Goal: Task Accomplishment & Management: Use online tool/utility

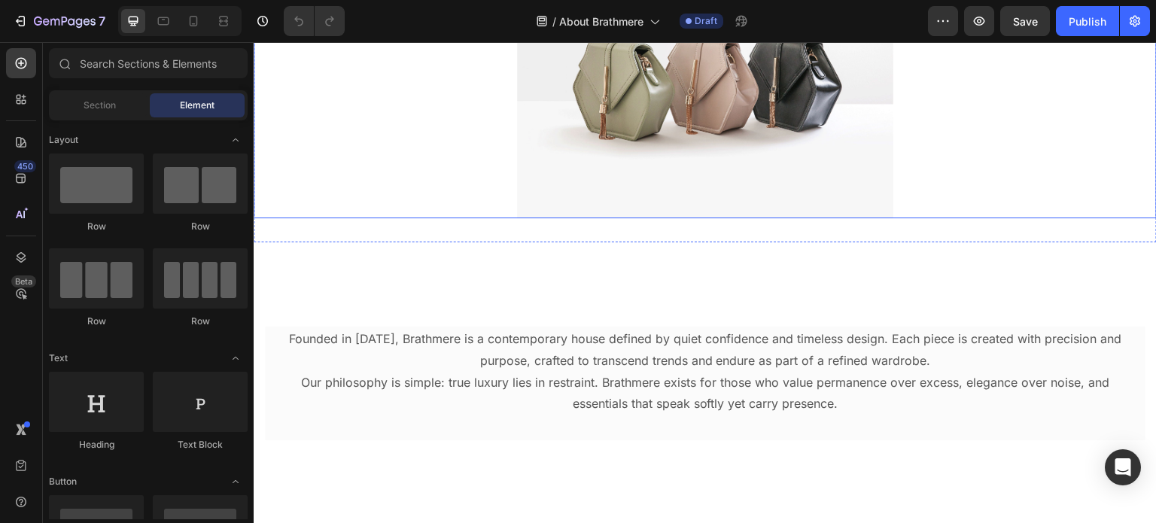
scroll to position [151, 0]
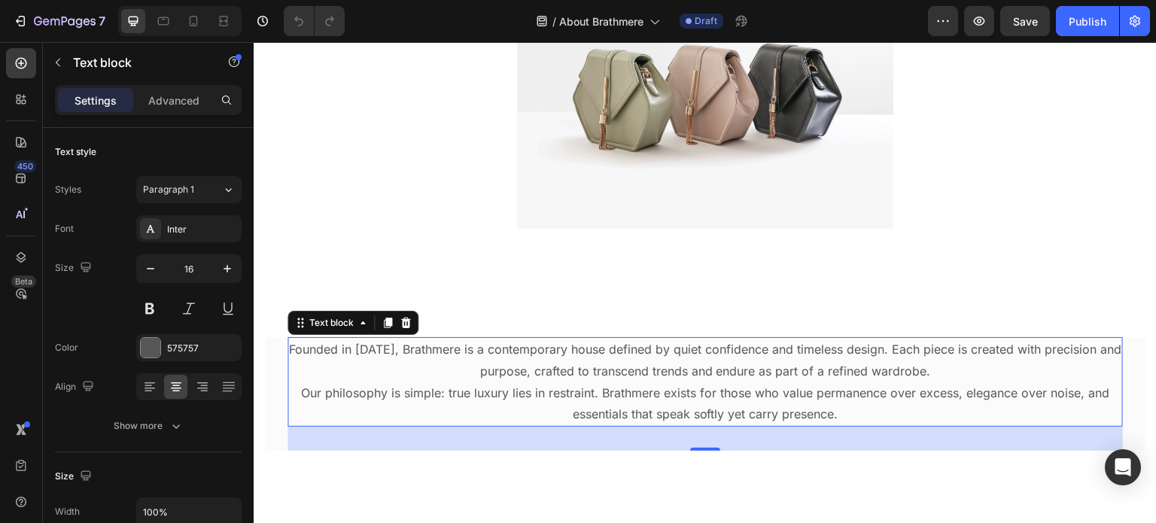
click at [394, 346] on p "Founded in 2024, Brathmere is a contemporary house defined by quiet confidence …" at bounding box center [705, 361] width 833 height 44
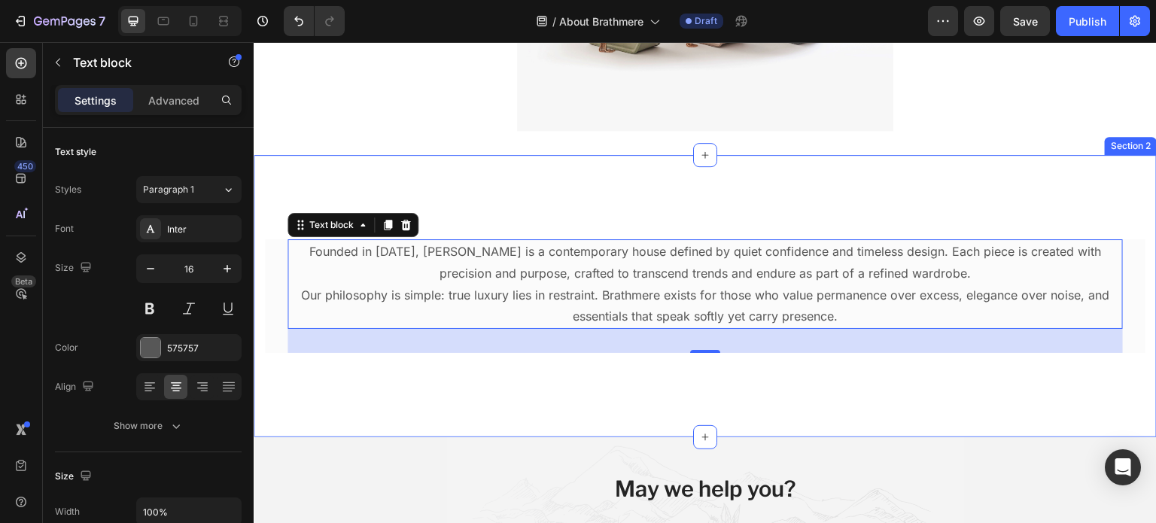
scroll to position [250, 0]
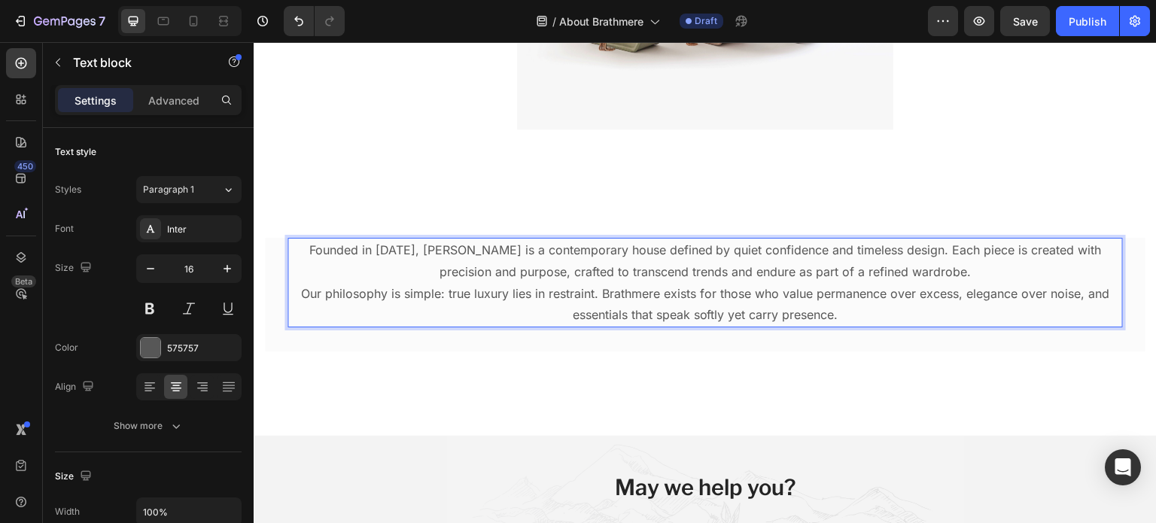
click at [830, 310] on p "Our philosophy is simple: true luxury lies in restraint. Brathmere exists for t…" at bounding box center [705, 305] width 833 height 44
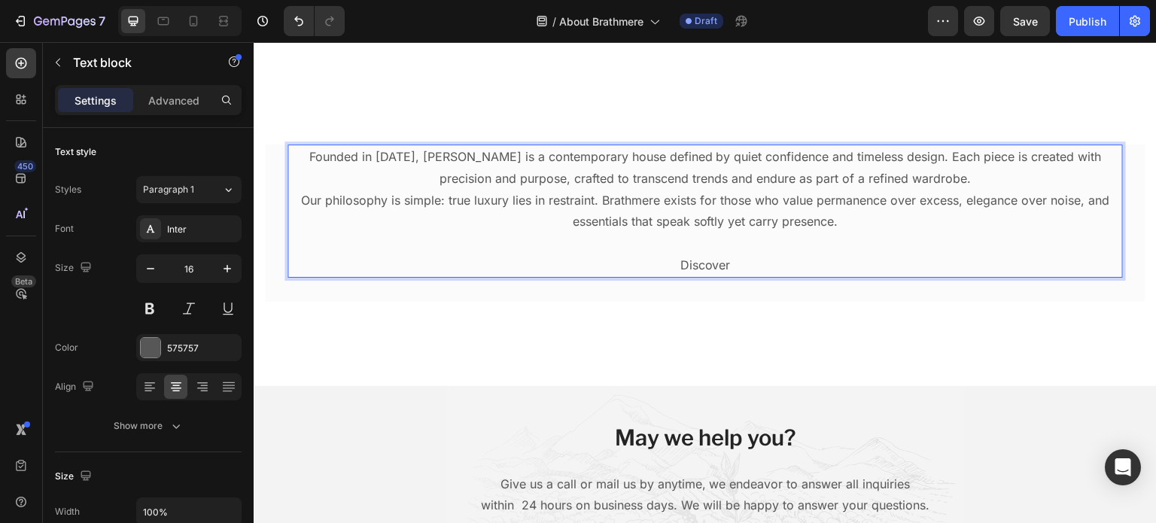
scroll to position [340, 0]
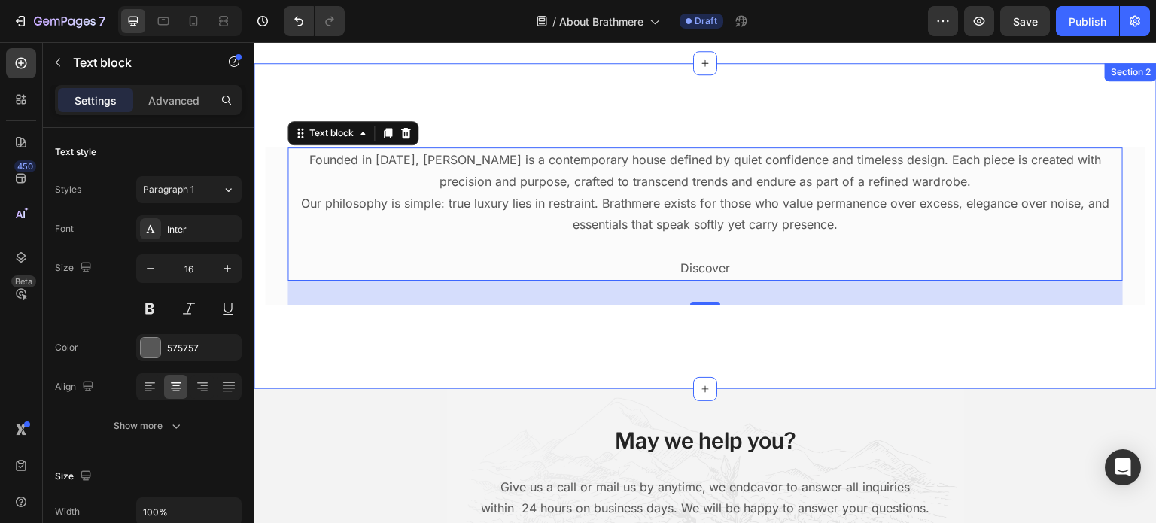
click at [385, 328] on div "Founded in 2025, Brathmere is a contemporary house defined by quiet confidence …" at bounding box center [705, 226] width 903 height 326
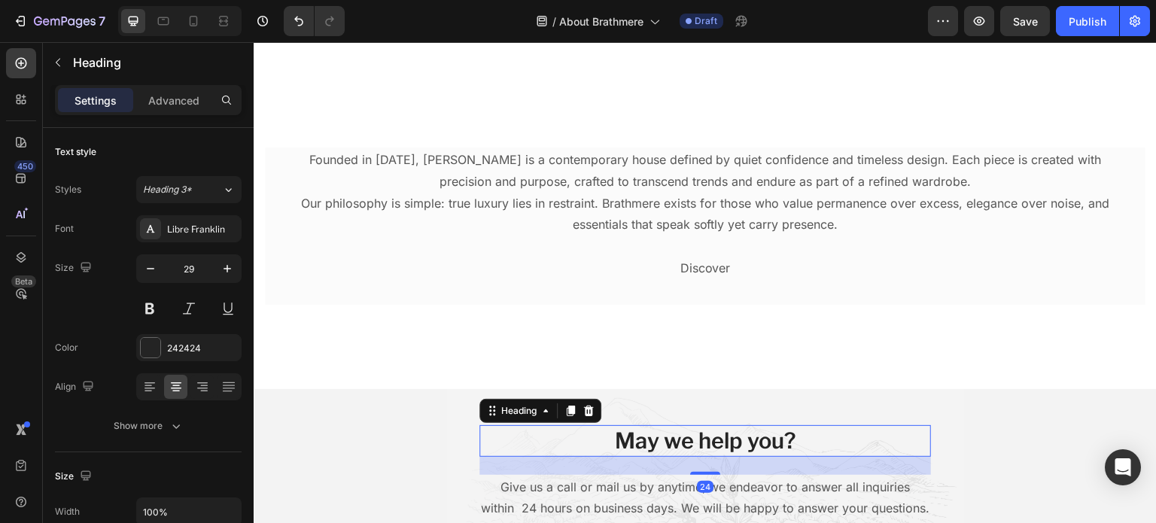
click at [597, 470] on div "24" at bounding box center [706, 466] width 452 height 18
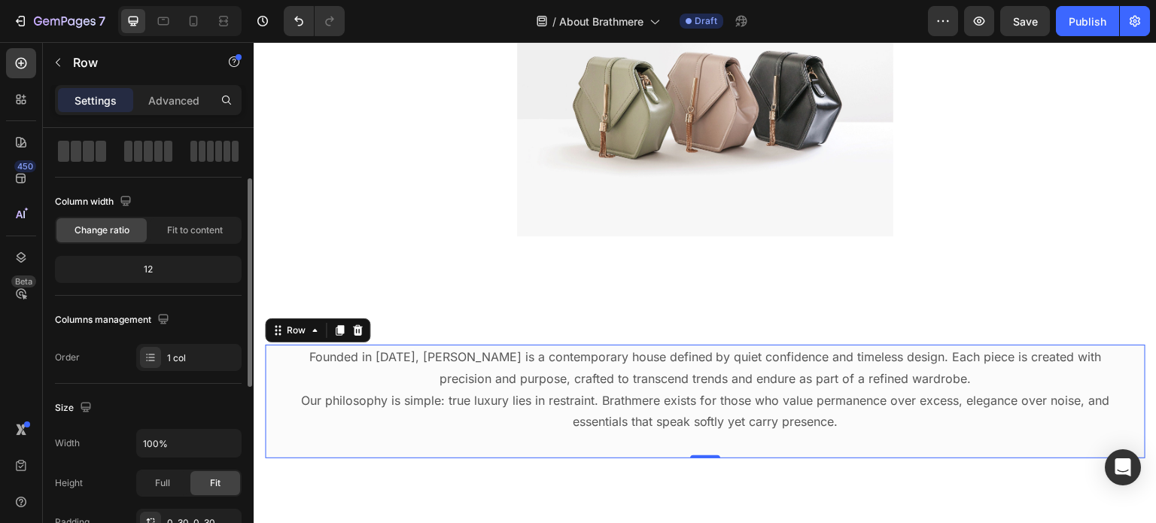
scroll to position [2, 0]
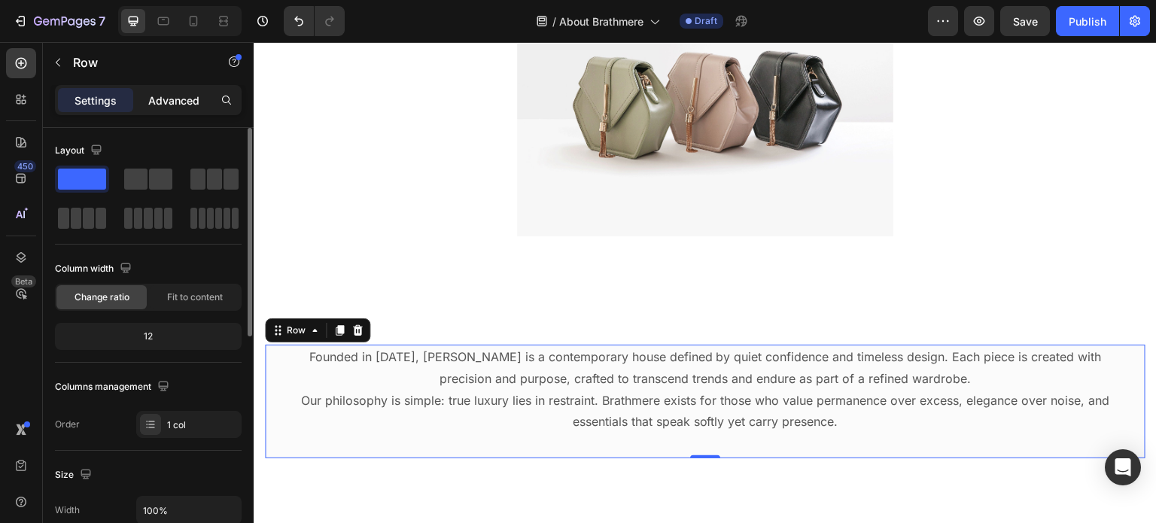
click at [161, 96] on p "Advanced" at bounding box center [173, 101] width 51 height 16
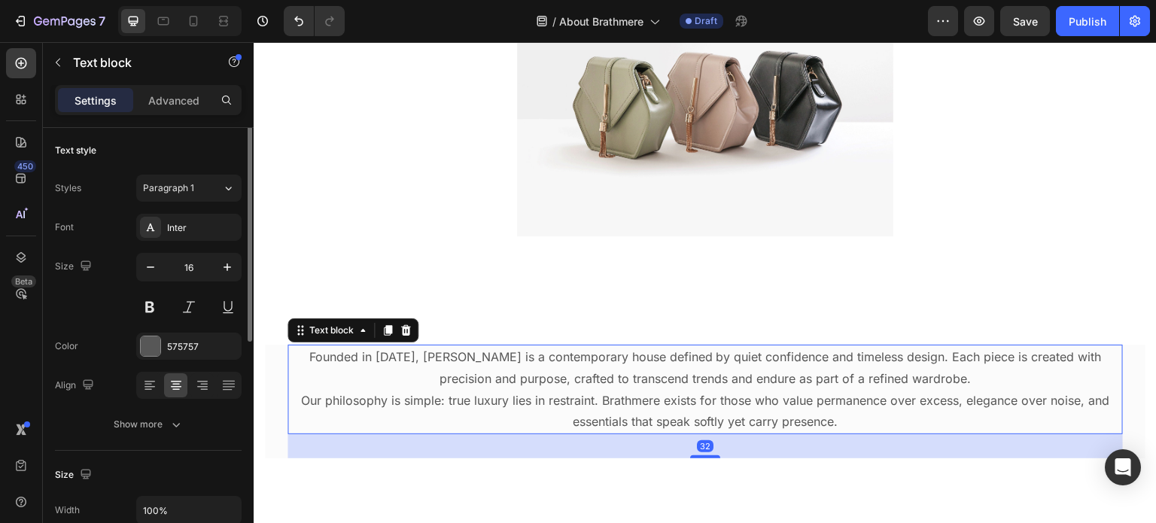
scroll to position [0, 0]
click at [190, 111] on div "Advanced" at bounding box center [173, 100] width 75 height 24
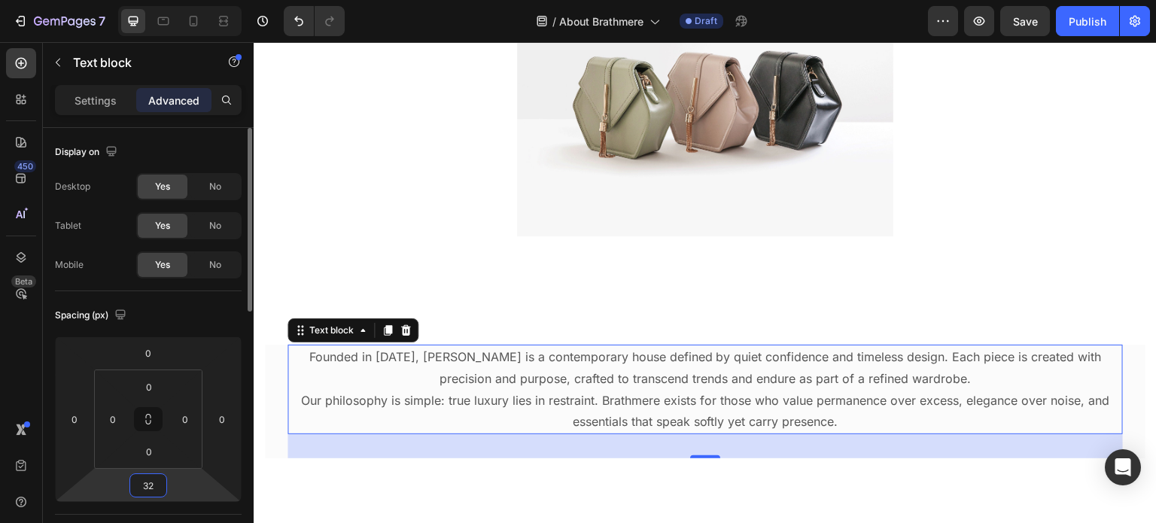
click at [161, 480] on input "32" at bounding box center [148, 485] width 30 height 23
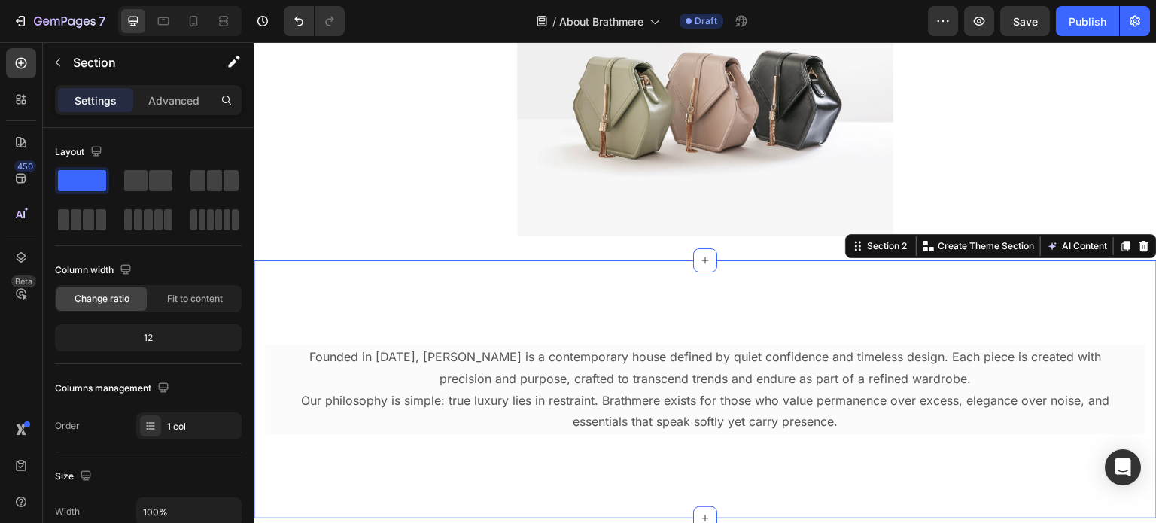
click at [308, 484] on div "Founded in 2025, Brathmere is a contemporary house defined by quiet confidence …" at bounding box center [705, 389] width 903 height 258
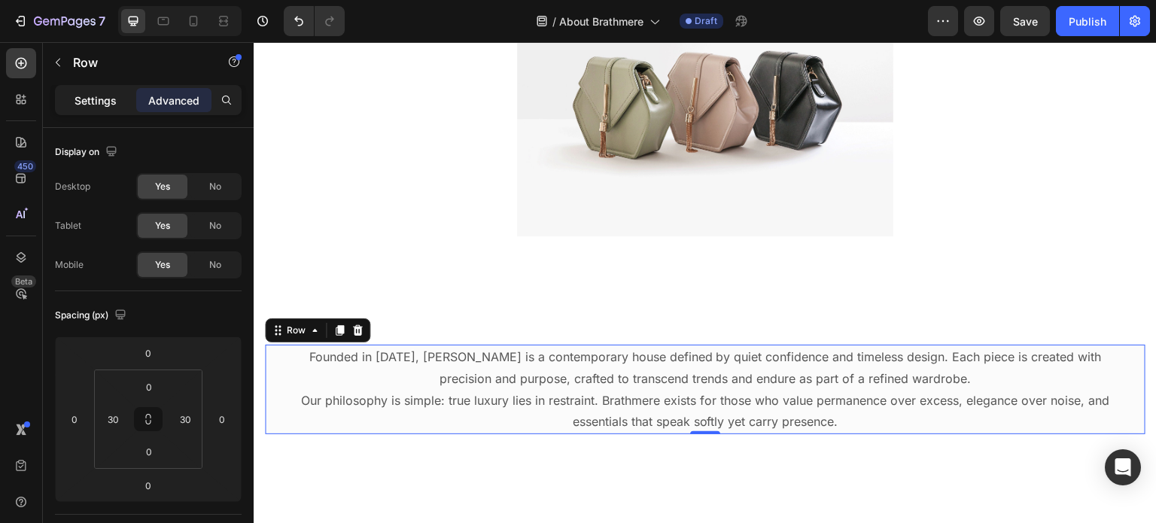
click at [99, 105] on p "Settings" at bounding box center [96, 101] width 42 height 16
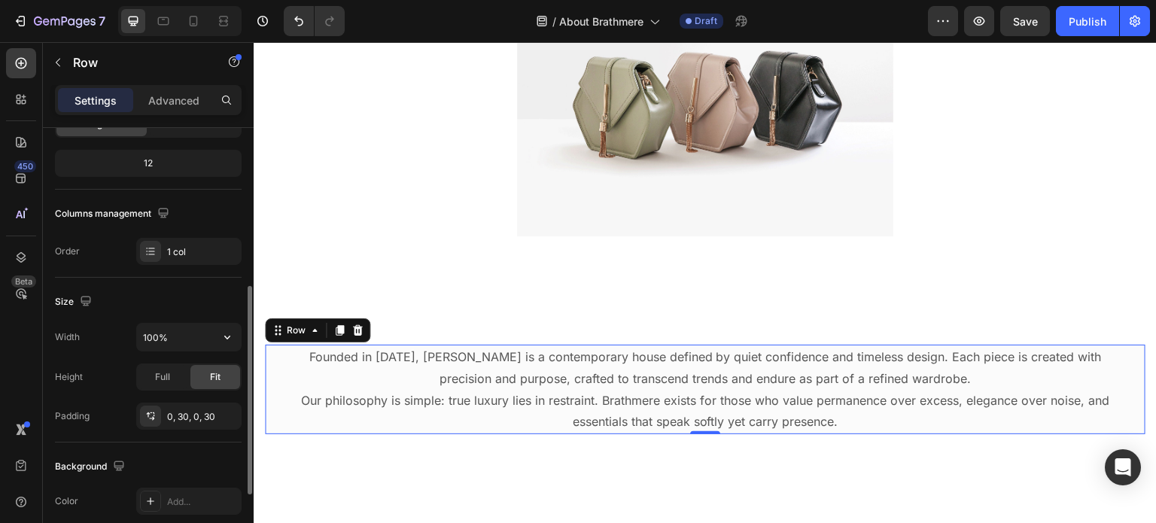
scroll to position [154, 0]
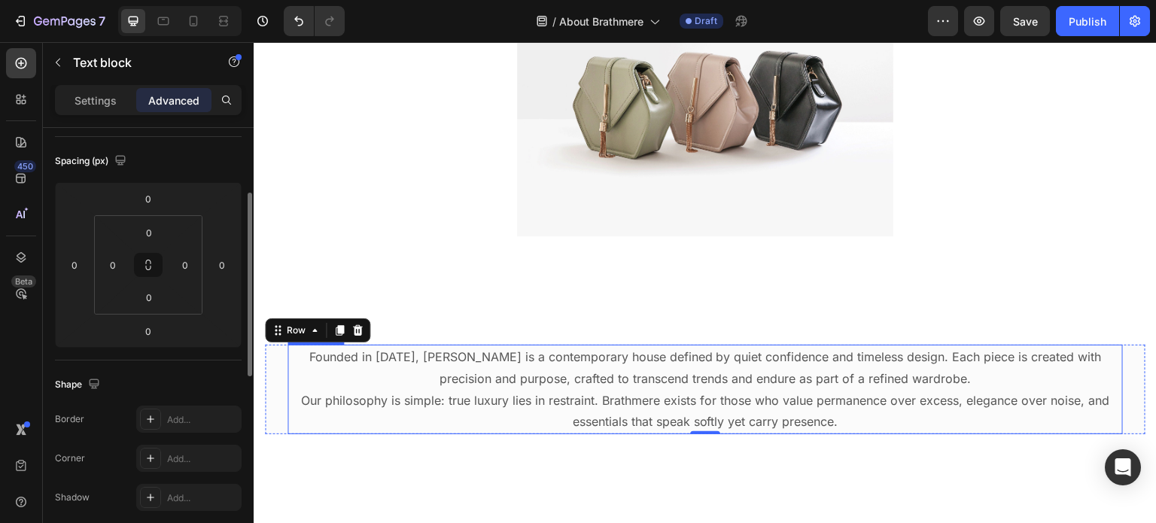
click at [404, 395] on p "Our philosophy is simple: true luxury lies in restraint. Brathmere exists for t…" at bounding box center [705, 412] width 833 height 44
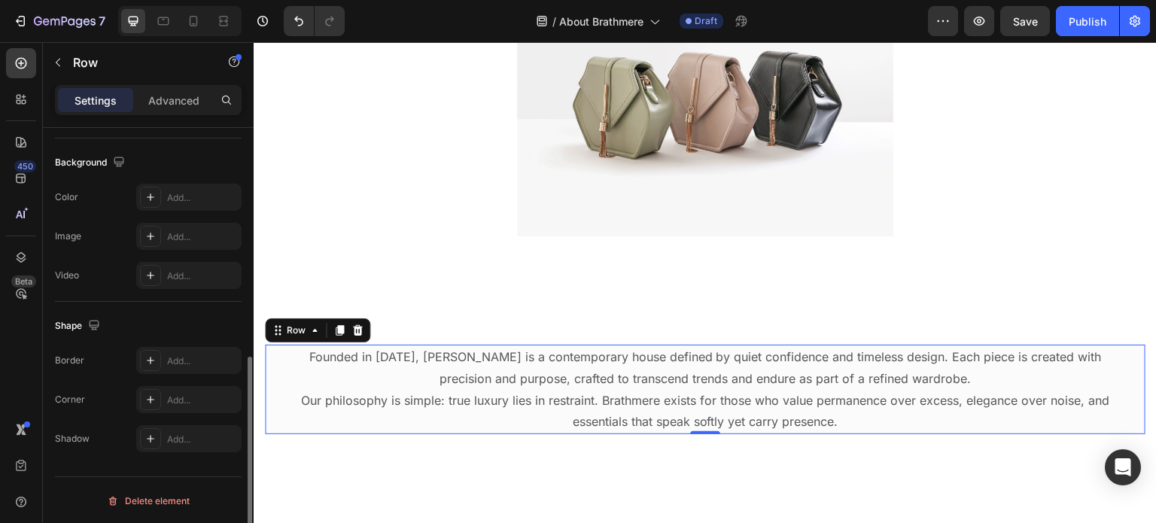
scroll to position [0, 0]
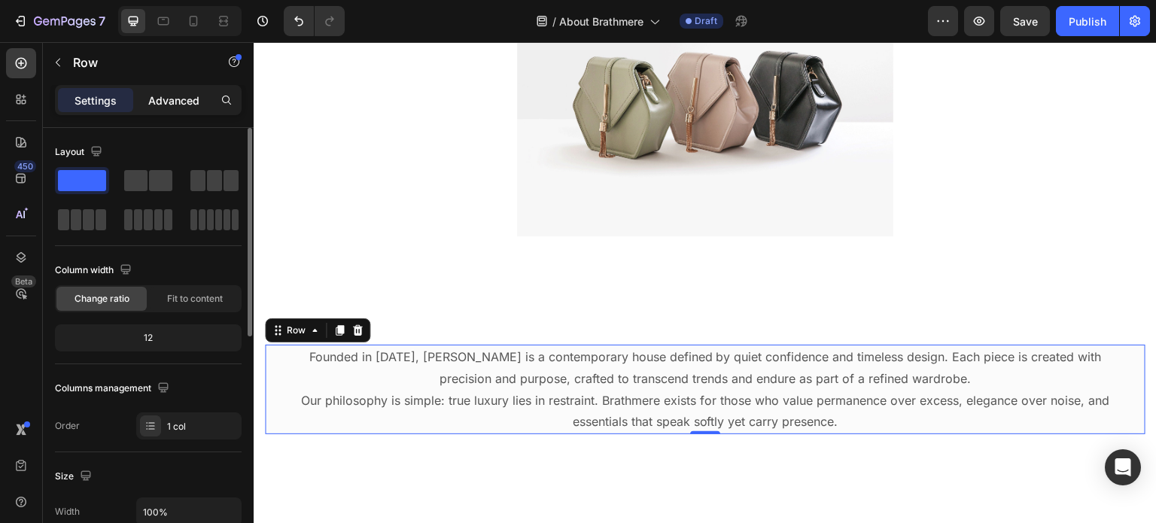
click at [179, 96] on p "Advanced" at bounding box center [173, 101] width 51 height 16
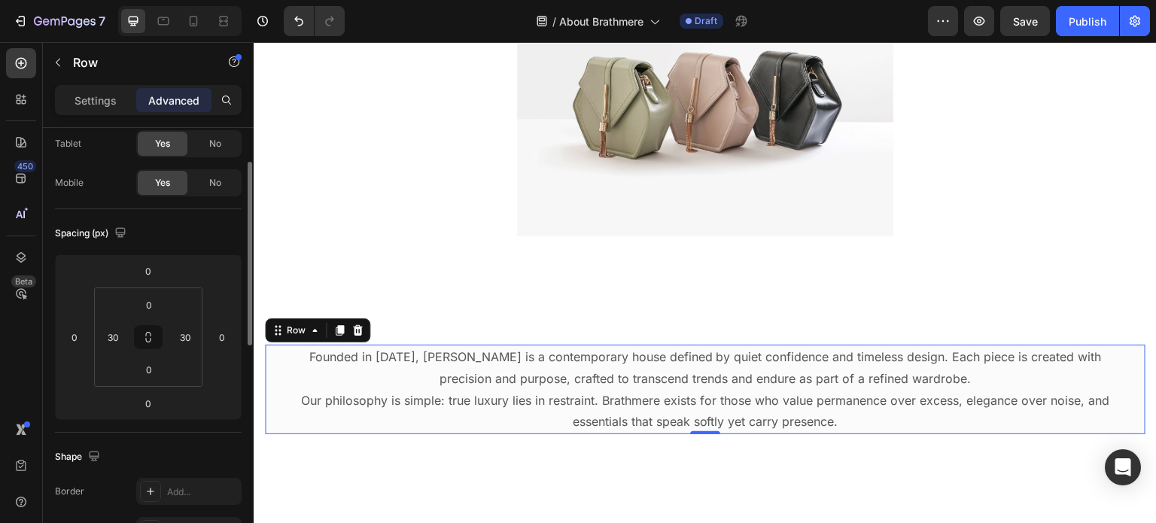
scroll to position [81, 0]
click at [93, 89] on div "Settings" at bounding box center [95, 100] width 75 height 24
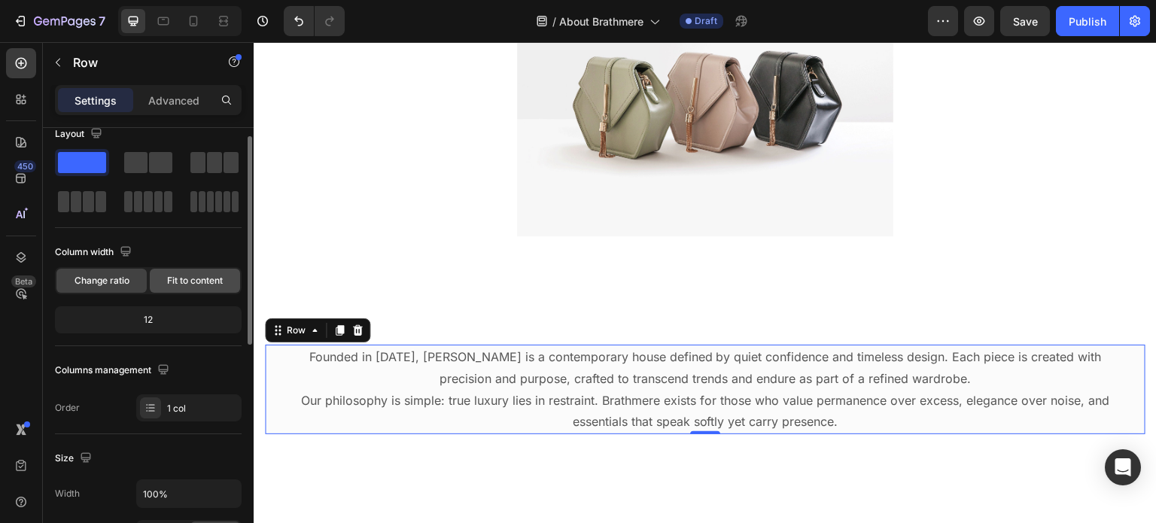
scroll to position [0, 0]
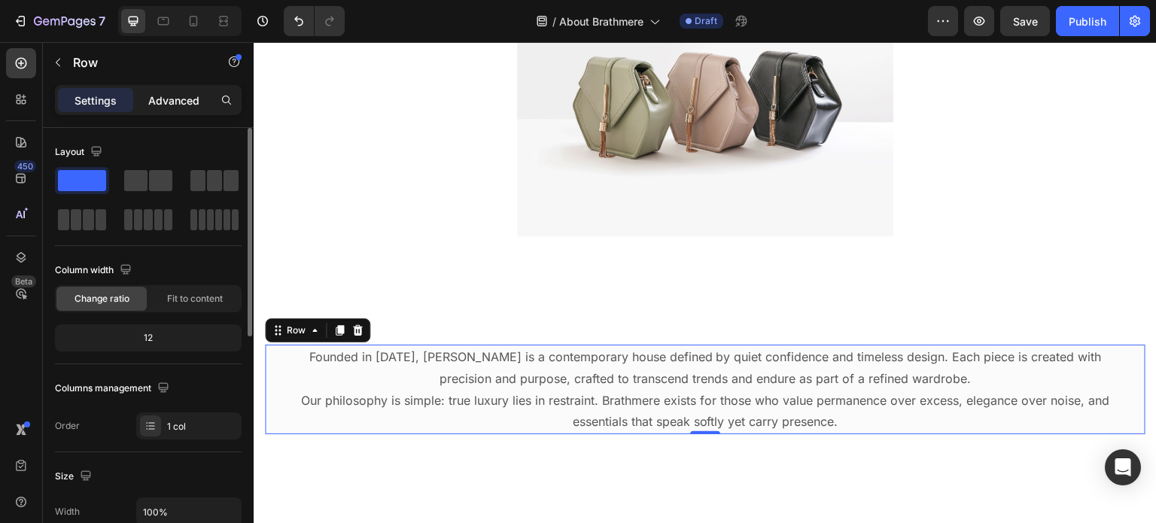
click at [172, 111] on div "Advanced" at bounding box center [173, 100] width 75 height 24
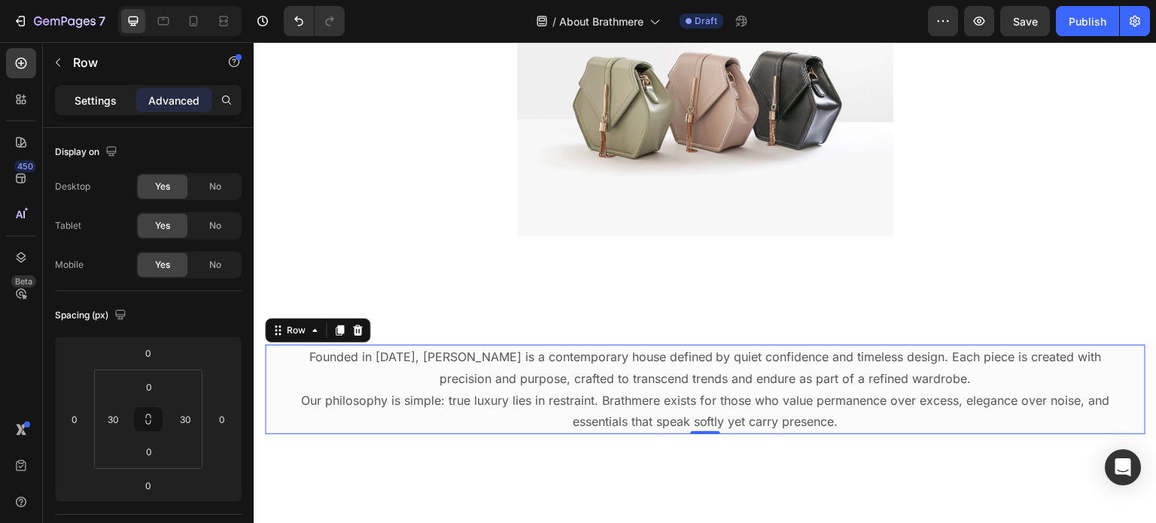
click at [102, 107] on p "Settings" at bounding box center [96, 101] width 42 height 16
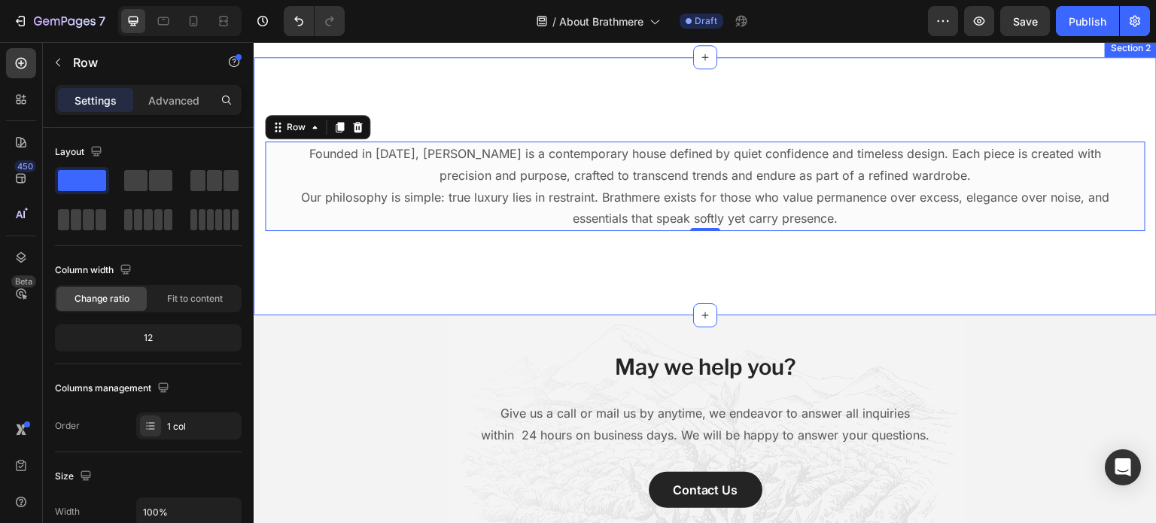
scroll to position [348, 0]
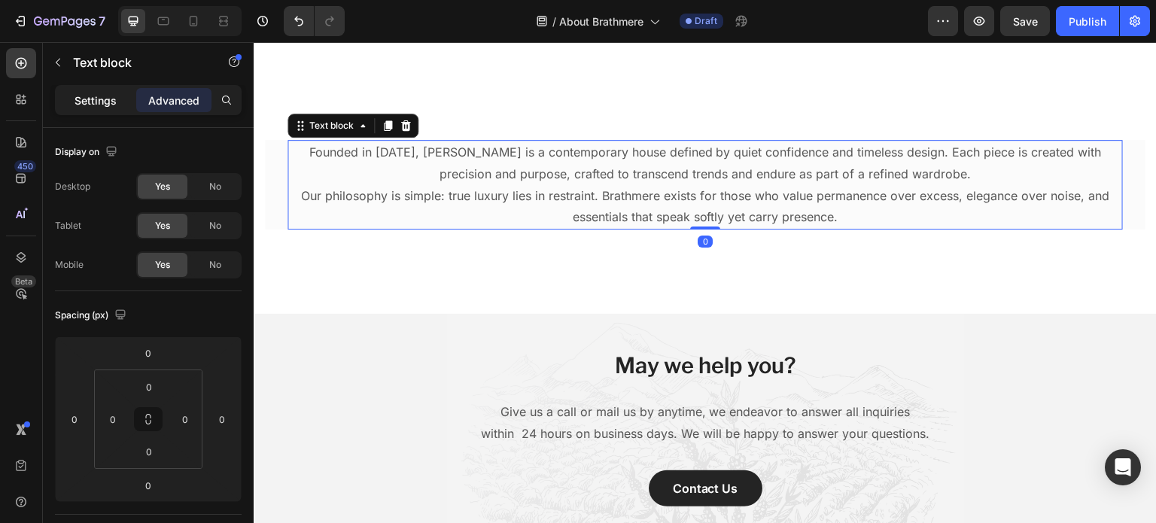
click at [74, 107] on div "Settings" at bounding box center [95, 100] width 75 height 24
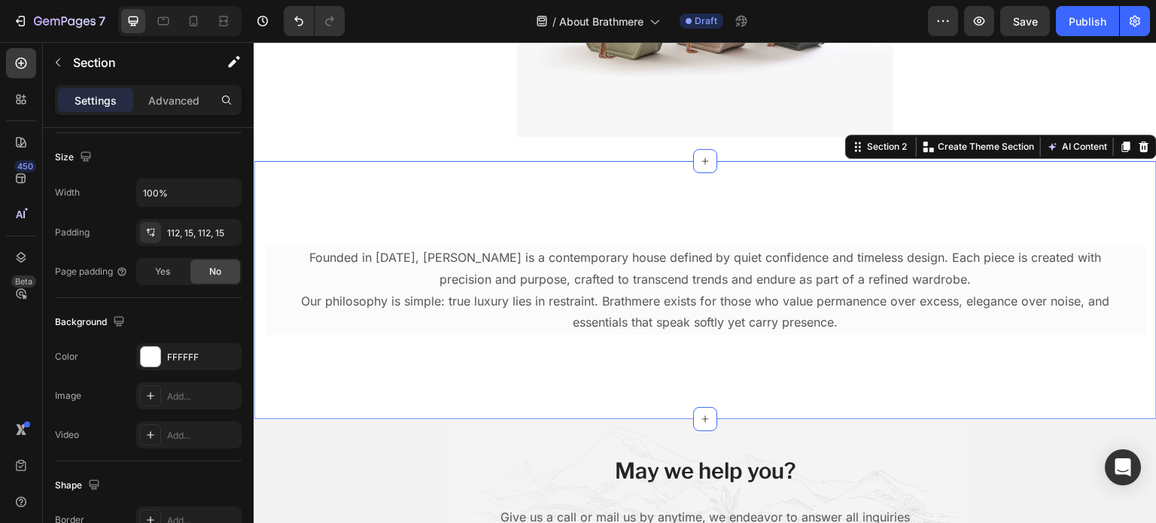
scroll to position [0, 0]
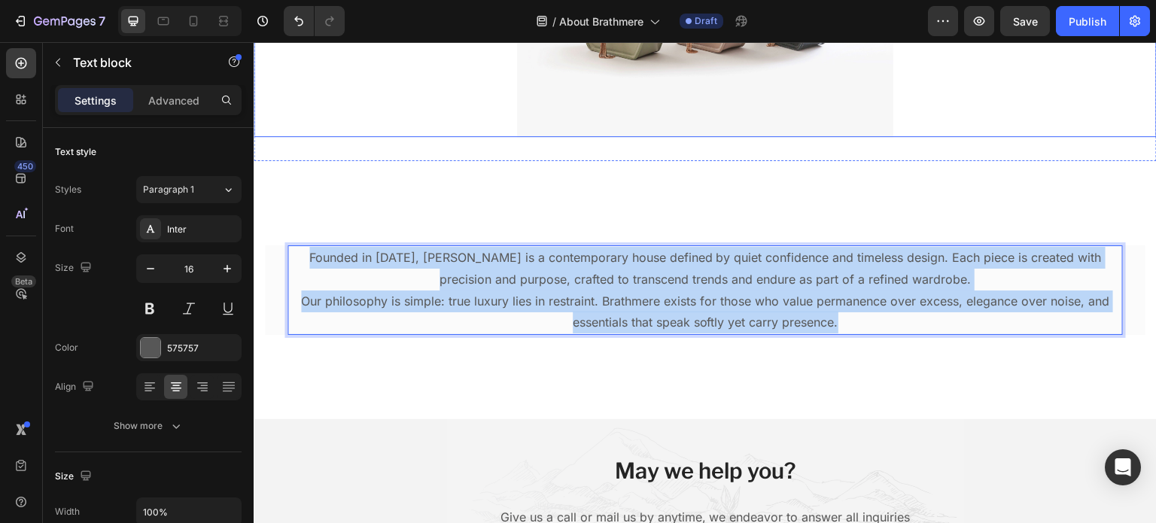
copy div "Founded in [DATE], [PERSON_NAME] is a contemporary house defined by quiet confi…"
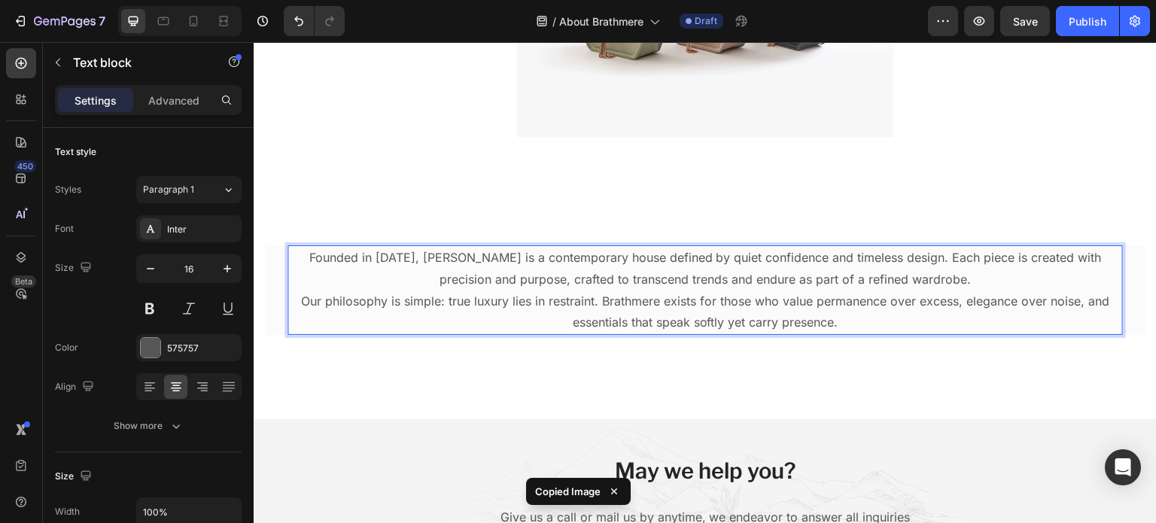
click at [420, 277] on p "Founded in [DATE], [PERSON_NAME] is a contemporary house defined by quiet confi…" at bounding box center [705, 269] width 833 height 44
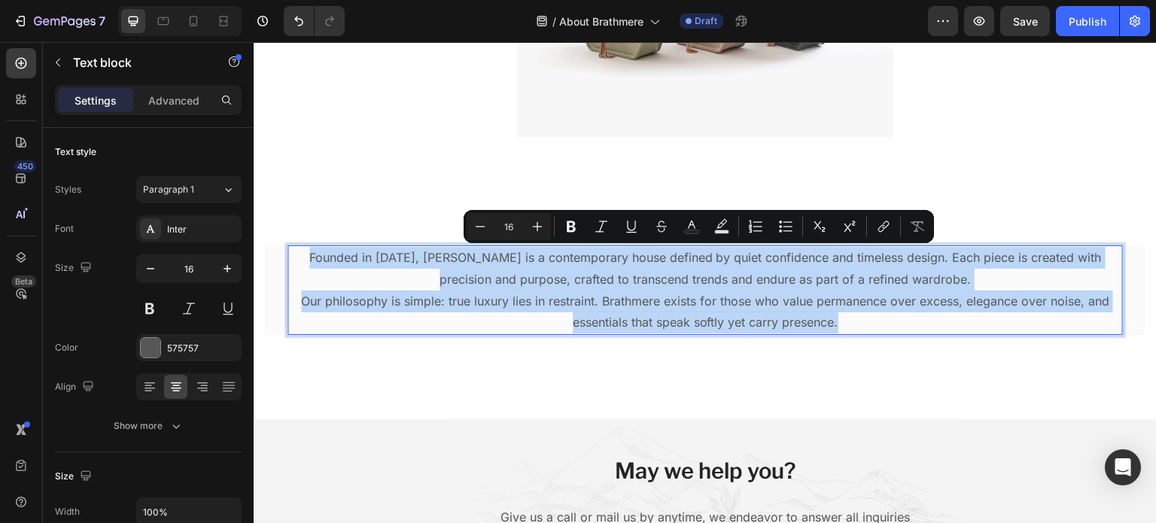
copy div "Founded in [DATE], [PERSON_NAME] is a contemporary house defined by quiet confi…"
click at [348, 244] on div "Founded in 2025, Brathmere is a contemporary house defined by quiet confidence …" at bounding box center [705, 290] width 903 height 258
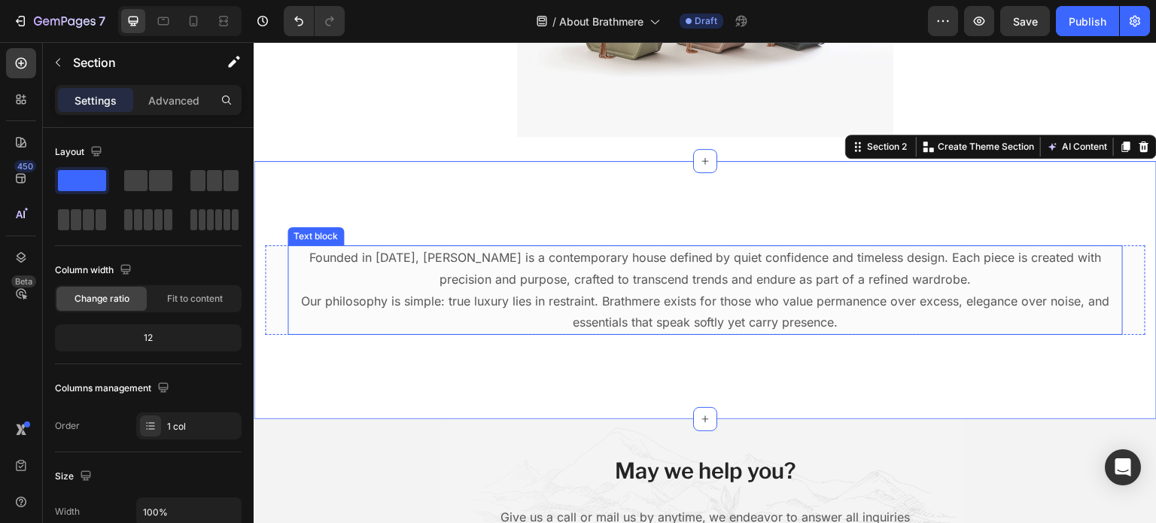
click at [363, 256] on p "Founded in [DATE], [PERSON_NAME] is a contemporary house defined by quiet confi…" at bounding box center [705, 269] width 833 height 44
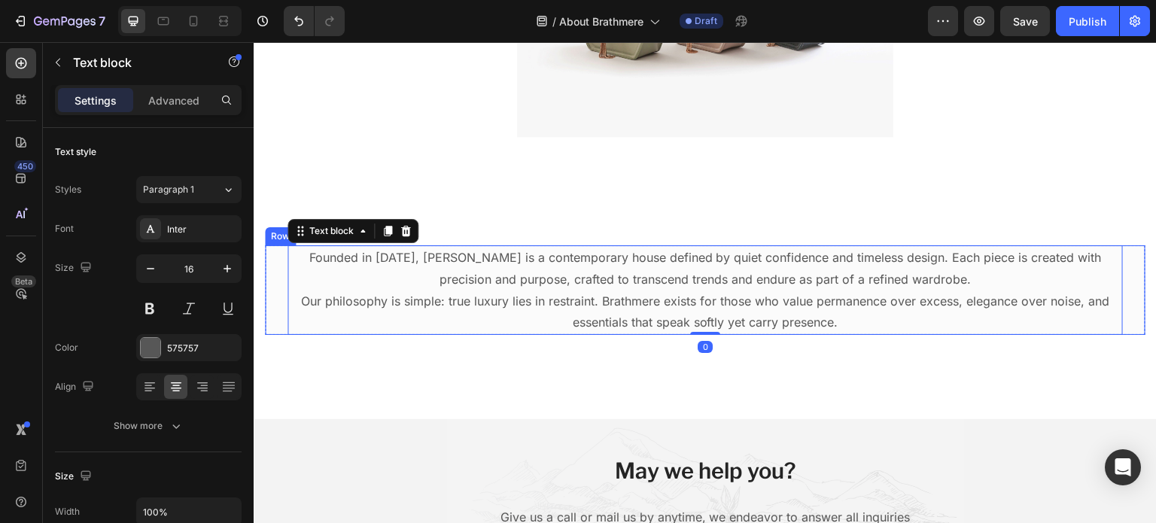
click at [279, 289] on div "Founded in 2025, Brathmere is a contemporary house defined by quiet confidence …" at bounding box center [705, 290] width 881 height 90
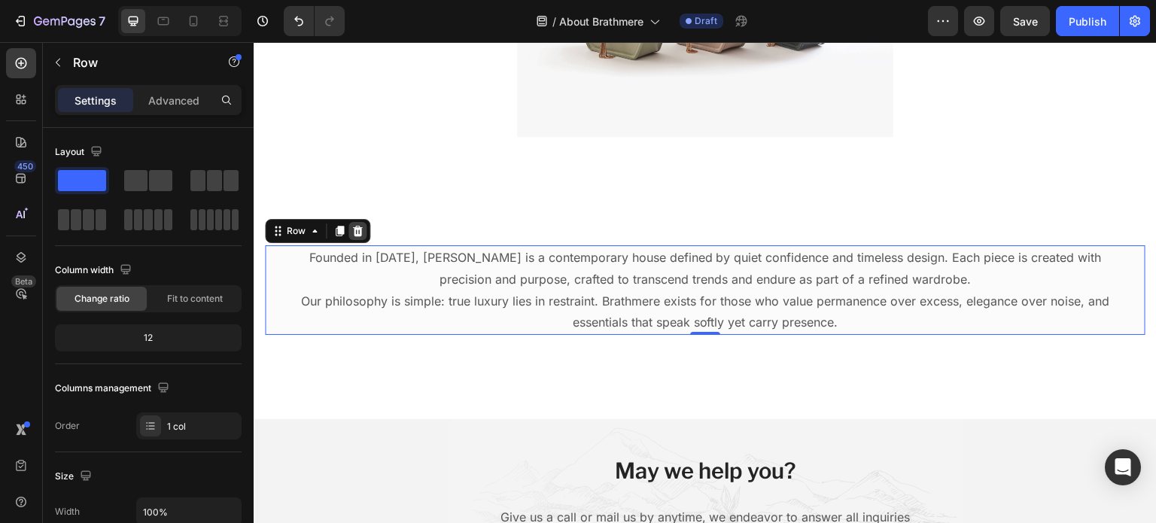
click at [365, 230] on div at bounding box center [358, 231] width 18 height 18
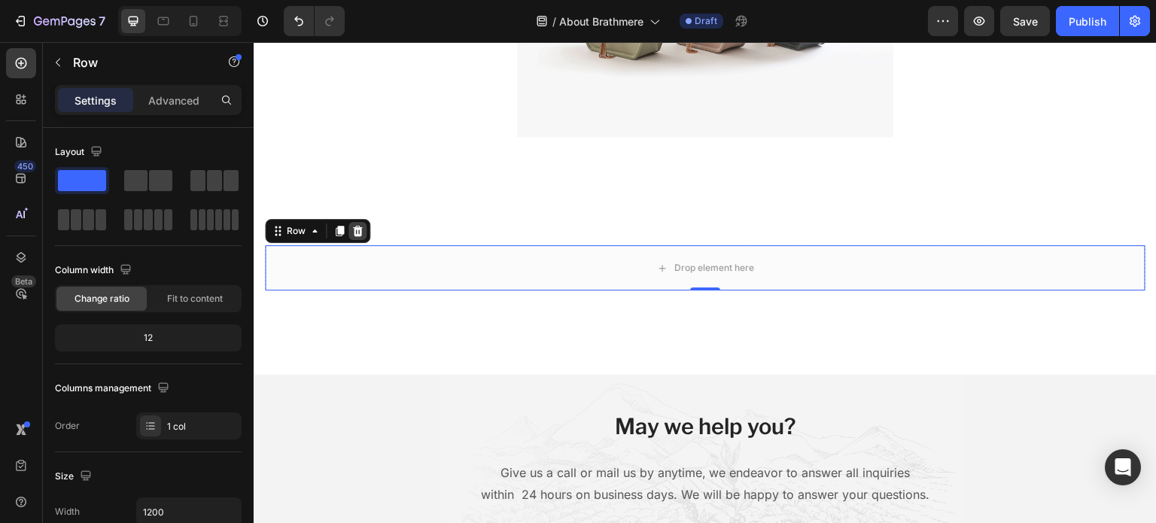
click at [361, 236] on icon at bounding box center [358, 231] width 12 height 12
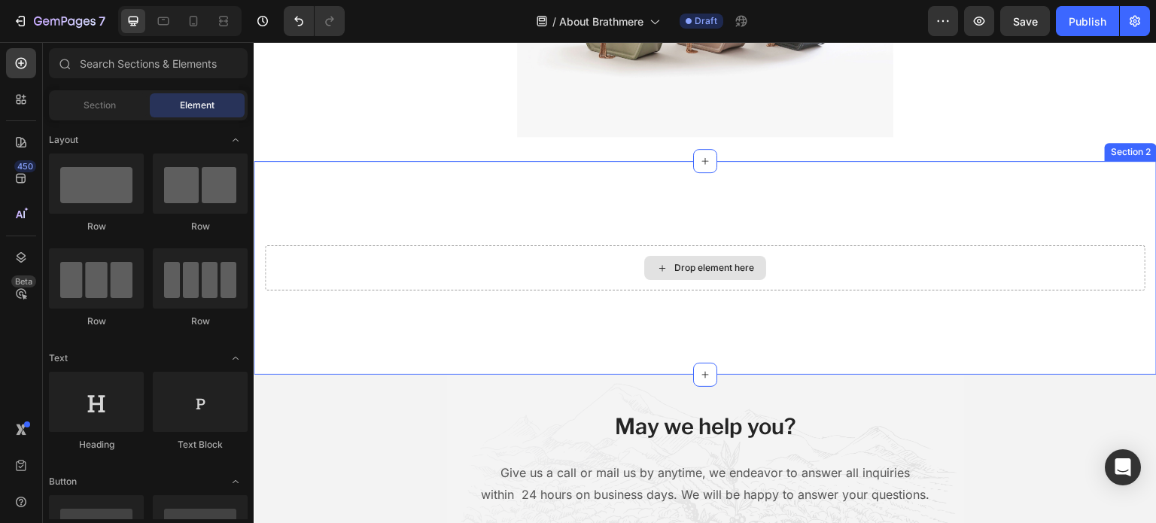
click at [370, 279] on div "Drop element here" at bounding box center [705, 267] width 881 height 45
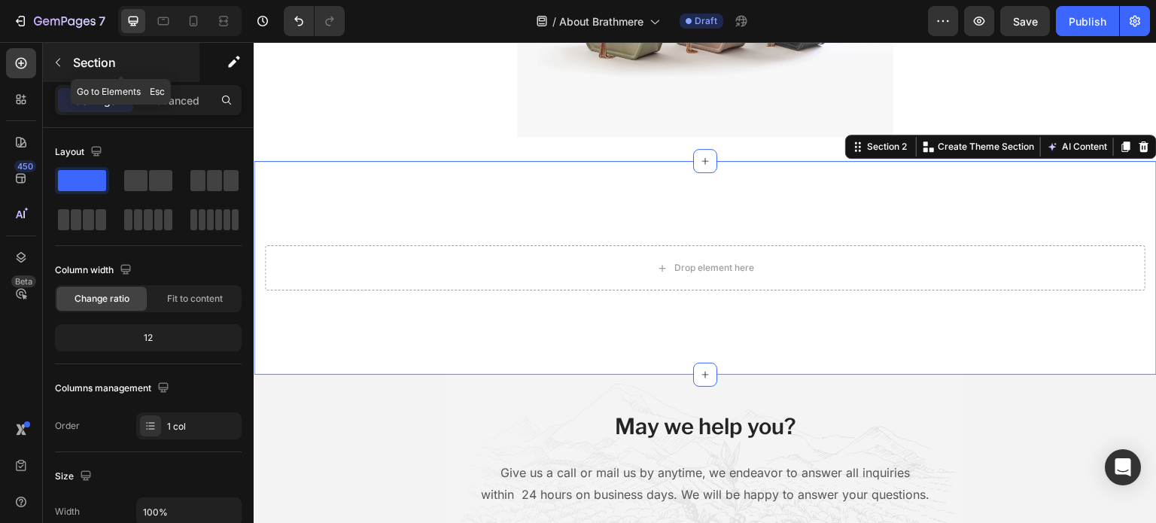
click at [62, 64] on icon "button" at bounding box center [58, 62] width 12 height 12
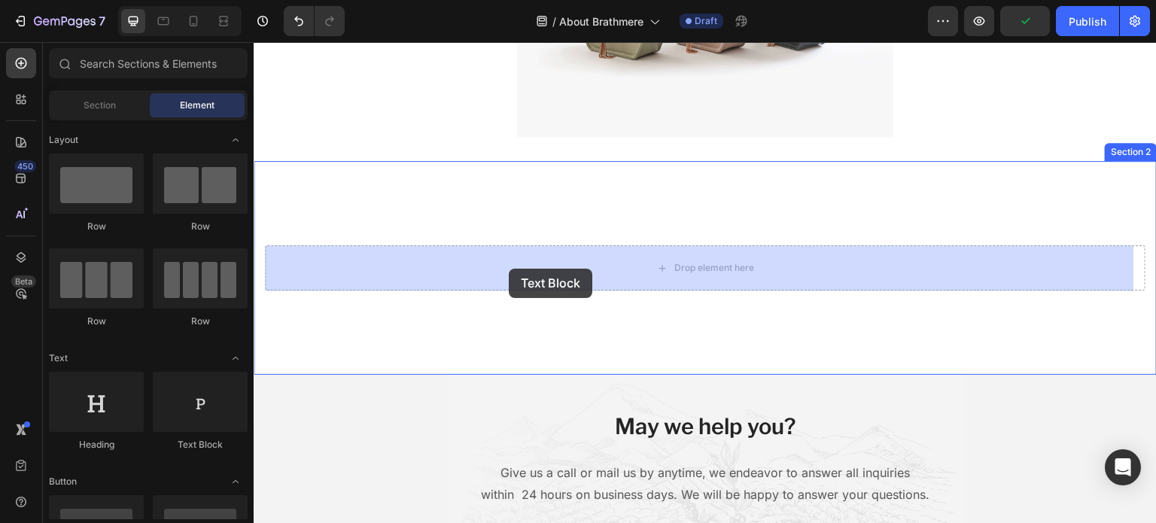
drag, startPoint x: 442, startPoint y: 425, endPoint x: 509, endPoint y: 269, distance: 169.6
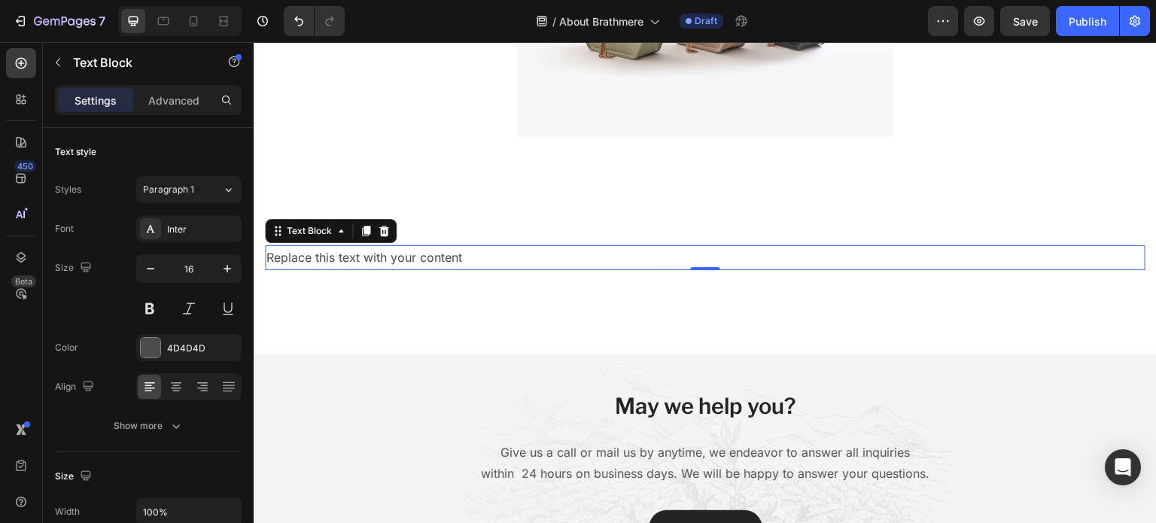
click at [477, 250] on p "Replace this text with your content" at bounding box center [705, 258] width 878 height 22
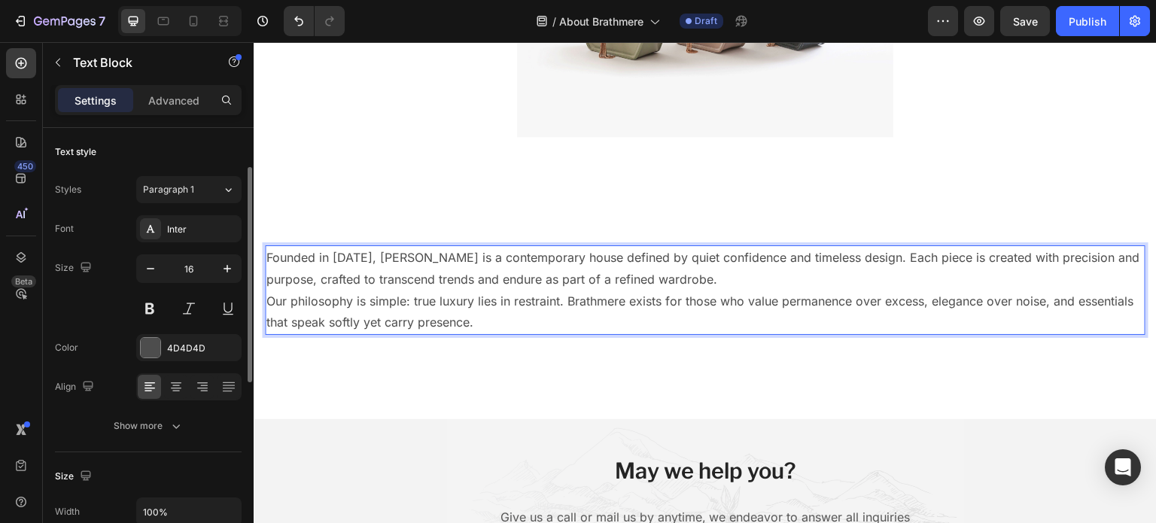
scroll to position [27, 0]
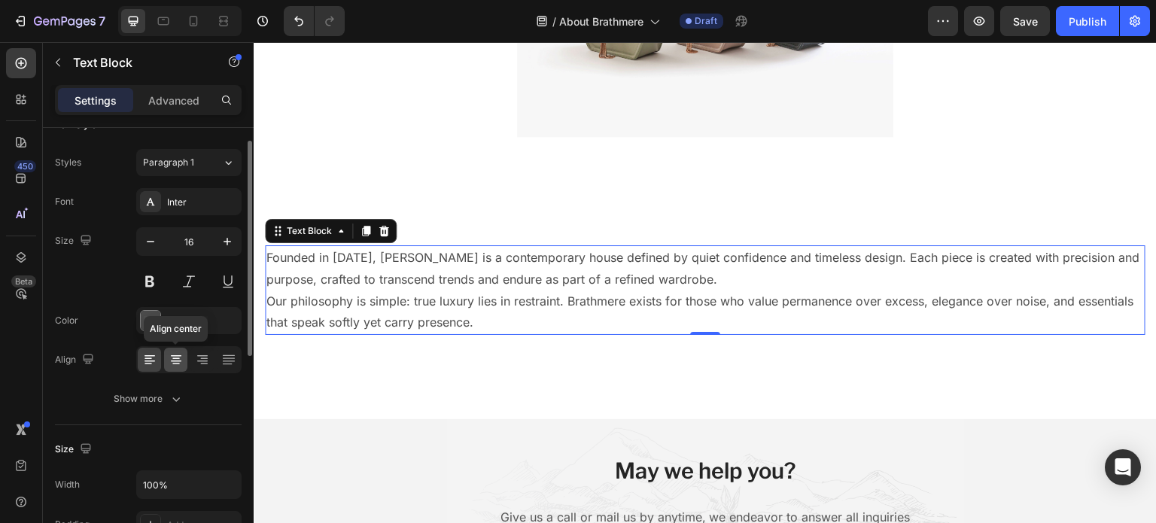
click at [169, 348] on div at bounding box center [175, 360] width 23 height 24
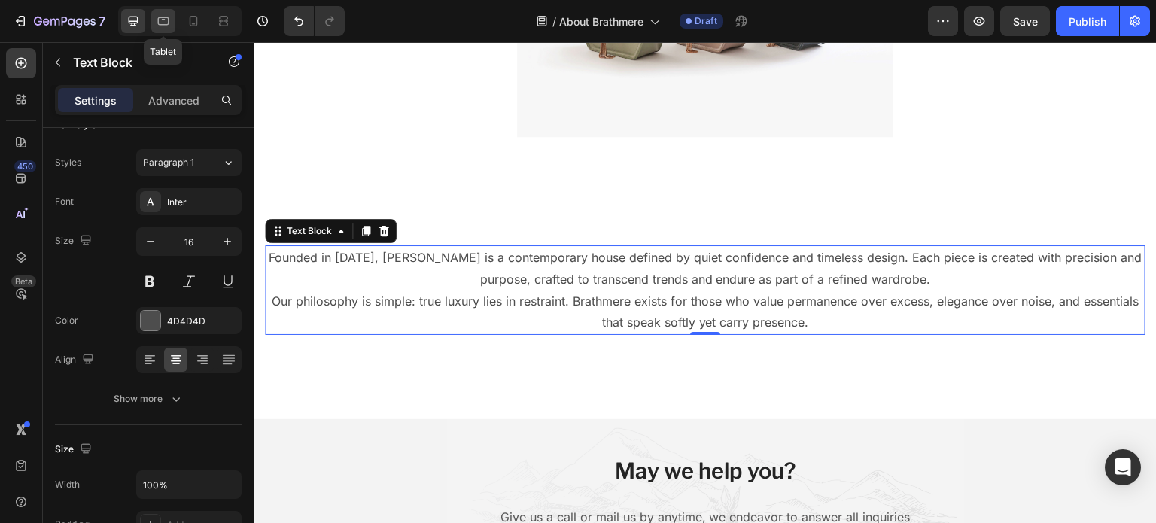
click at [171, 20] on div at bounding box center [163, 21] width 24 height 24
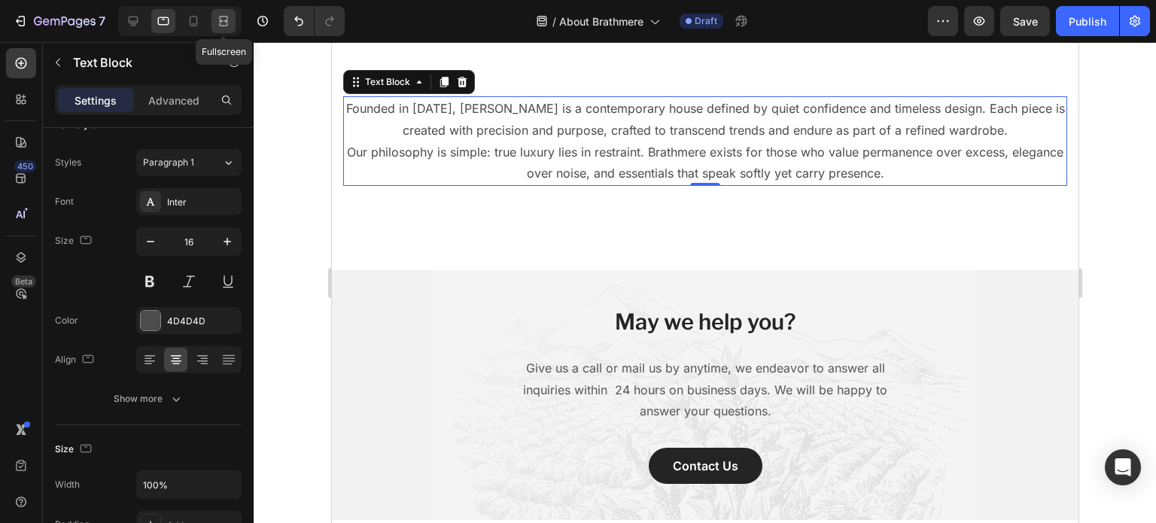
scroll to position [392, 0]
click at [217, 19] on icon at bounding box center [223, 21] width 15 height 15
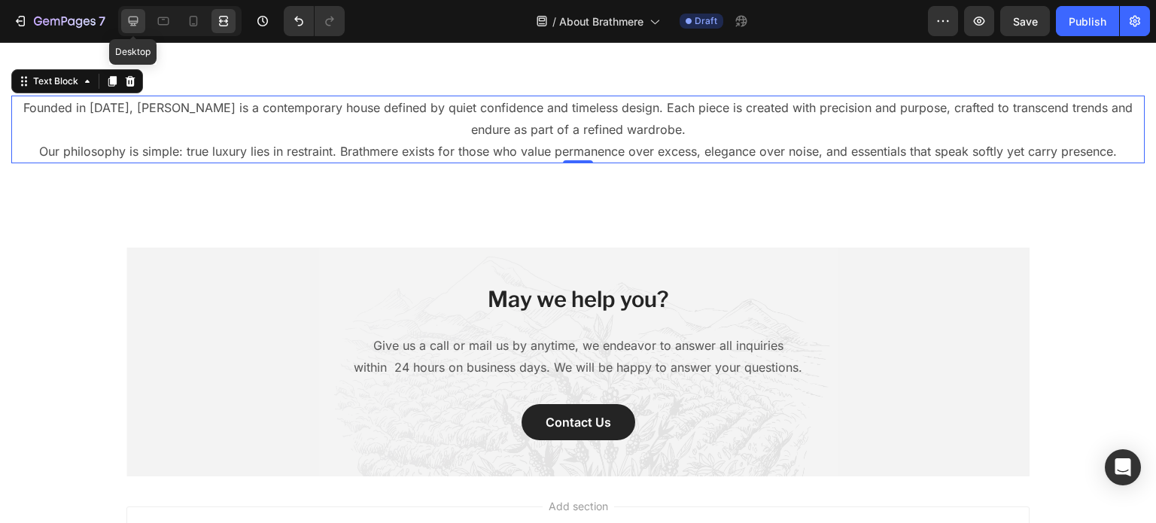
click at [133, 20] on icon at bounding box center [133, 21] width 15 height 15
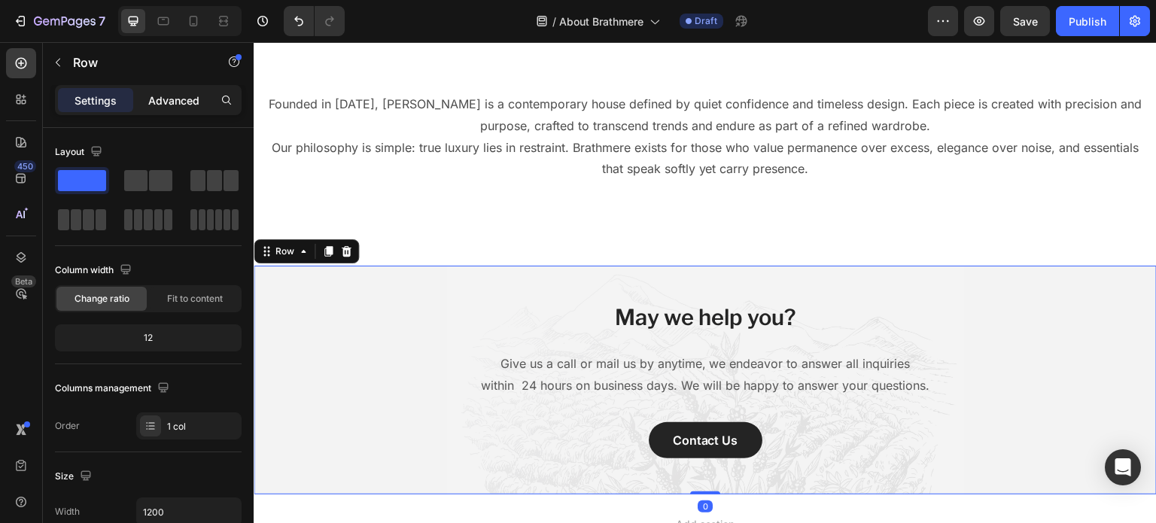
click at [169, 106] on p "Advanced" at bounding box center [173, 101] width 51 height 16
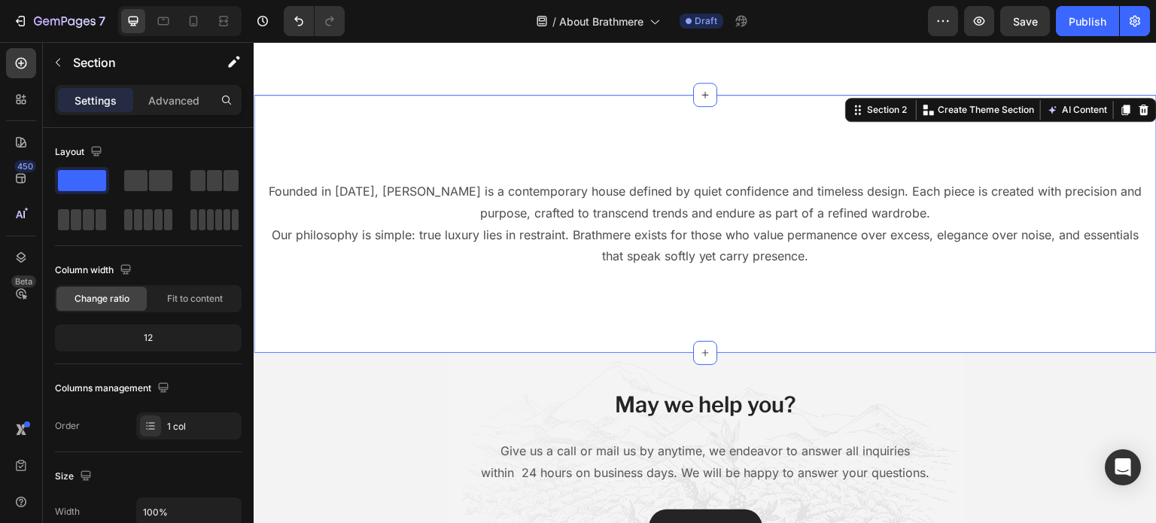
scroll to position [288, 0]
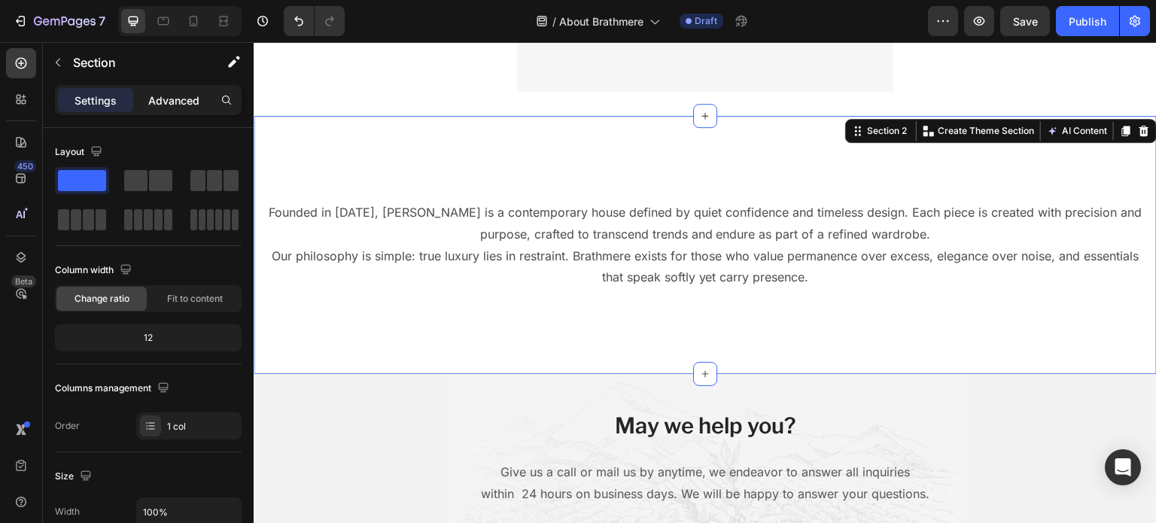
click at [178, 111] on div "Advanced" at bounding box center [173, 100] width 75 height 24
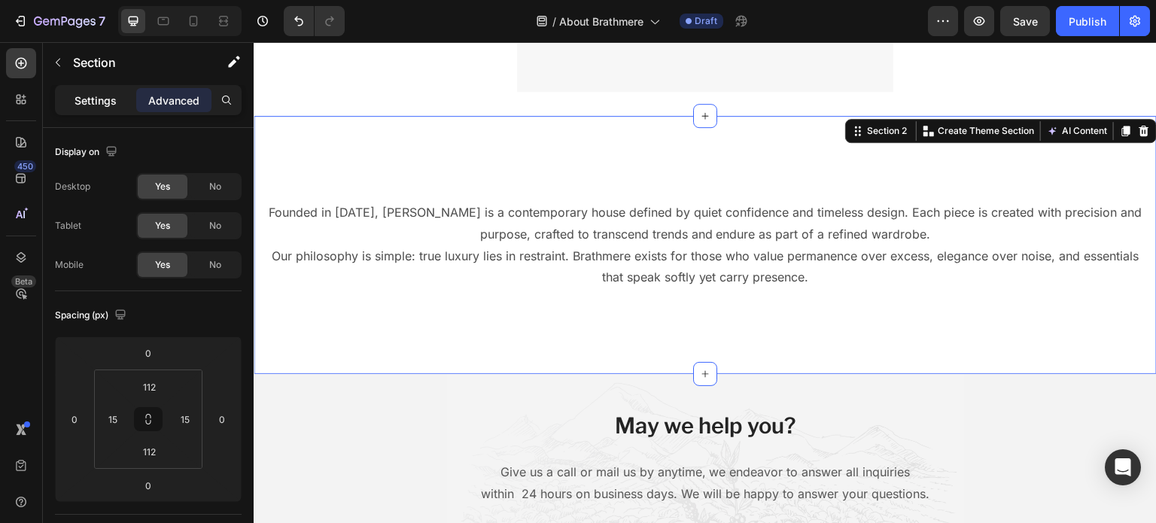
click at [100, 107] on p "Settings" at bounding box center [96, 101] width 42 height 16
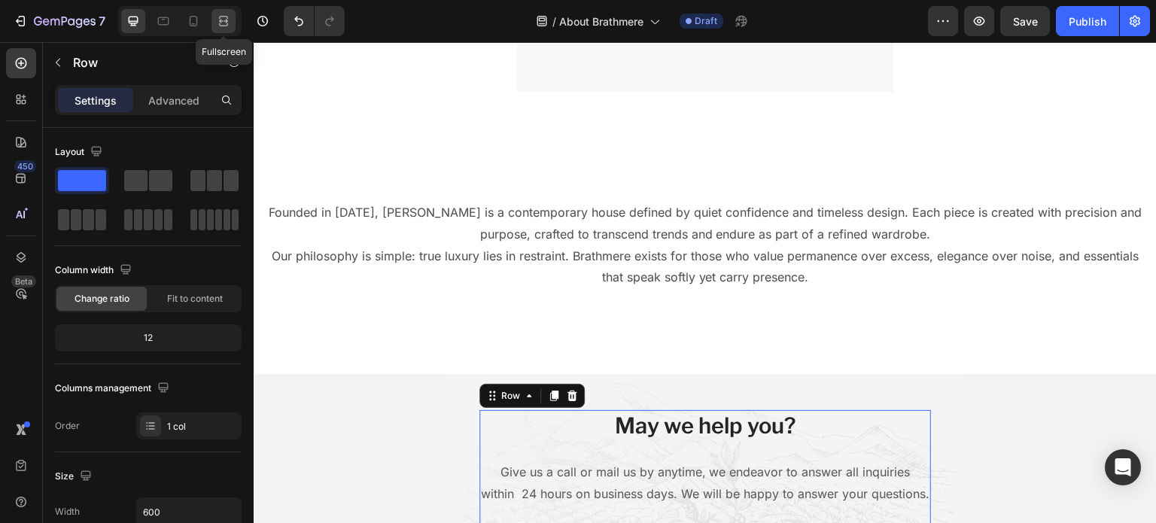
click at [226, 17] on icon at bounding box center [223, 21] width 15 height 15
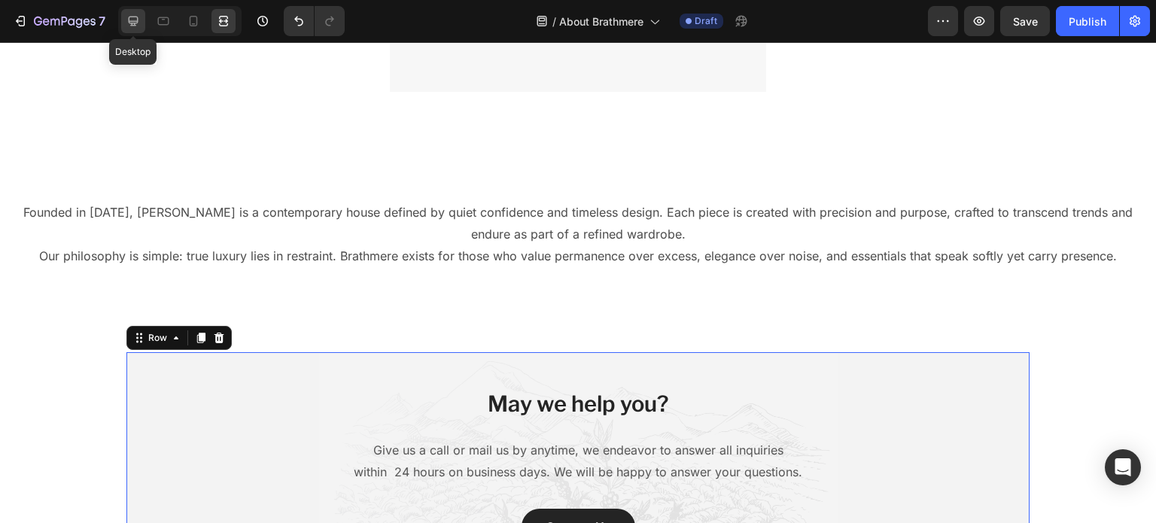
click at [132, 28] on icon at bounding box center [133, 21] width 15 height 15
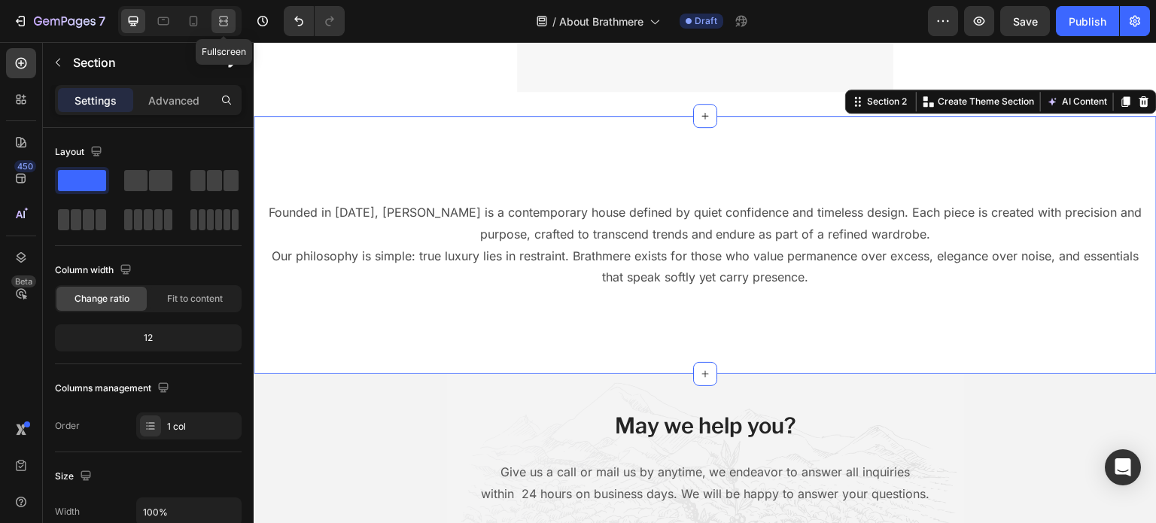
click at [226, 20] on icon at bounding box center [226, 21] width 5 height 4
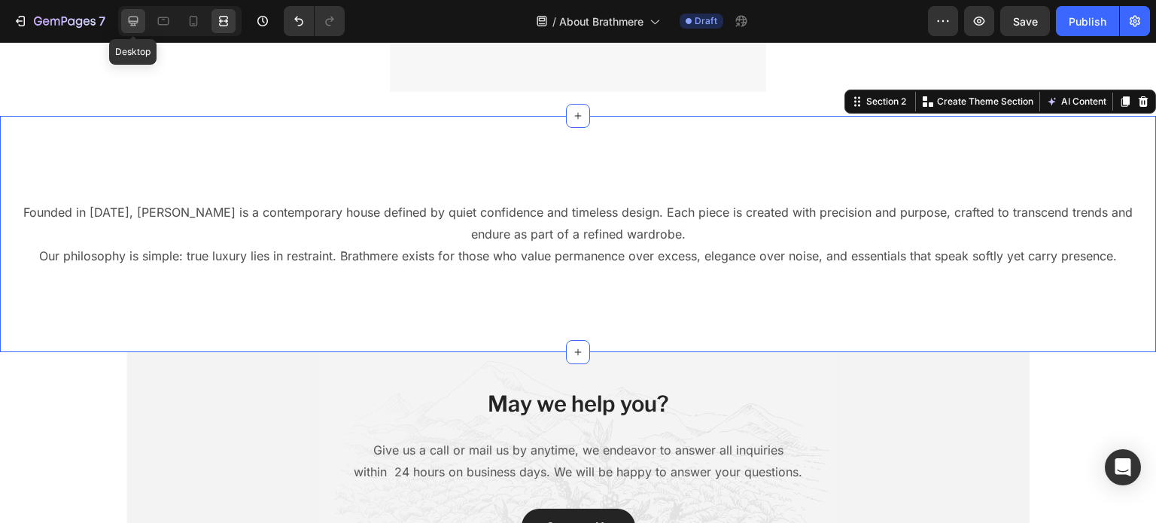
click at [130, 18] on icon at bounding box center [133, 21] width 15 height 15
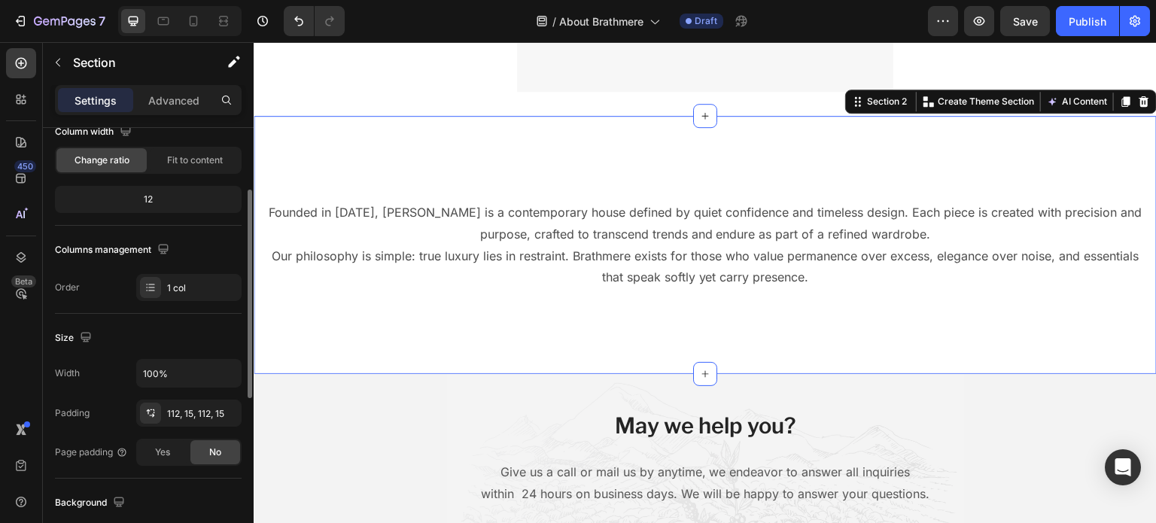
scroll to position [142, 0]
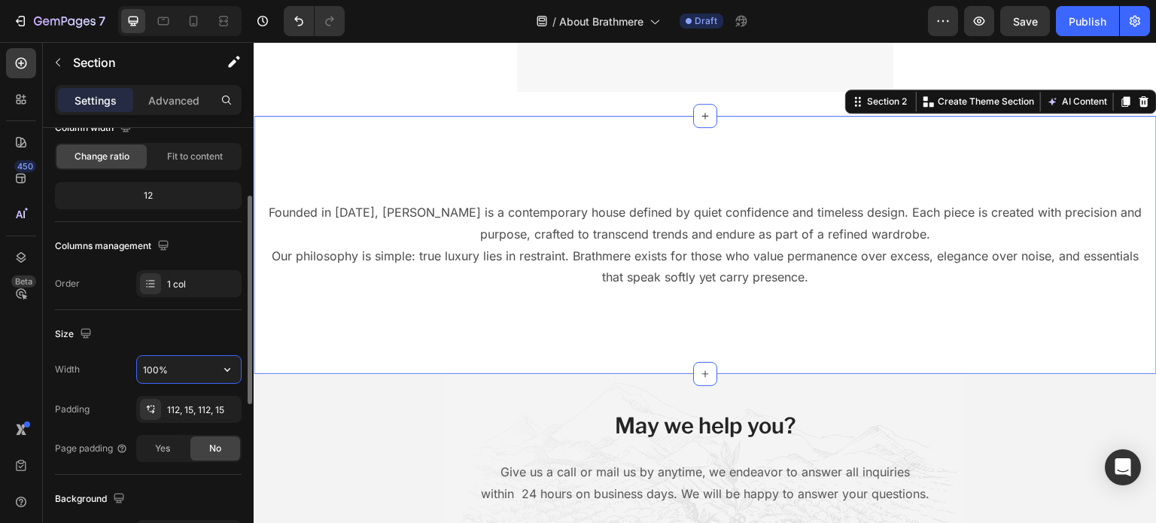
click at [198, 369] on input "100%" at bounding box center [189, 369] width 104 height 27
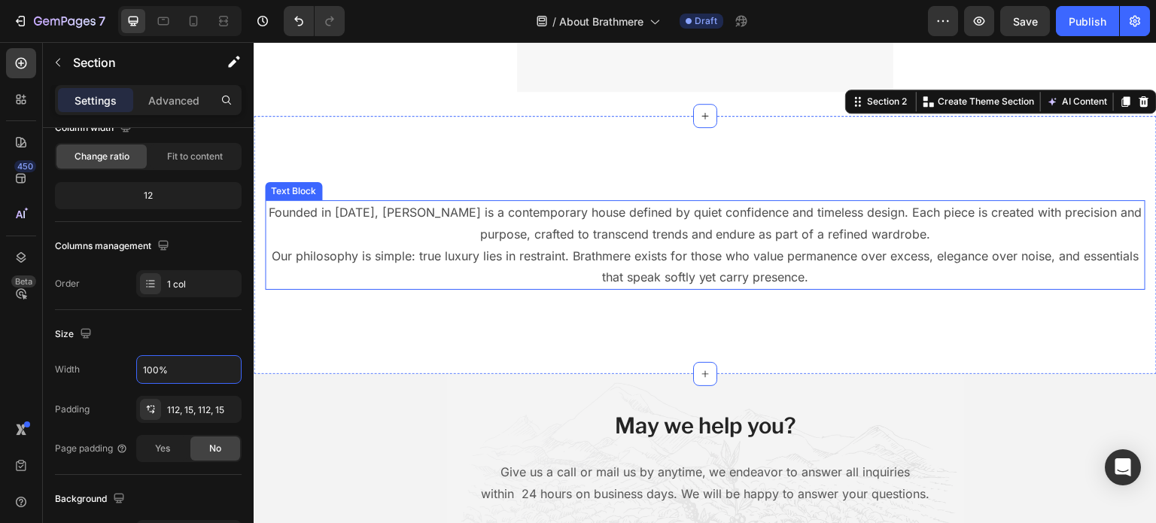
scroll to position [0, 0]
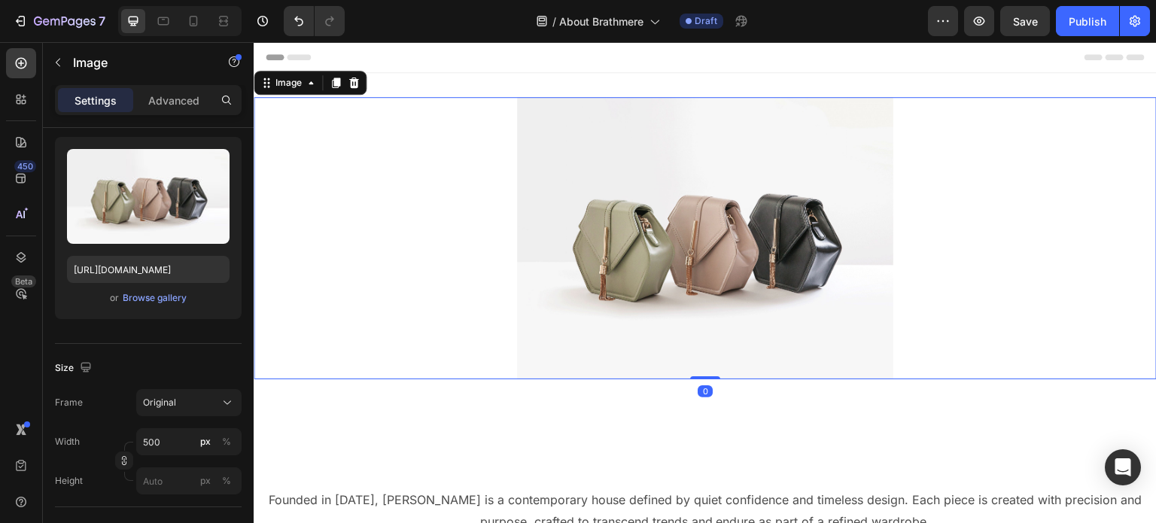
click at [461, 269] on div at bounding box center [705, 238] width 903 height 282
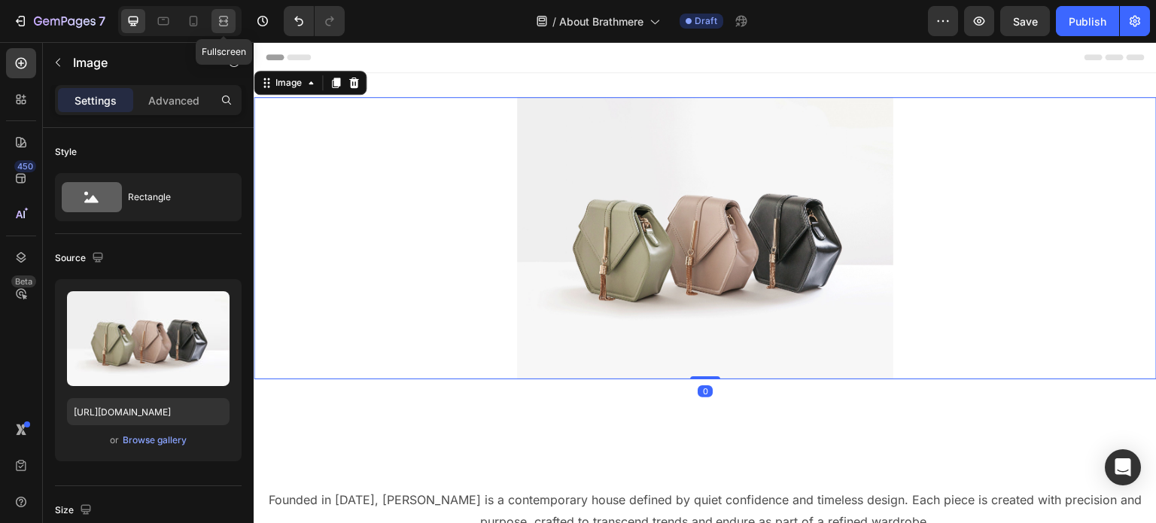
click at [224, 17] on icon at bounding box center [223, 21] width 15 height 15
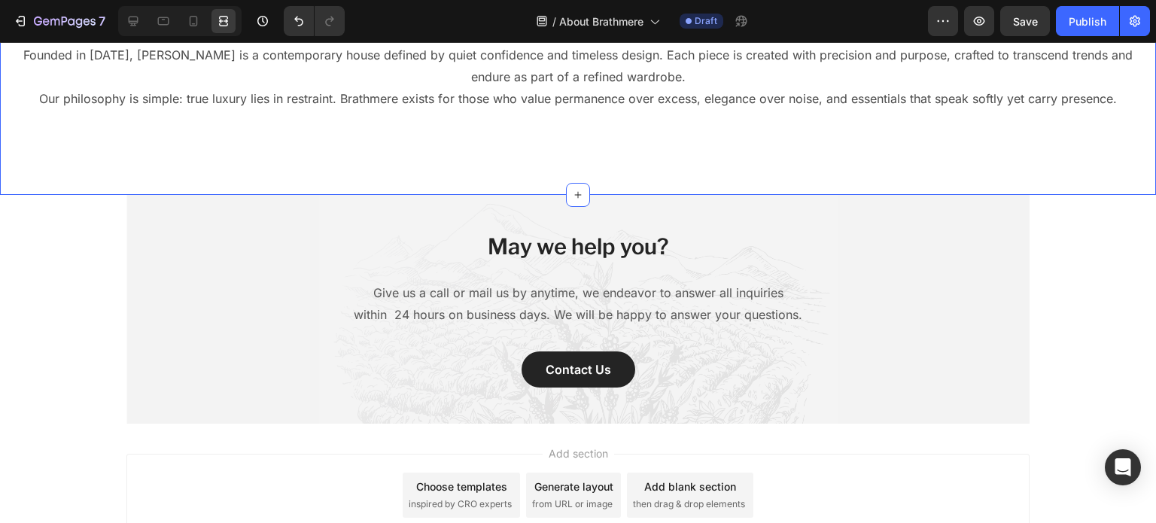
scroll to position [448, 0]
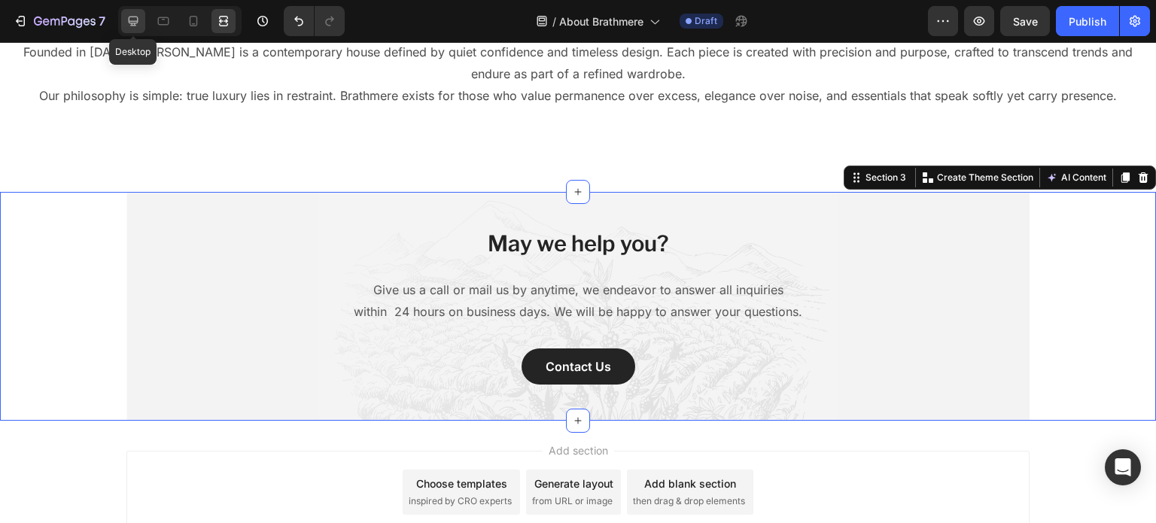
click at [139, 26] on icon at bounding box center [133, 21] width 15 height 15
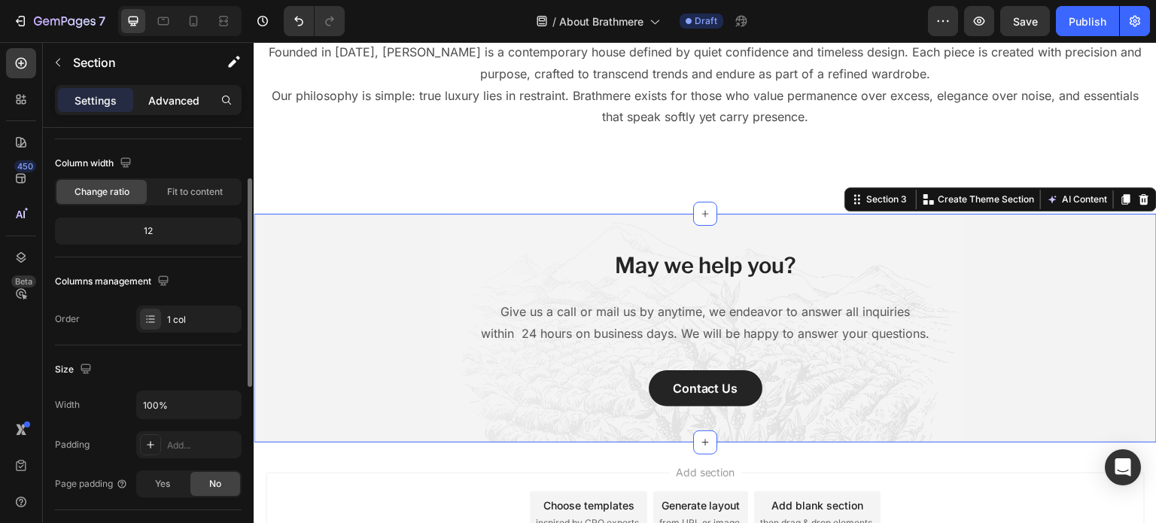
scroll to position [106, 0]
click at [166, 88] on div "Advanced" at bounding box center [173, 100] width 75 height 24
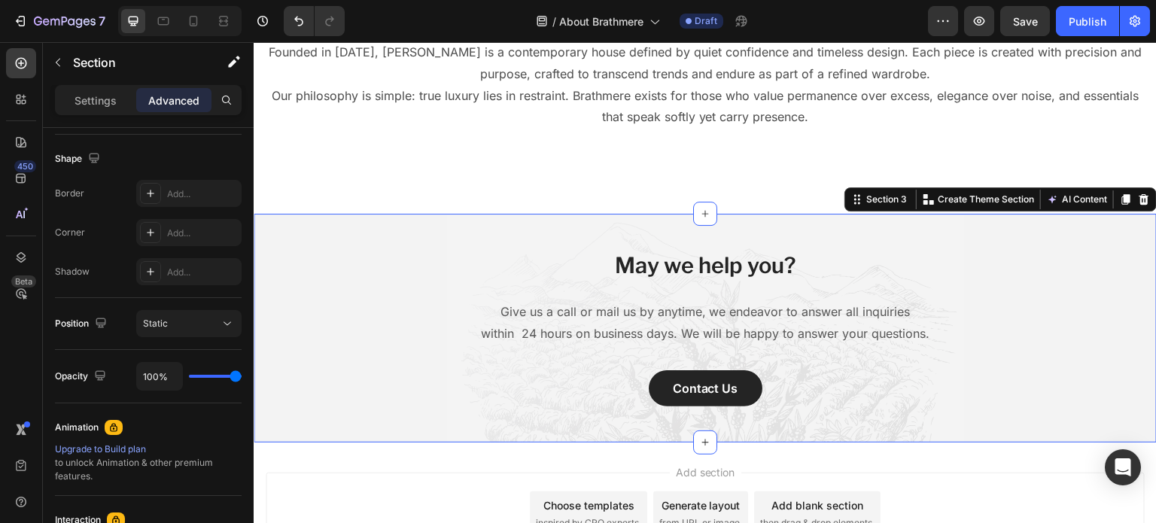
scroll to position [0, 0]
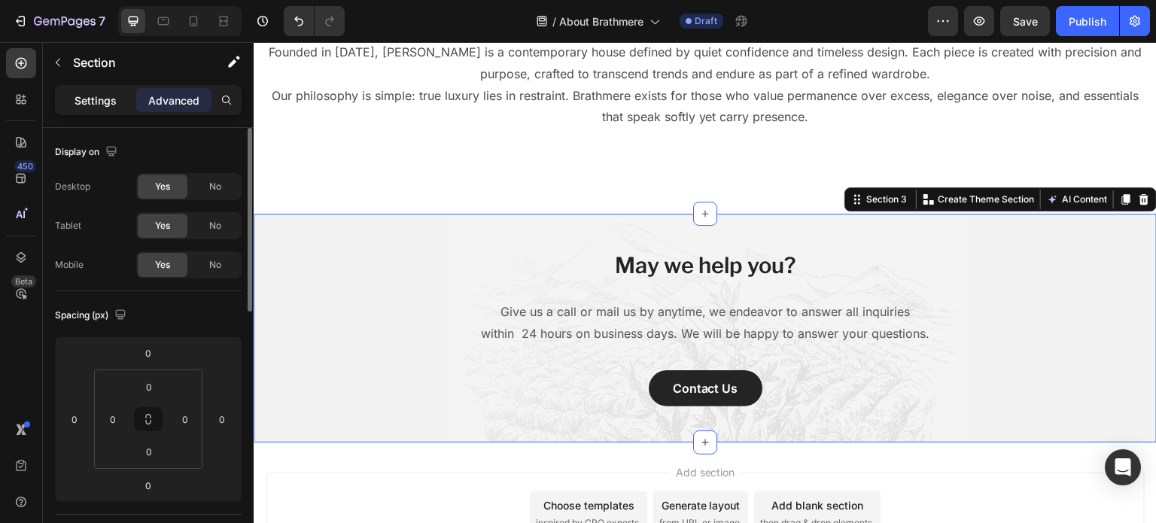
click at [90, 108] on div "Settings" at bounding box center [95, 100] width 75 height 24
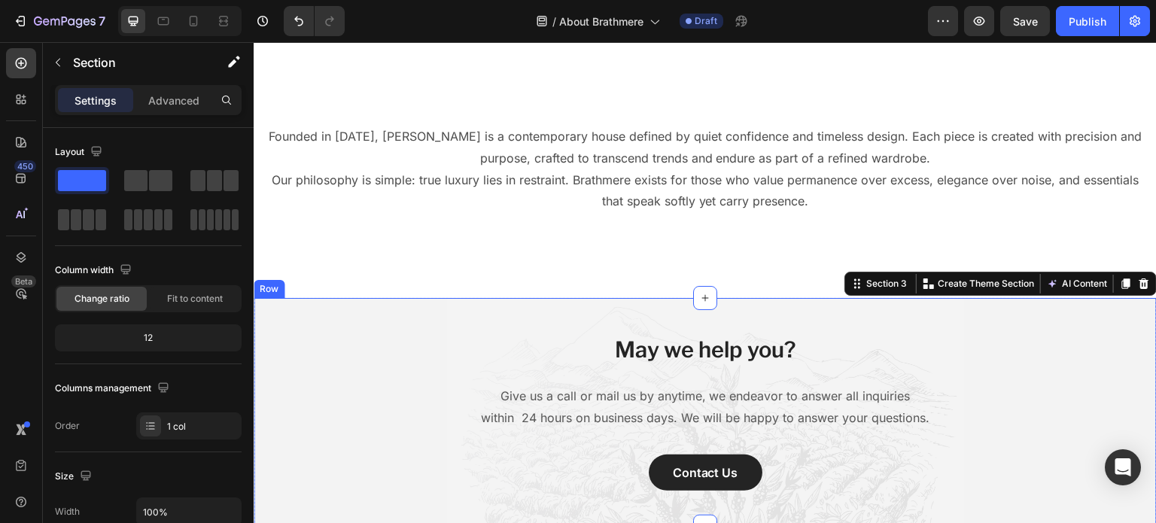
scroll to position [321, 0]
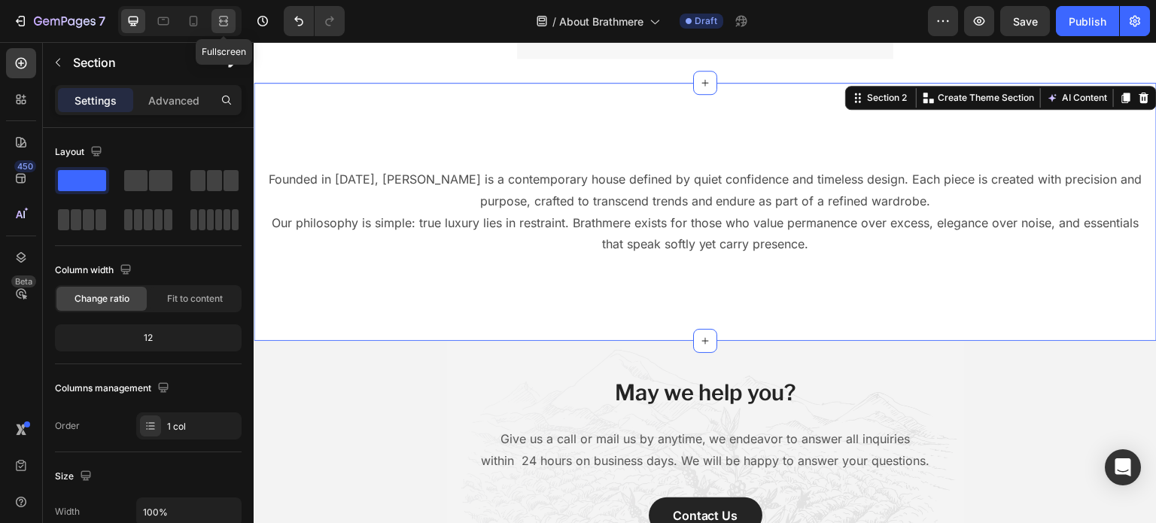
click at [226, 11] on div at bounding box center [224, 21] width 24 height 24
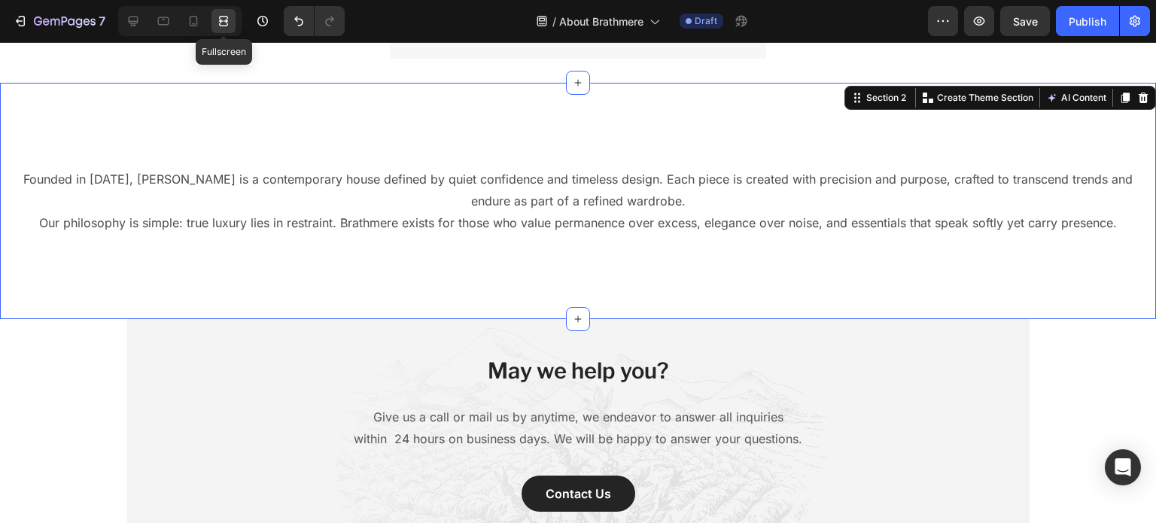
click at [226, 11] on div at bounding box center [224, 21] width 24 height 24
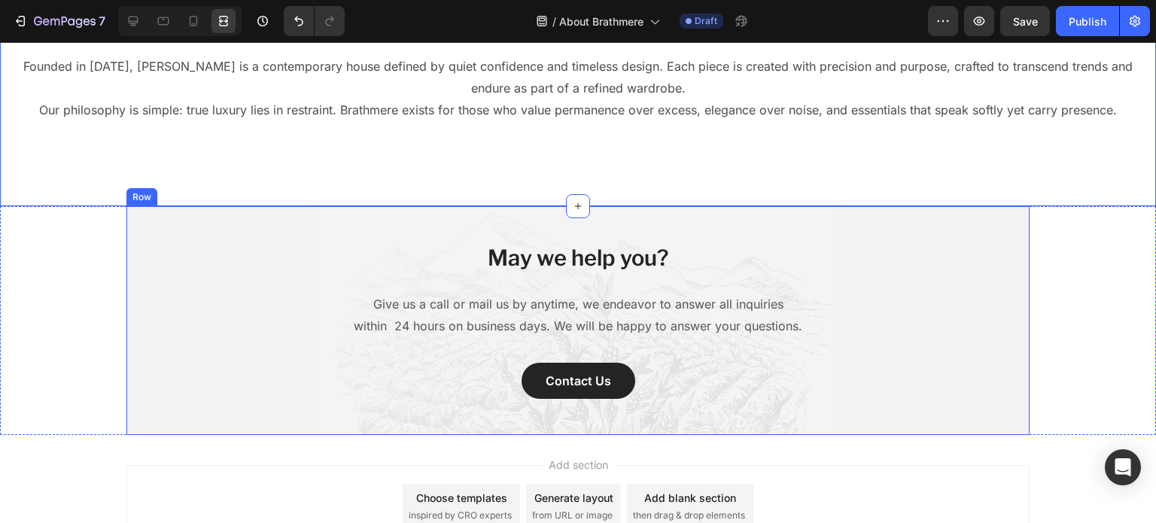
scroll to position [435, 0]
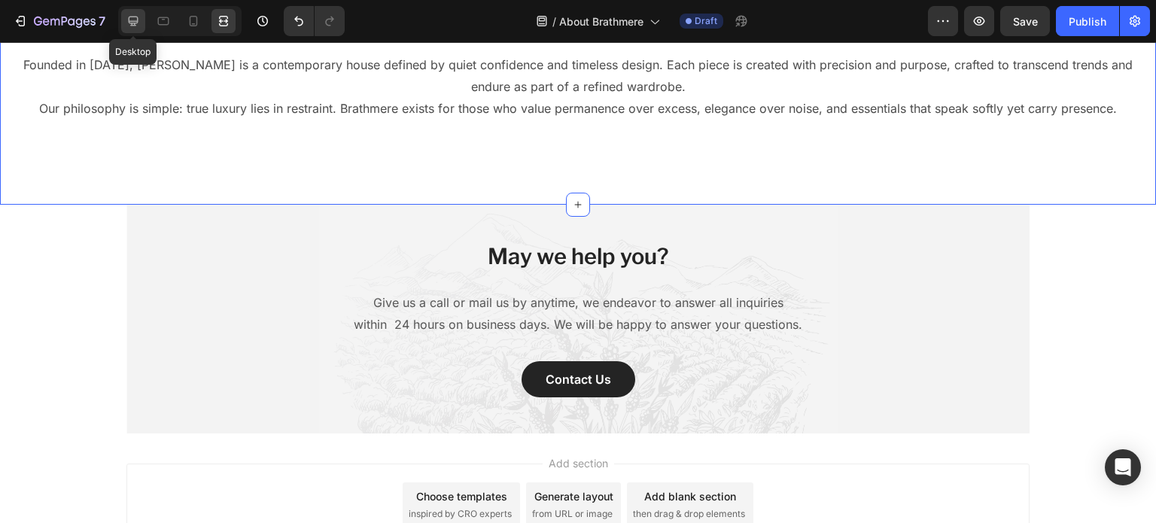
click at [132, 17] on icon at bounding box center [134, 22] width 10 height 10
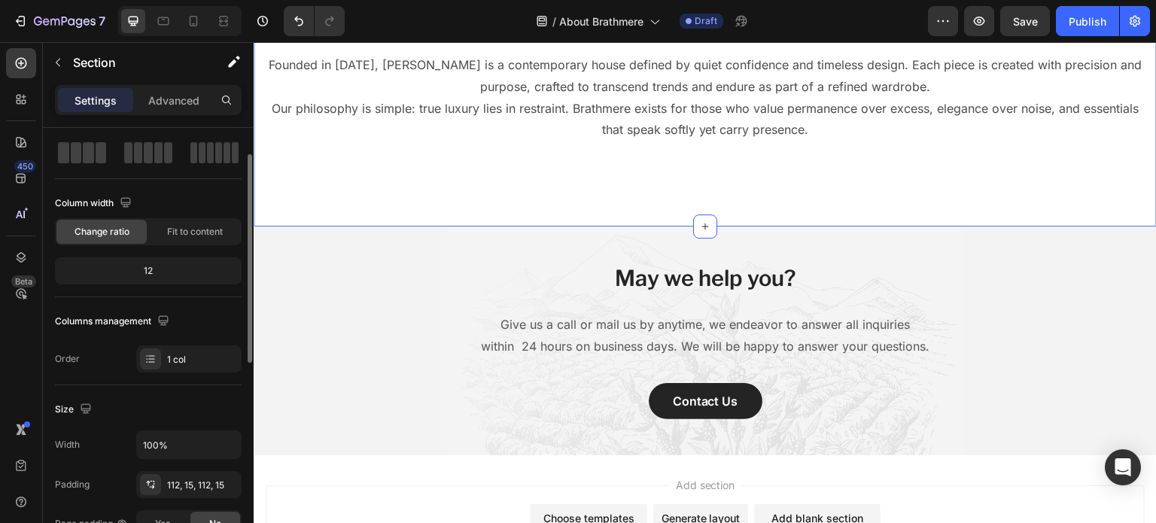
scroll to position [69, 0]
click at [190, 445] on input "100%" at bounding box center [189, 443] width 104 height 27
click at [221, 443] on icon "button" at bounding box center [227, 443] width 15 height 15
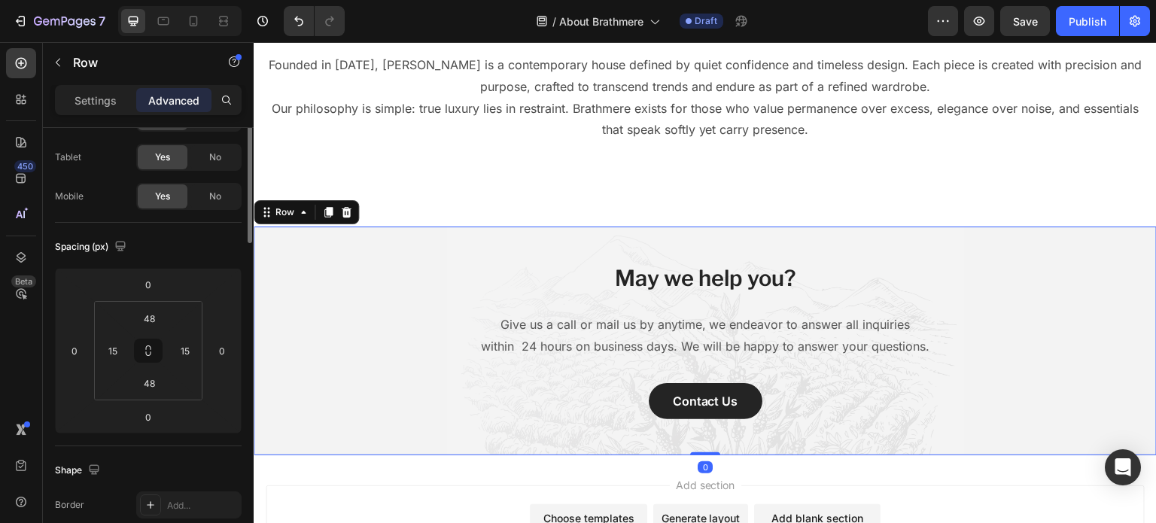
scroll to position [0, 0]
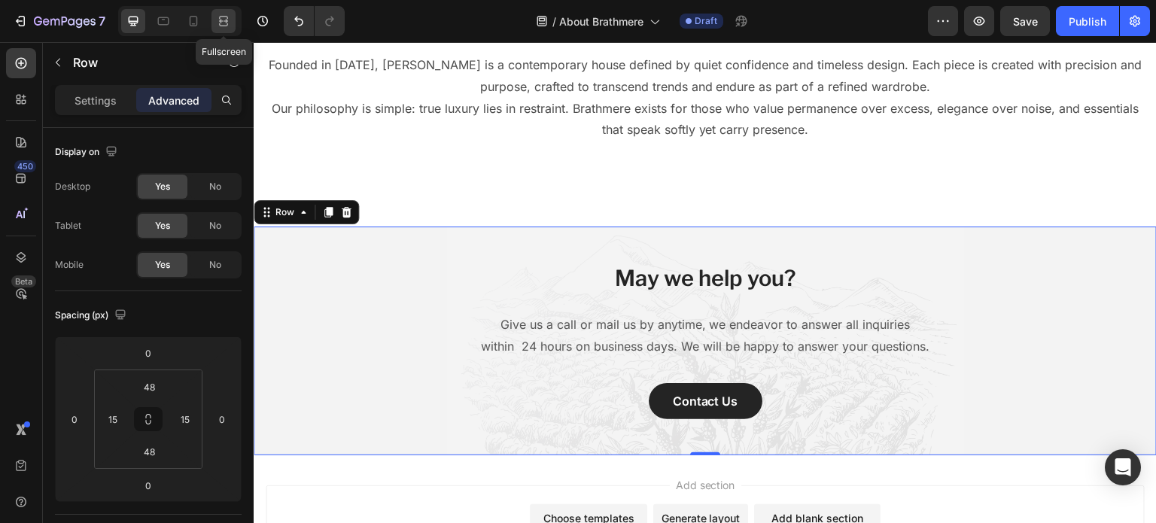
click at [227, 32] on div at bounding box center [224, 21] width 24 height 24
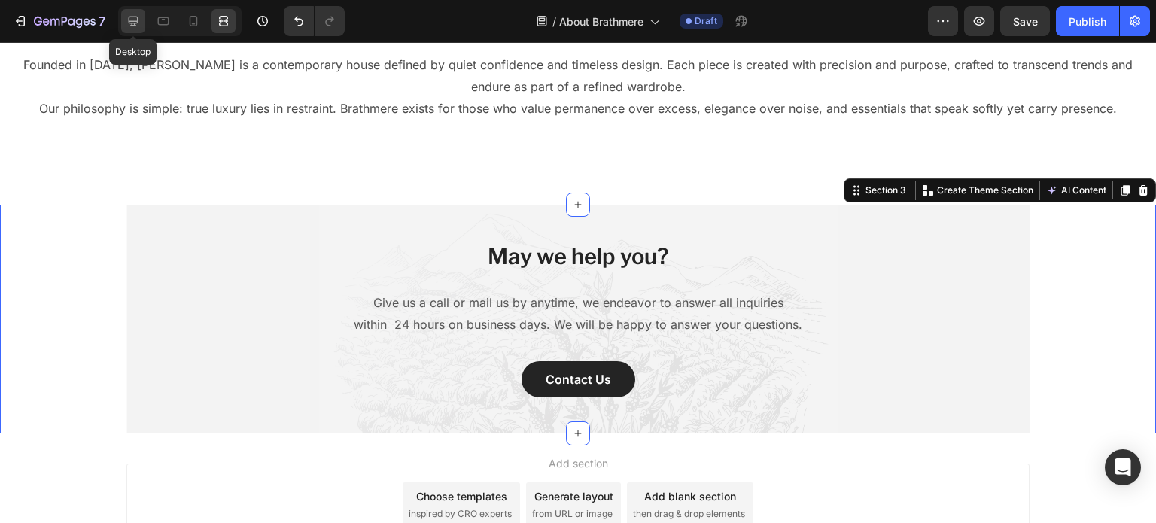
click at [123, 32] on div at bounding box center [133, 21] width 24 height 24
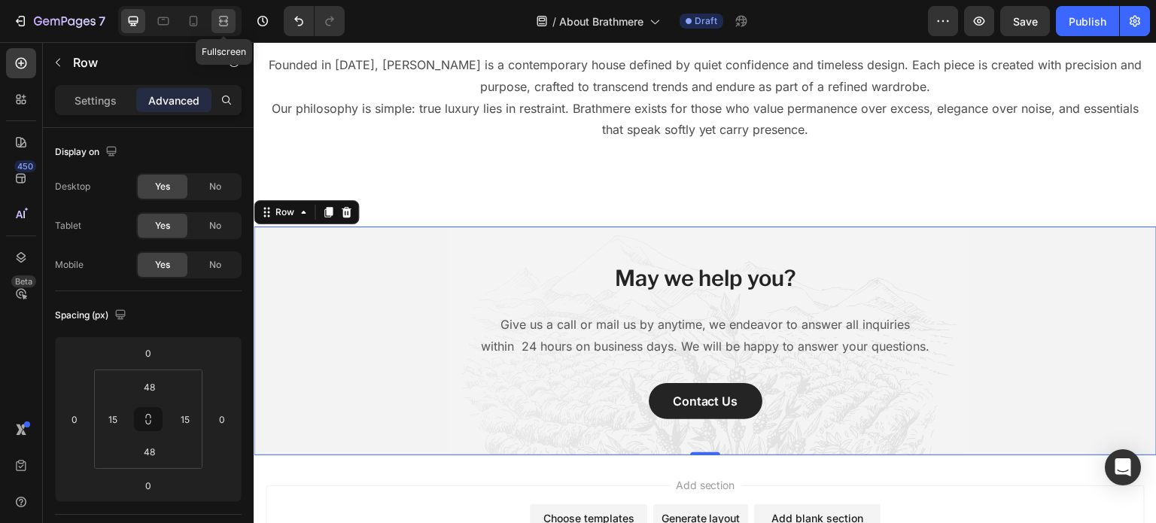
click at [214, 27] on div at bounding box center [224, 21] width 24 height 24
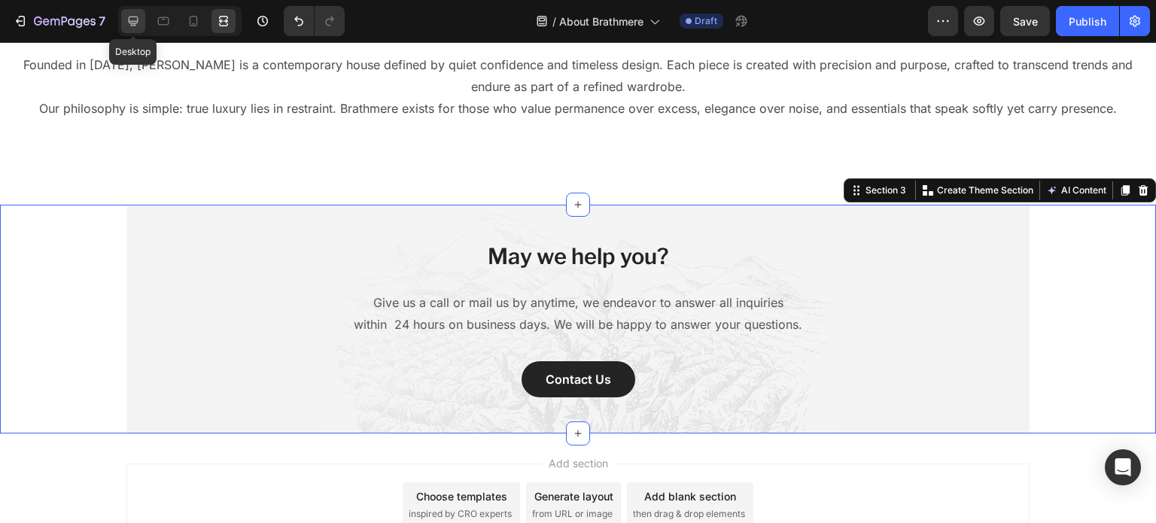
click at [132, 20] on icon at bounding box center [134, 22] width 10 height 10
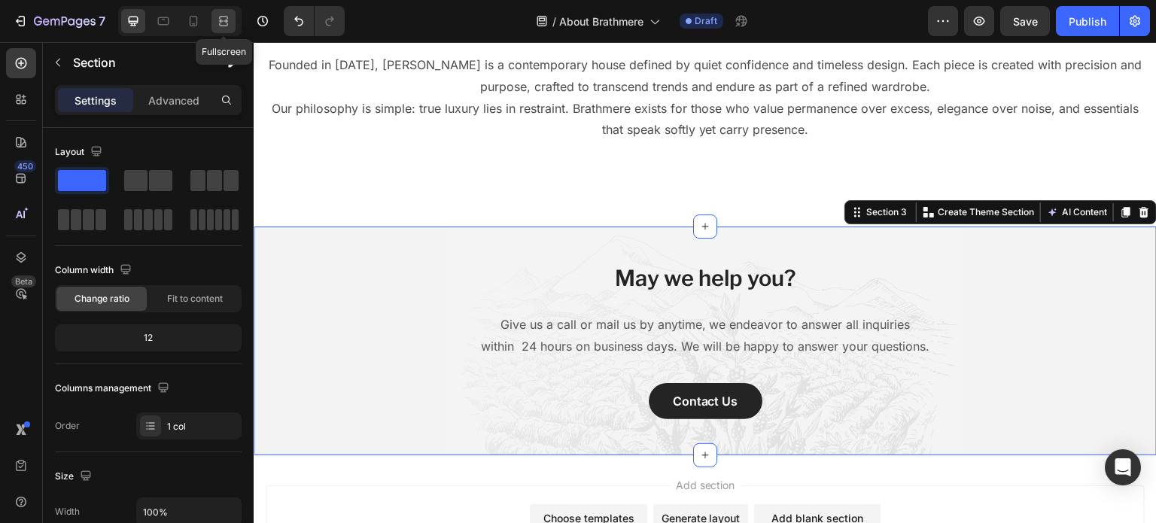
click at [214, 20] on div at bounding box center [224, 21] width 24 height 24
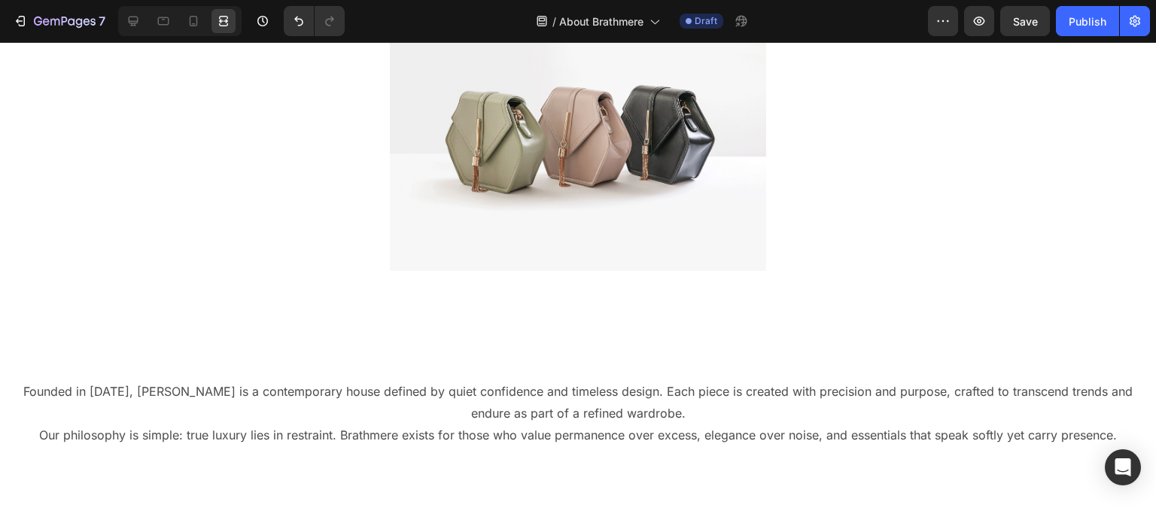
scroll to position [66, 0]
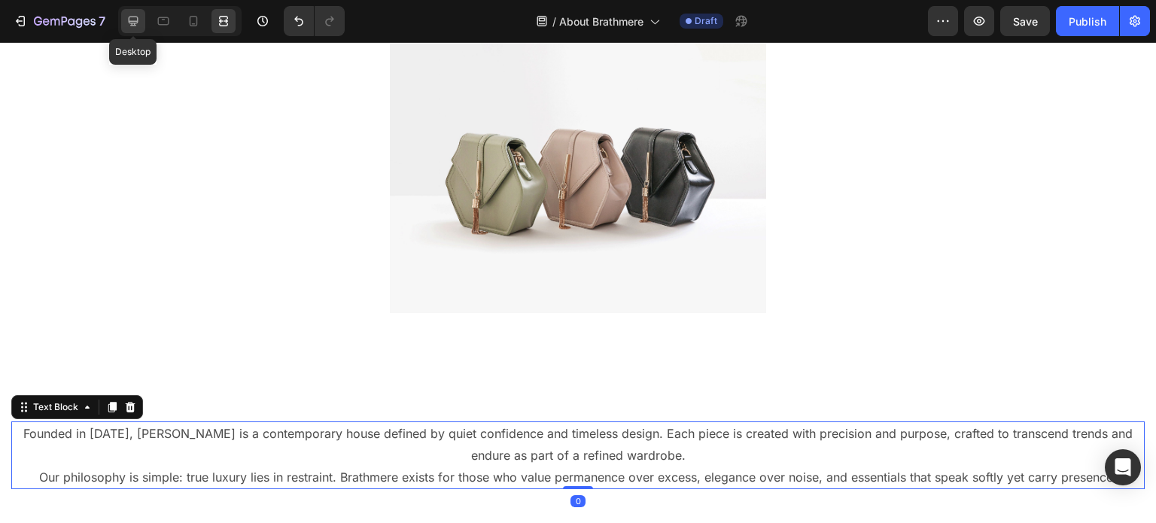
click at [126, 16] on icon at bounding box center [133, 21] width 15 height 15
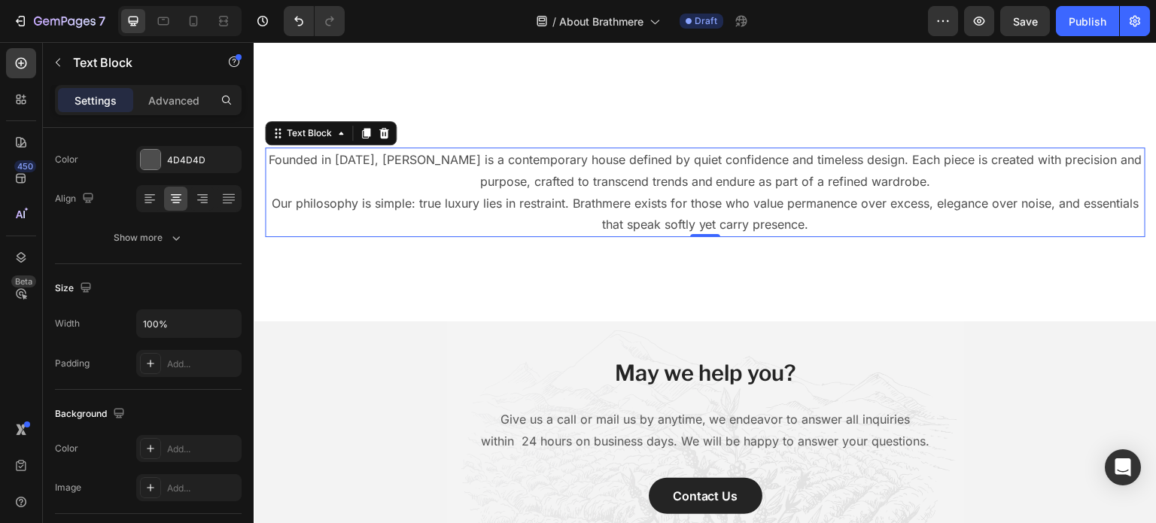
scroll to position [340, 0]
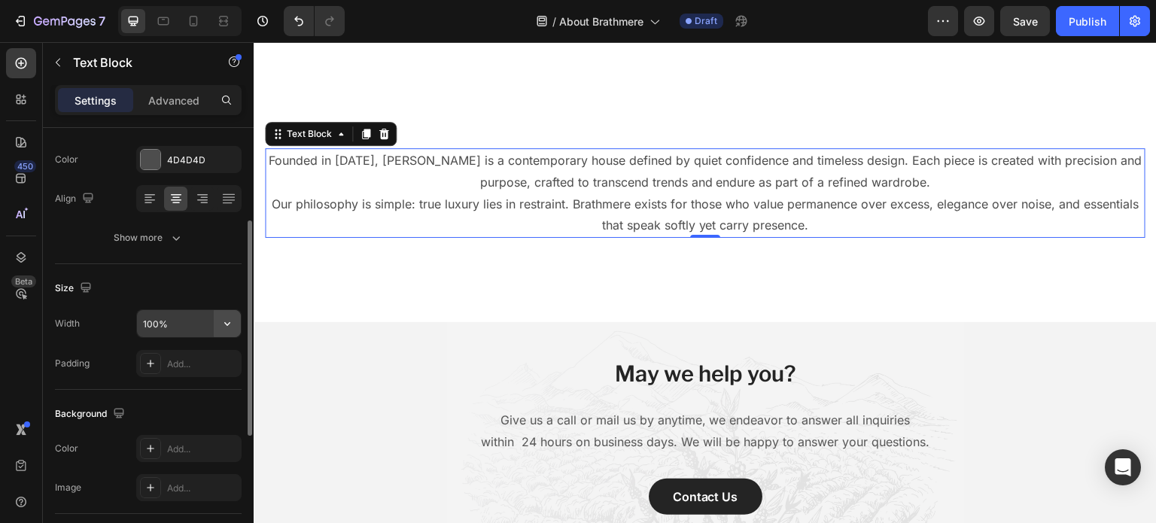
click at [223, 326] on icon "button" at bounding box center [227, 323] width 15 height 15
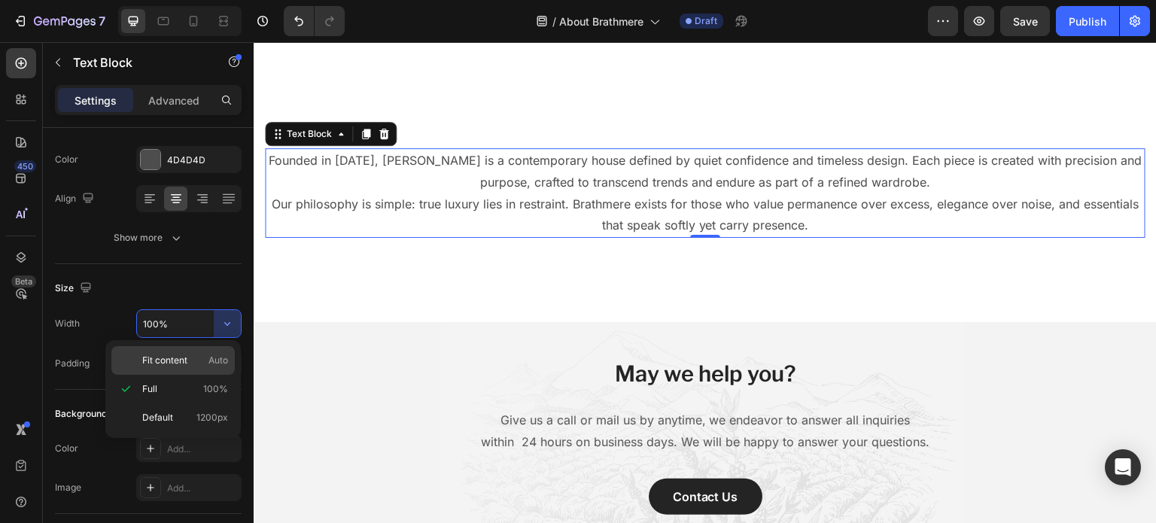
click at [212, 355] on span "Auto" at bounding box center [219, 361] width 20 height 14
type input "Auto"
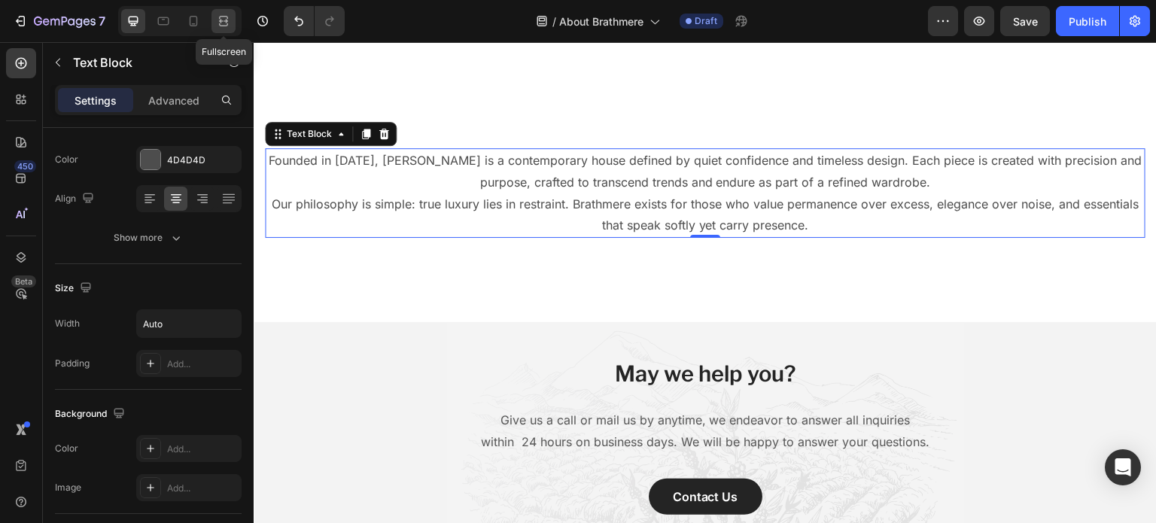
click at [223, 23] on icon at bounding box center [223, 21] width 15 height 15
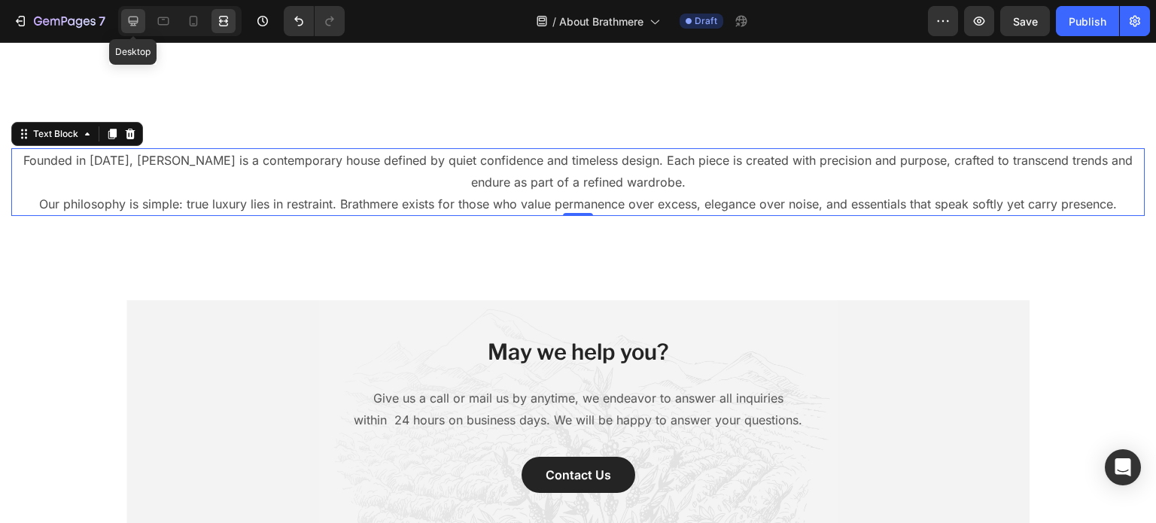
click at [136, 22] on icon at bounding box center [133, 21] width 15 height 15
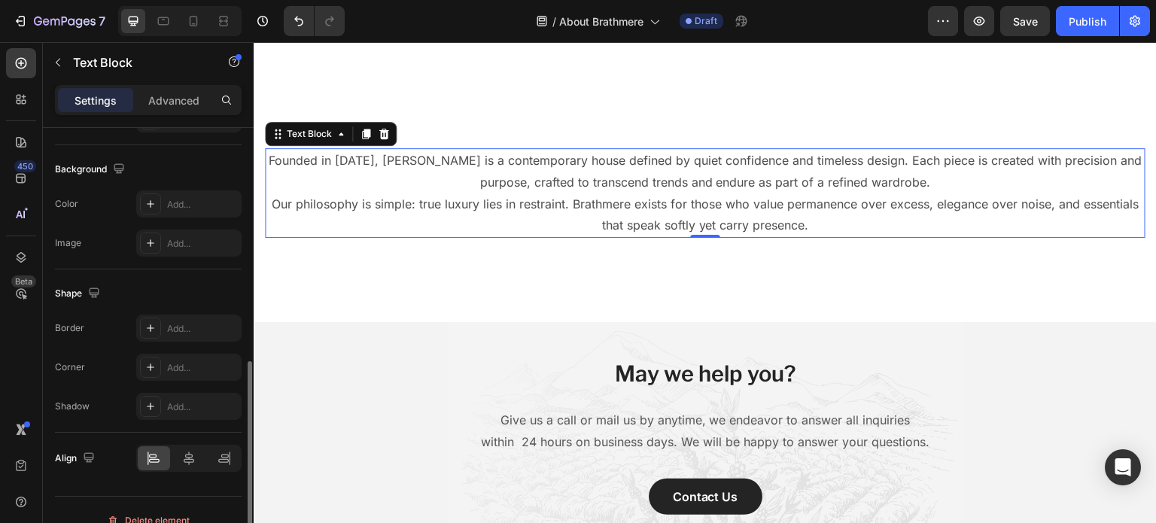
scroll to position [452, 0]
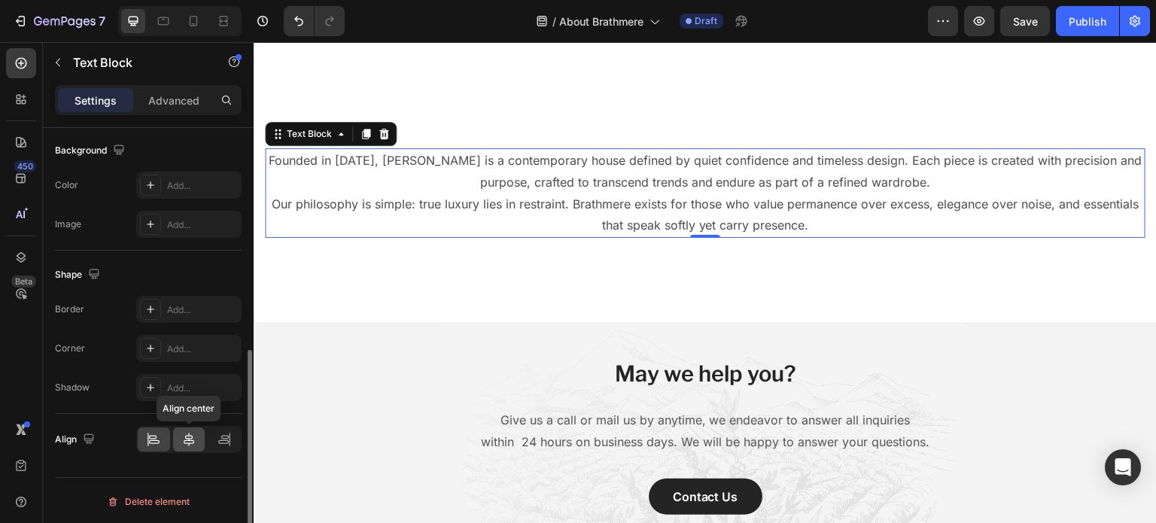
click at [187, 433] on icon at bounding box center [188, 439] width 15 height 15
click at [218, 17] on icon at bounding box center [223, 21] width 15 height 15
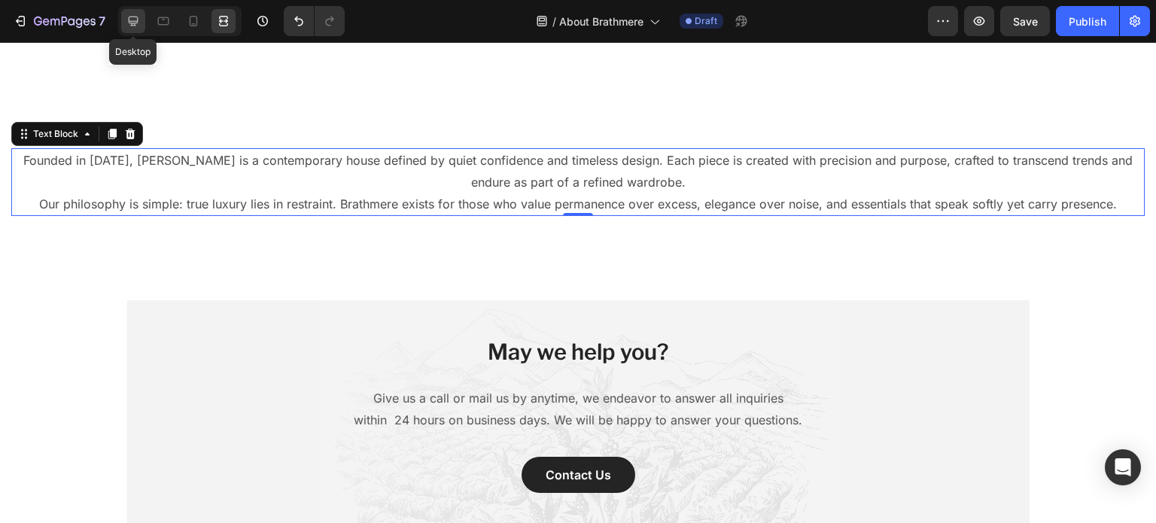
click at [142, 22] on div at bounding box center [133, 21] width 24 height 24
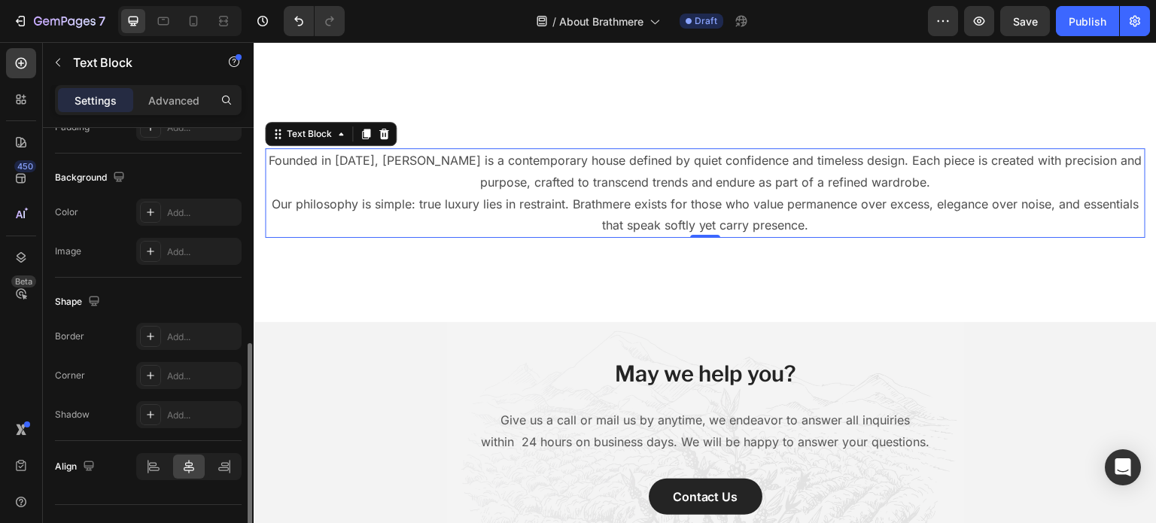
click at [139, 450] on div "Align" at bounding box center [148, 466] width 187 height 51
click at [151, 459] on icon at bounding box center [153, 466] width 15 height 15
click at [157, 102] on p "Advanced" at bounding box center [173, 101] width 51 height 16
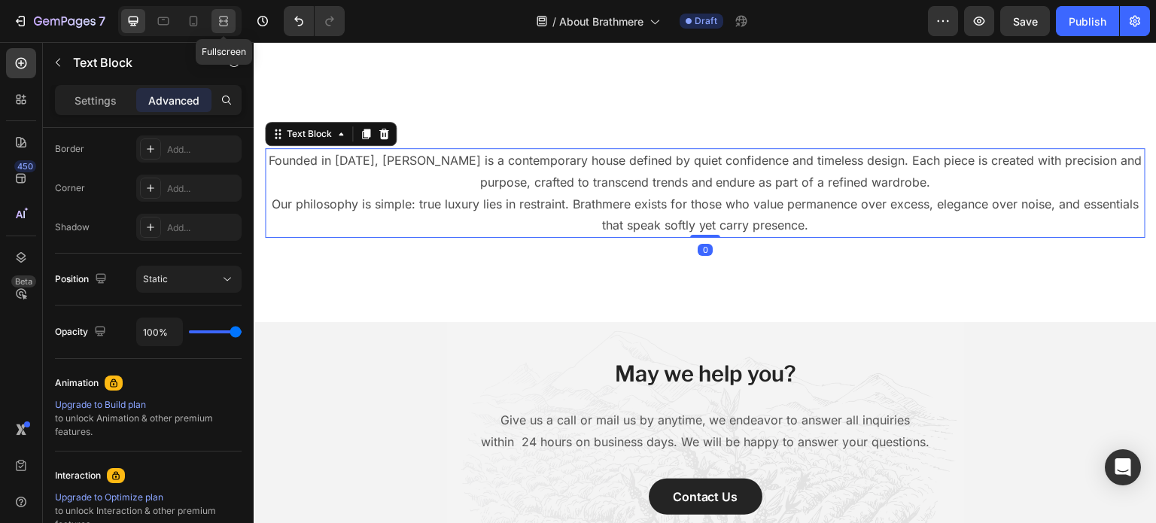
click at [224, 18] on icon at bounding box center [223, 21] width 15 height 15
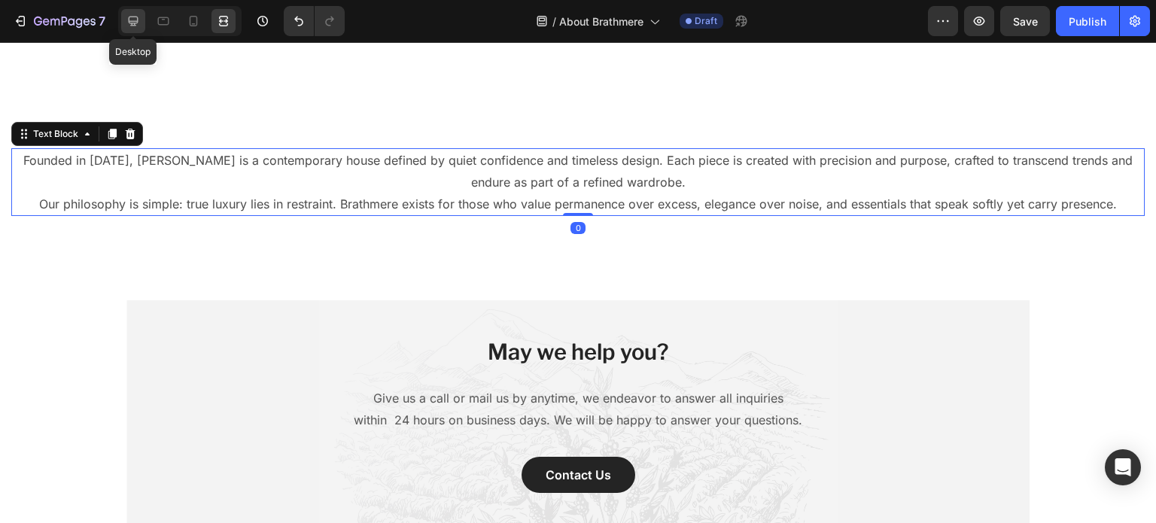
click at [145, 16] on div at bounding box center [133, 21] width 24 height 24
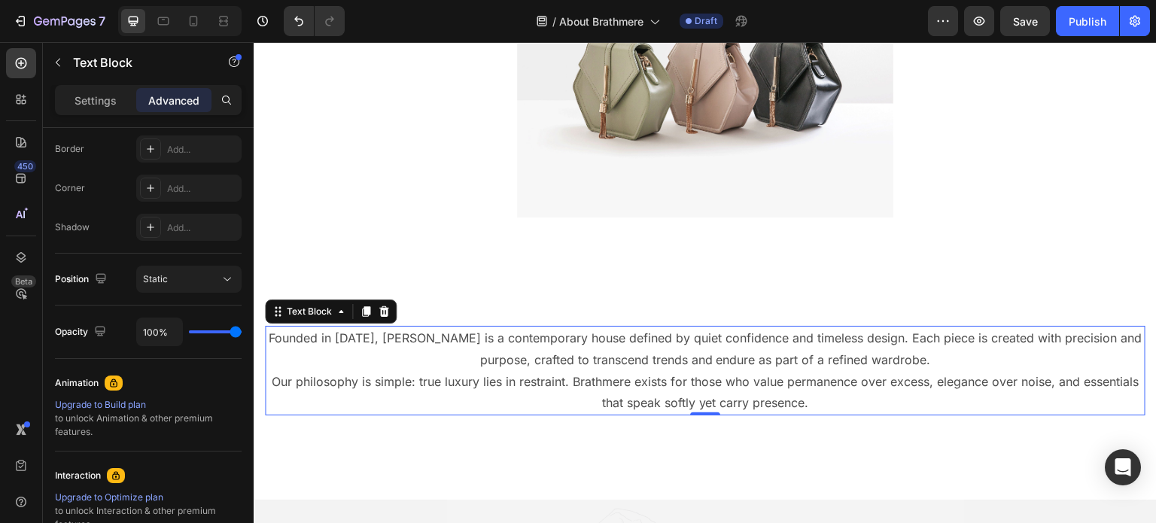
scroll to position [163, 0]
click at [214, 19] on div at bounding box center [224, 21] width 24 height 24
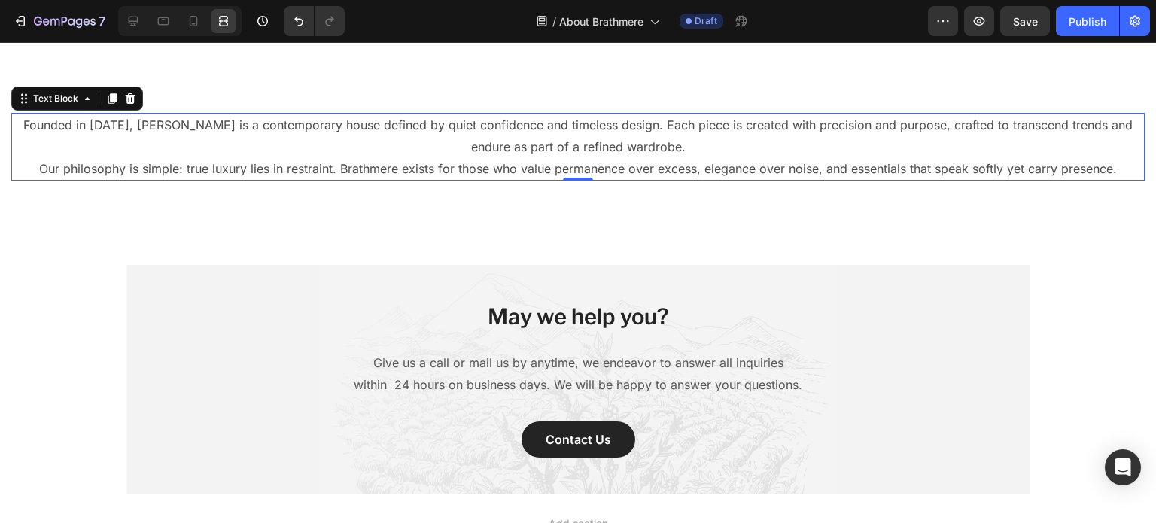
scroll to position [376, 0]
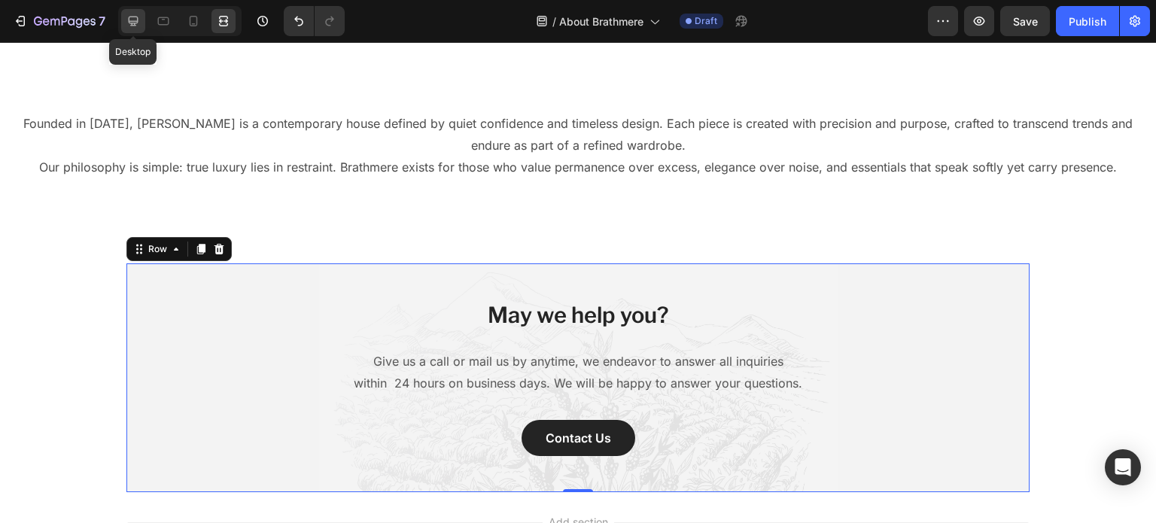
click at [135, 14] on icon at bounding box center [133, 21] width 15 height 15
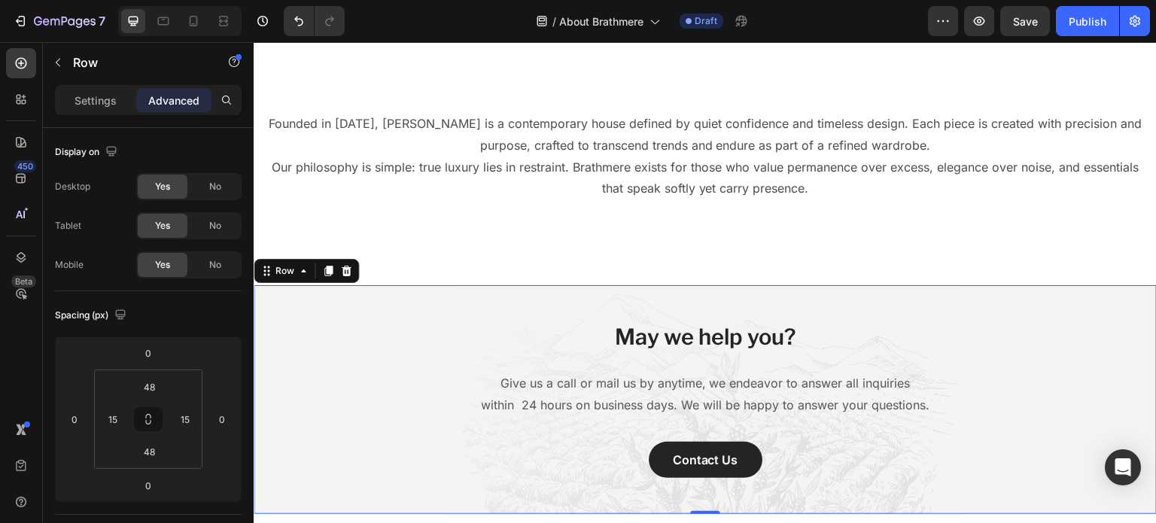
click at [211, 17] on div at bounding box center [179, 21] width 123 height 30
click at [221, 17] on icon at bounding box center [223, 21] width 15 height 15
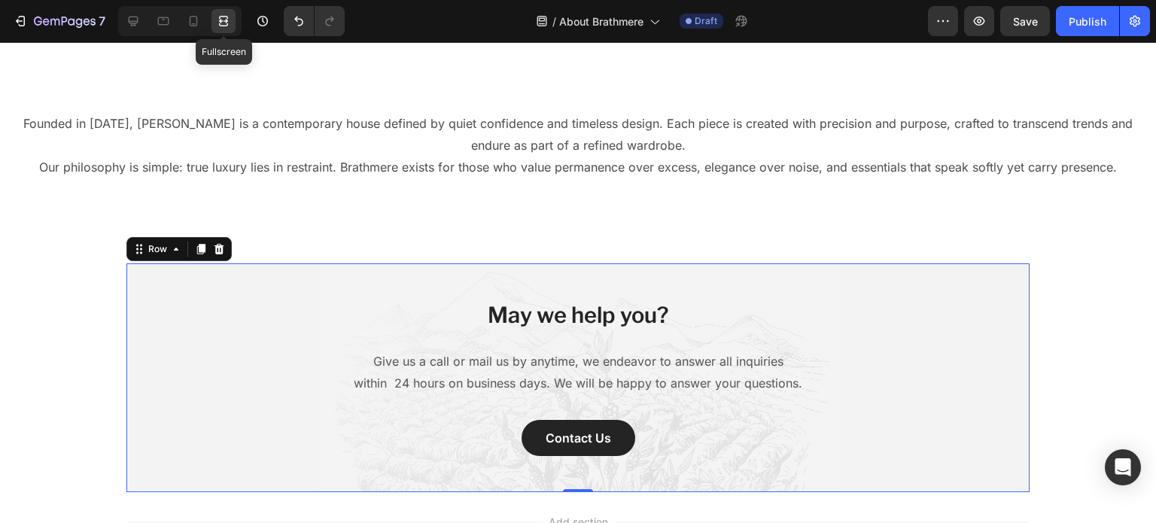
click at [221, 17] on icon at bounding box center [223, 21] width 15 height 15
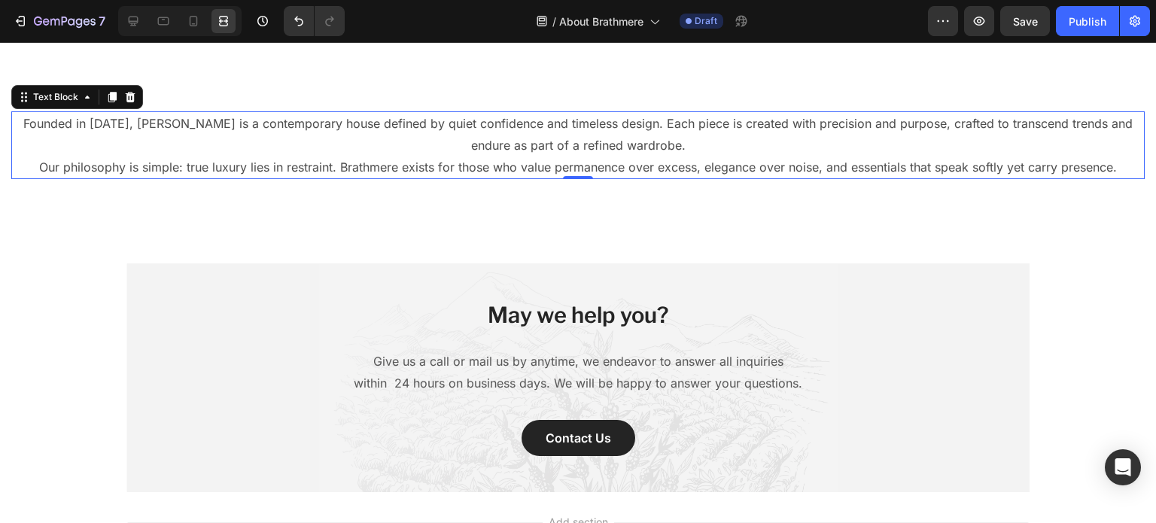
click at [202, 150] on p "Founded in [DATE], [PERSON_NAME] is a contemporary house defined by quiet confi…" at bounding box center [578, 135] width 1131 height 44
click at [127, 23] on icon at bounding box center [133, 21] width 15 height 15
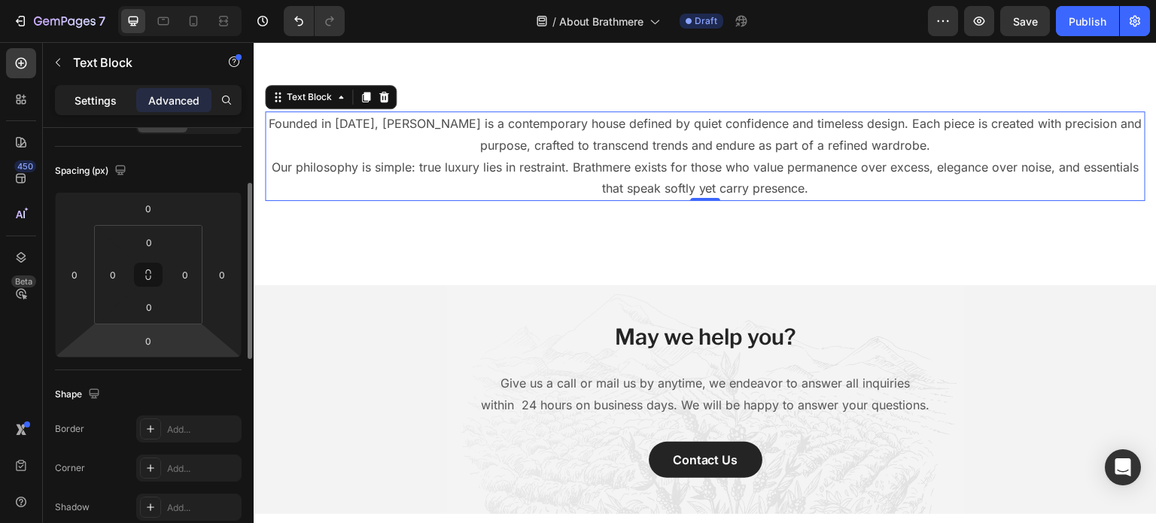
scroll to position [145, 0]
click at [78, 90] on div "Settings" at bounding box center [95, 100] width 75 height 24
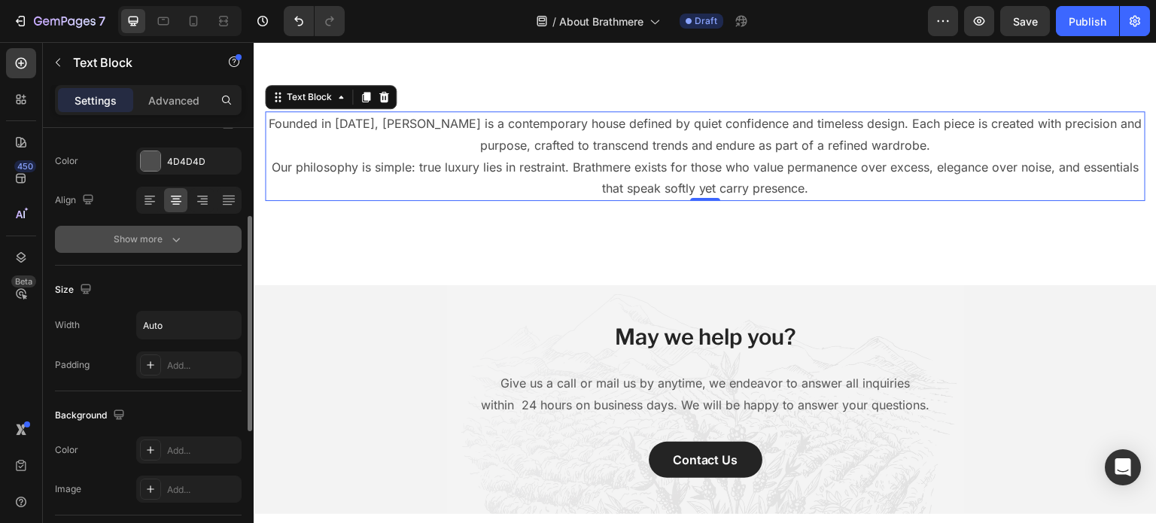
scroll to position [187, 0]
click at [181, 320] on input "Auto" at bounding box center [189, 324] width 104 height 27
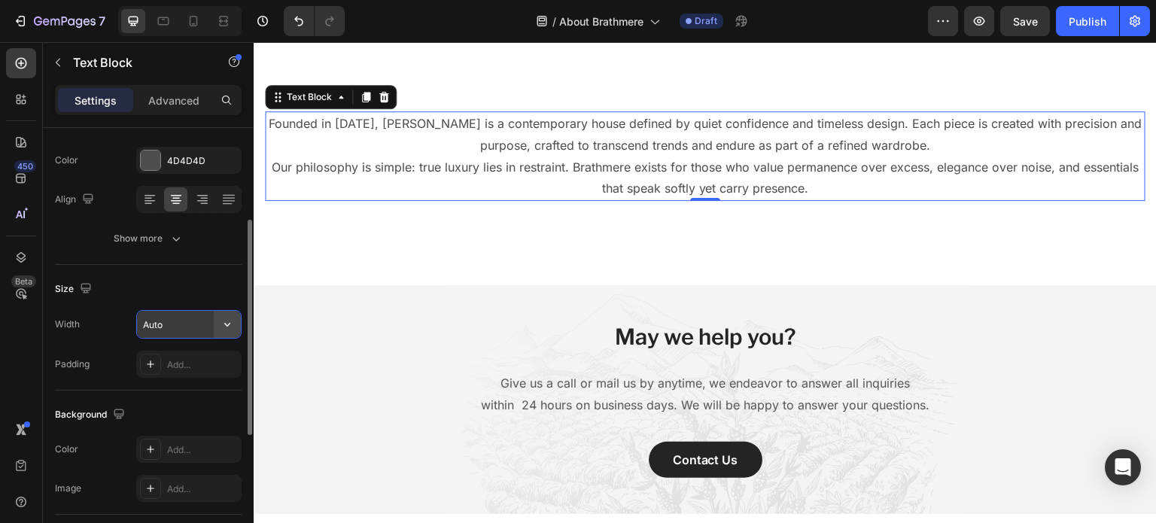
click at [218, 319] on button "button" at bounding box center [227, 324] width 27 height 27
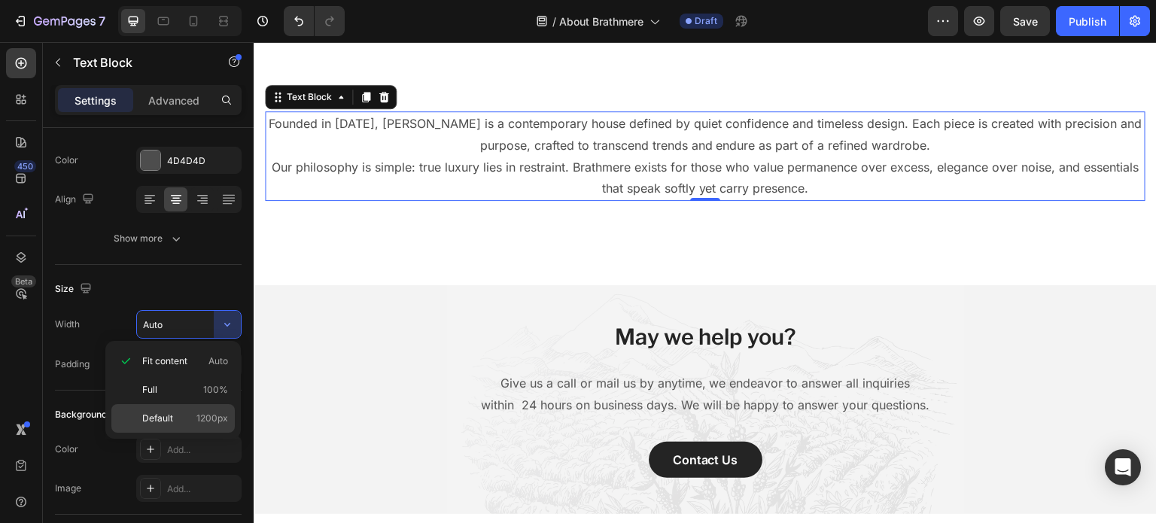
click at [194, 412] on p "Default 1200px" at bounding box center [185, 419] width 86 height 14
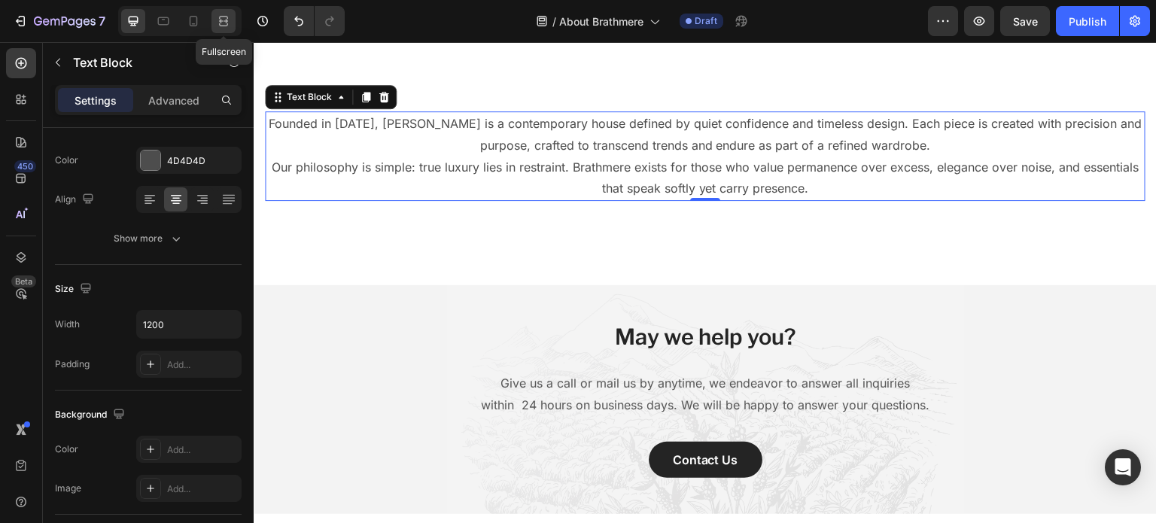
click at [214, 16] on div at bounding box center [224, 21] width 24 height 24
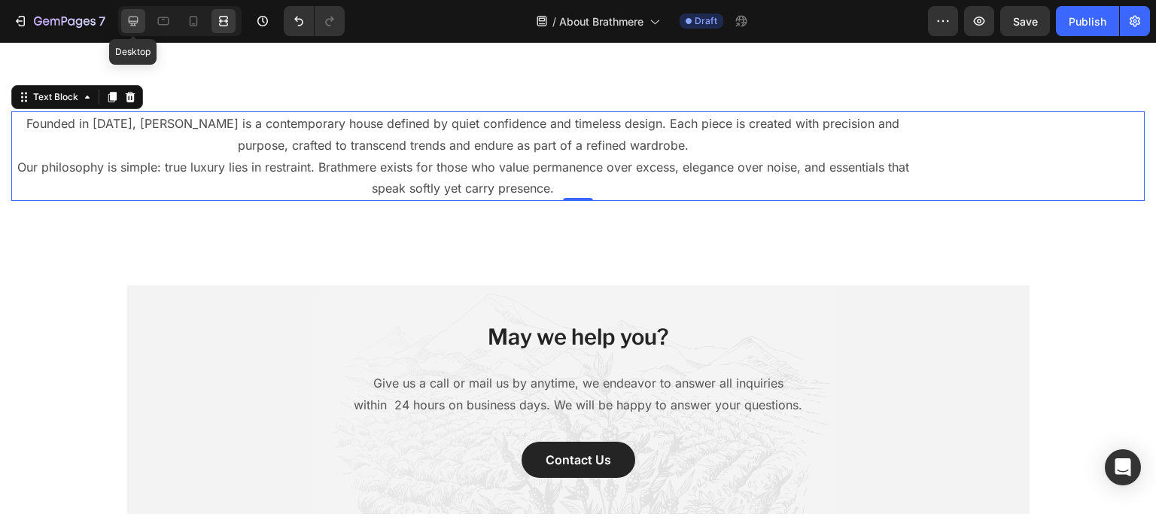
click at [139, 29] on div at bounding box center [133, 21] width 24 height 24
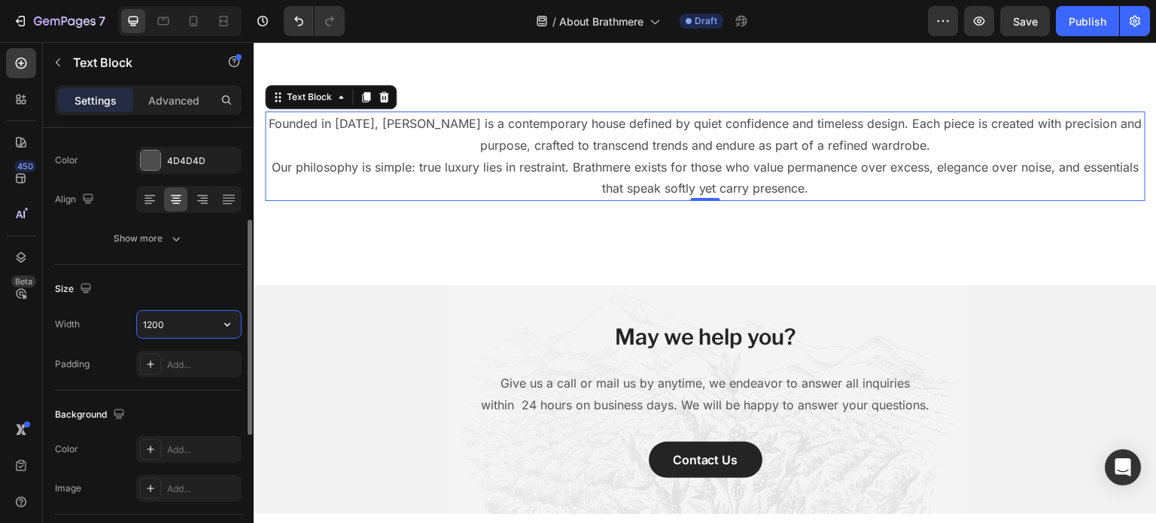
click at [184, 327] on input "1200" at bounding box center [189, 324] width 104 height 27
type input "="
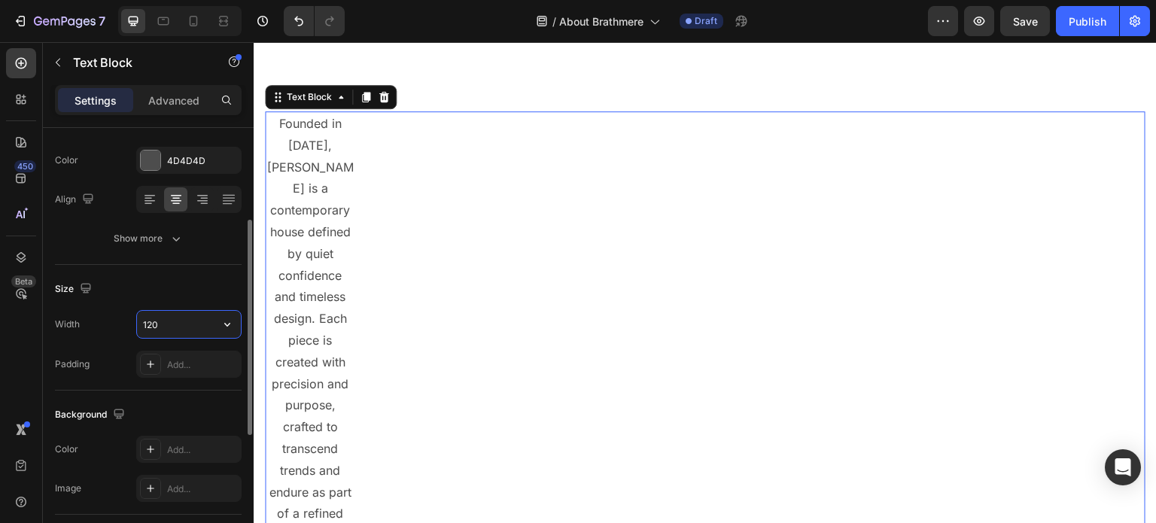
type input "1200"
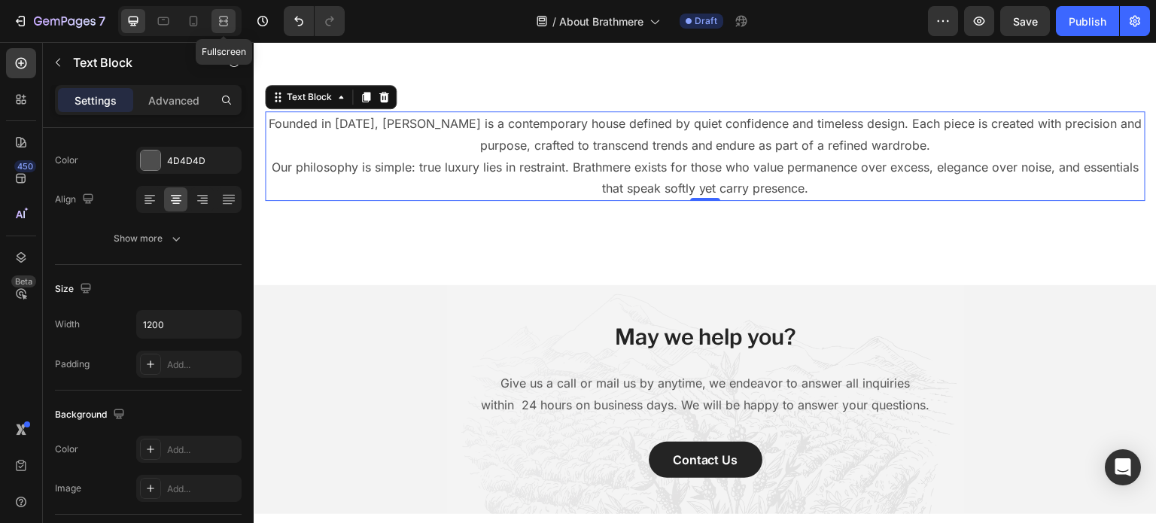
click at [231, 16] on div at bounding box center [224, 21] width 24 height 24
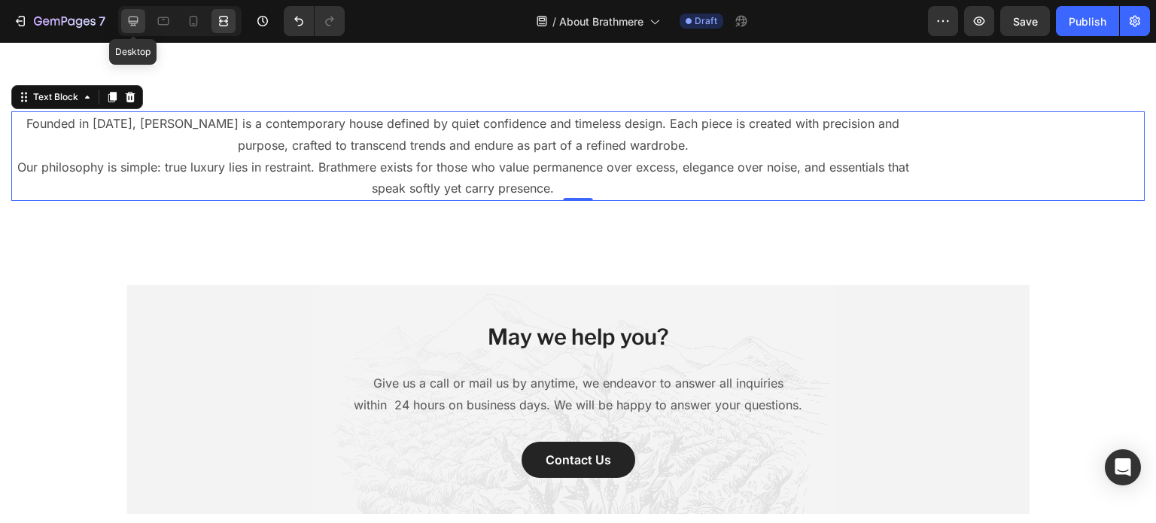
click at [137, 23] on icon at bounding box center [133, 21] width 15 height 15
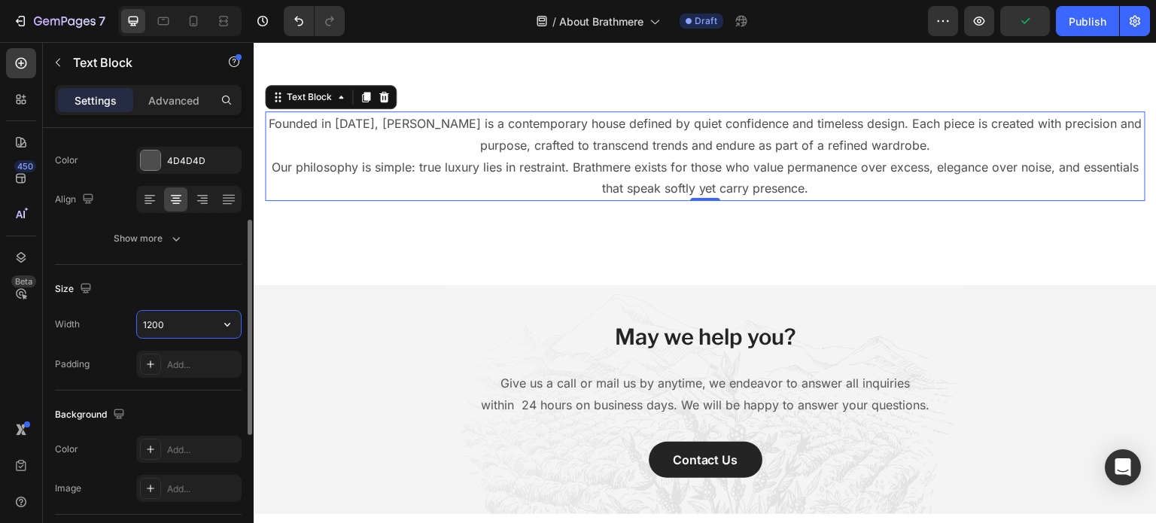
click at [170, 315] on input "1200" at bounding box center [189, 324] width 104 height 27
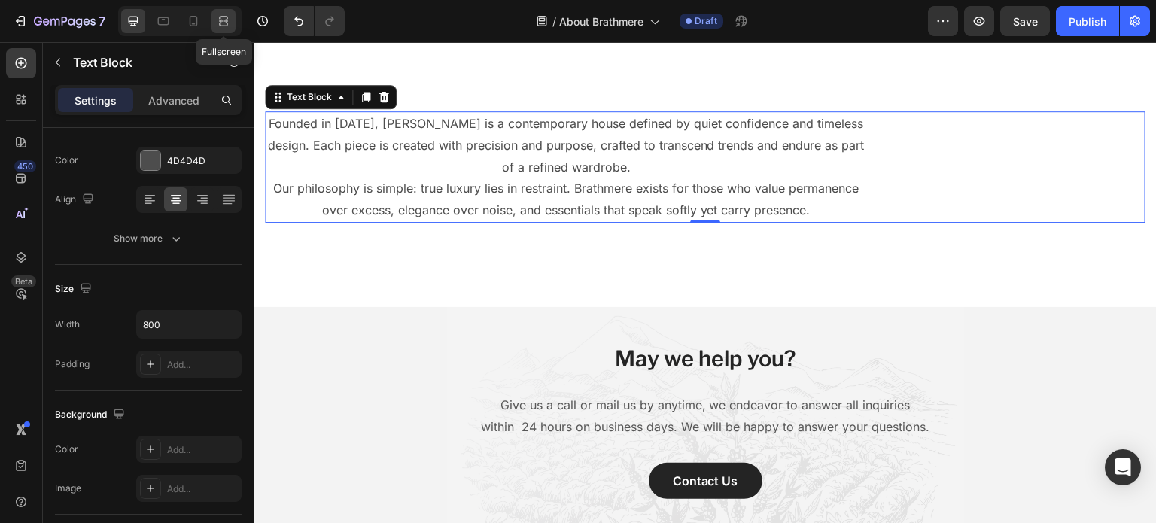
click at [221, 19] on icon at bounding box center [223, 21] width 15 height 15
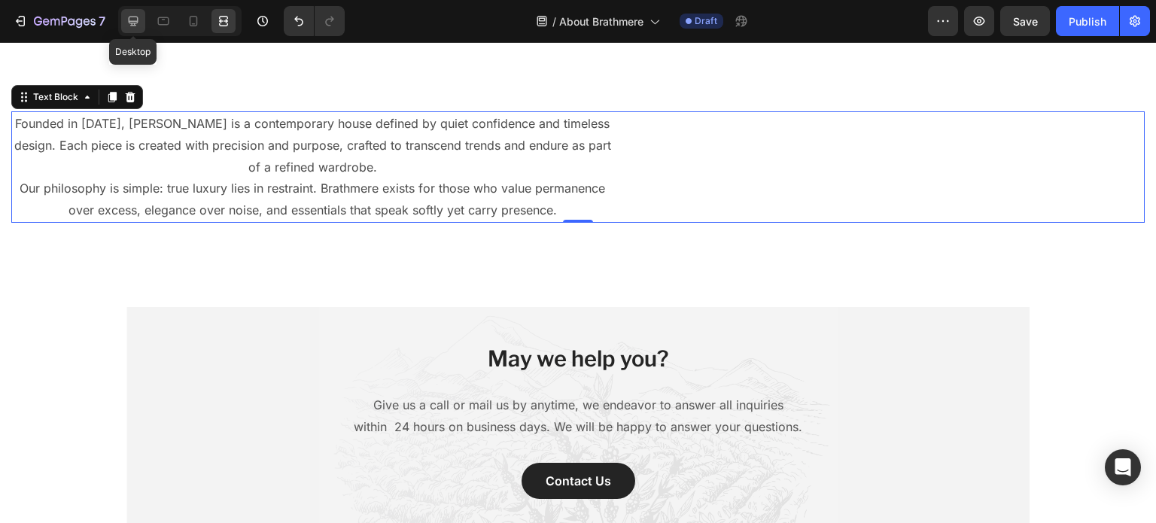
click at [131, 23] on icon at bounding box center [134, 22] width 10 height 10
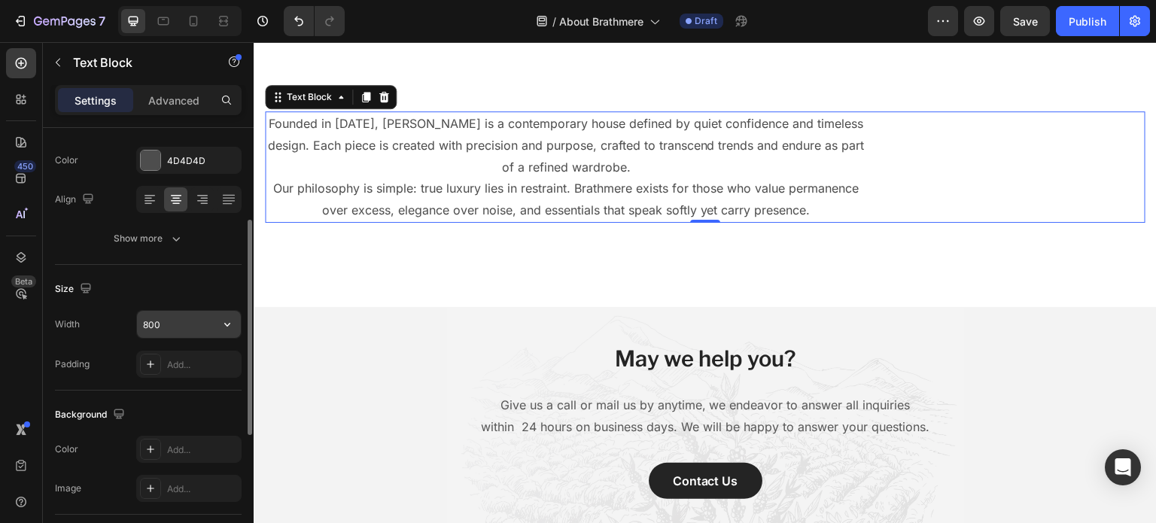
click at [223, 324] on icon "button" at bounding box center [227, 324] width 15 height 15
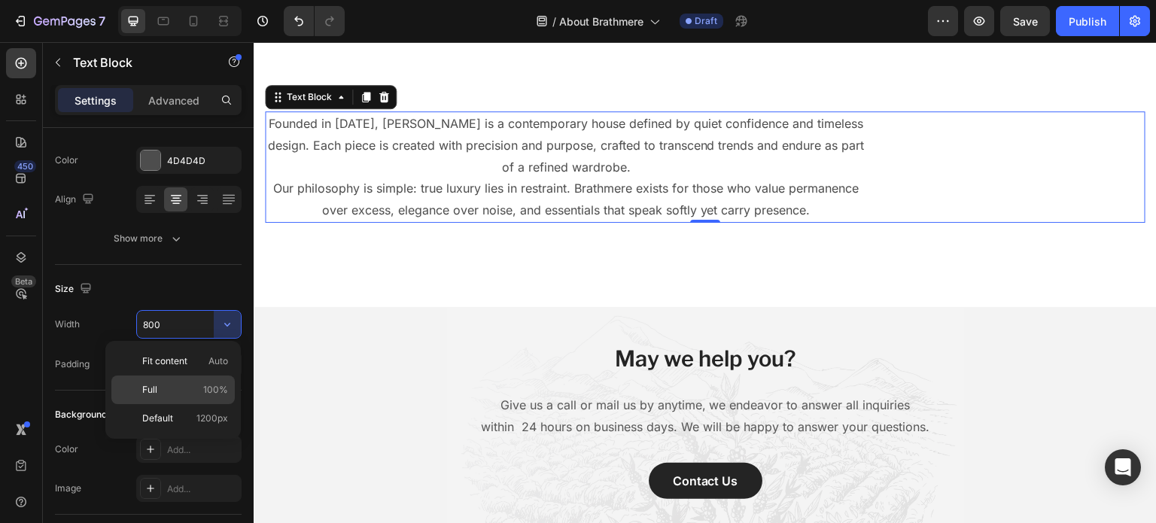
click at [199, 391] on p "Full 100%" at bounding box center [185, 390] width 86 height 14
type input "100%"
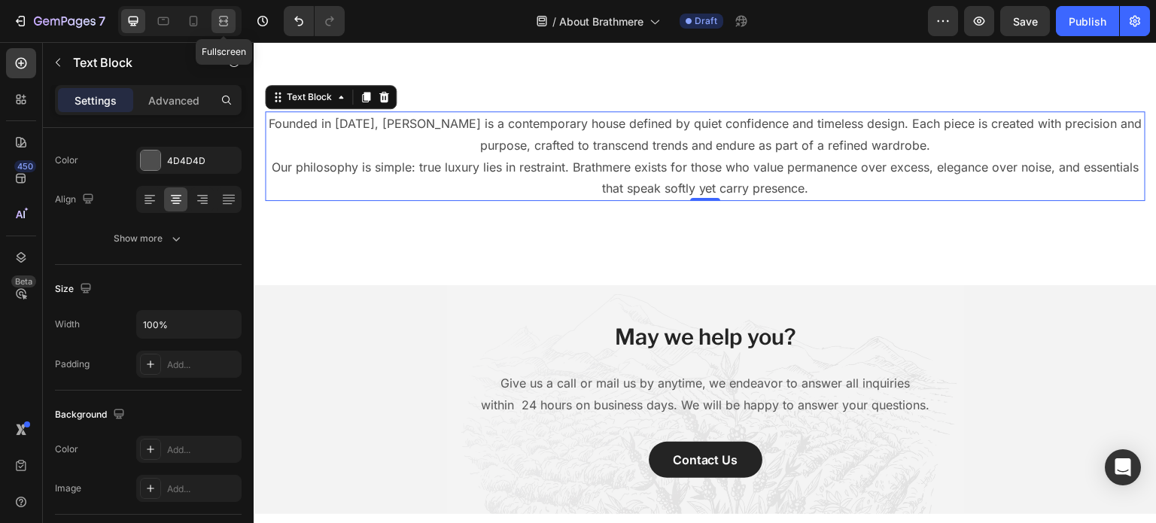
click at [215, 32] on div at bounding box center [224, 21] width 24 height 24
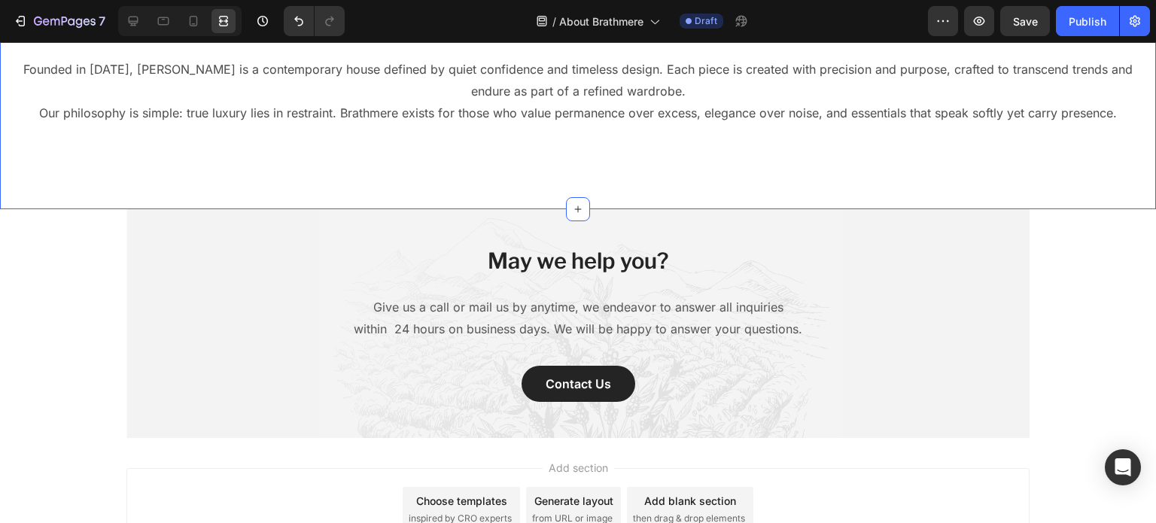
scroll to position [432, 0]
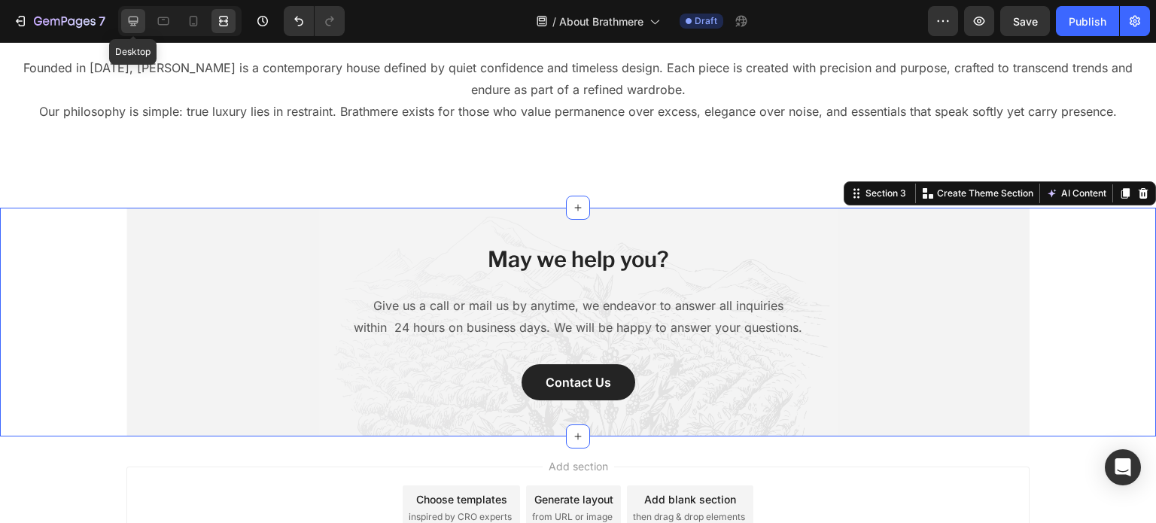
click at [123, 10] on div at bounding box center [133, 21] width 24 height 24
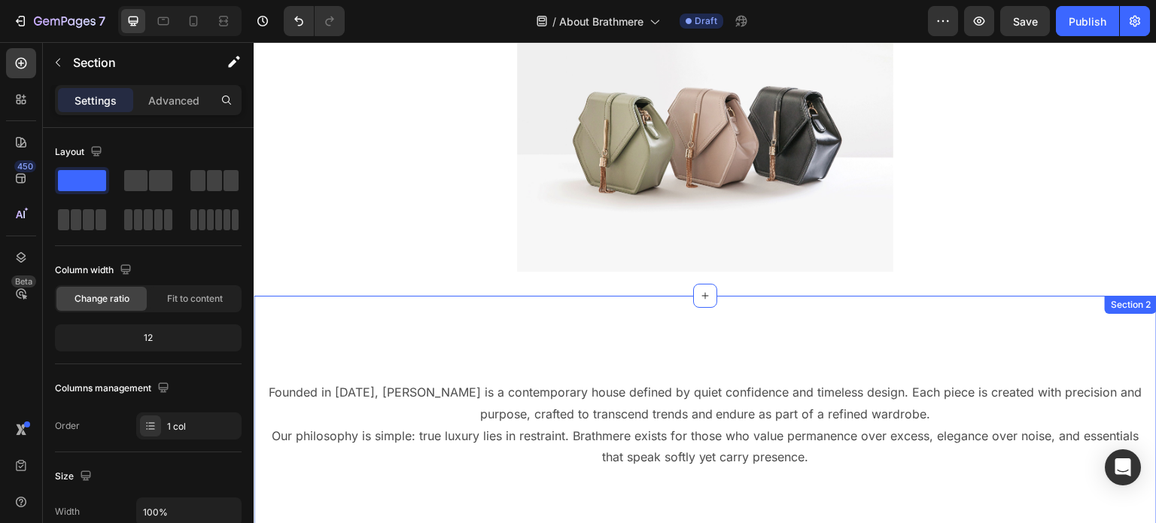
scroll to position [107, 0]
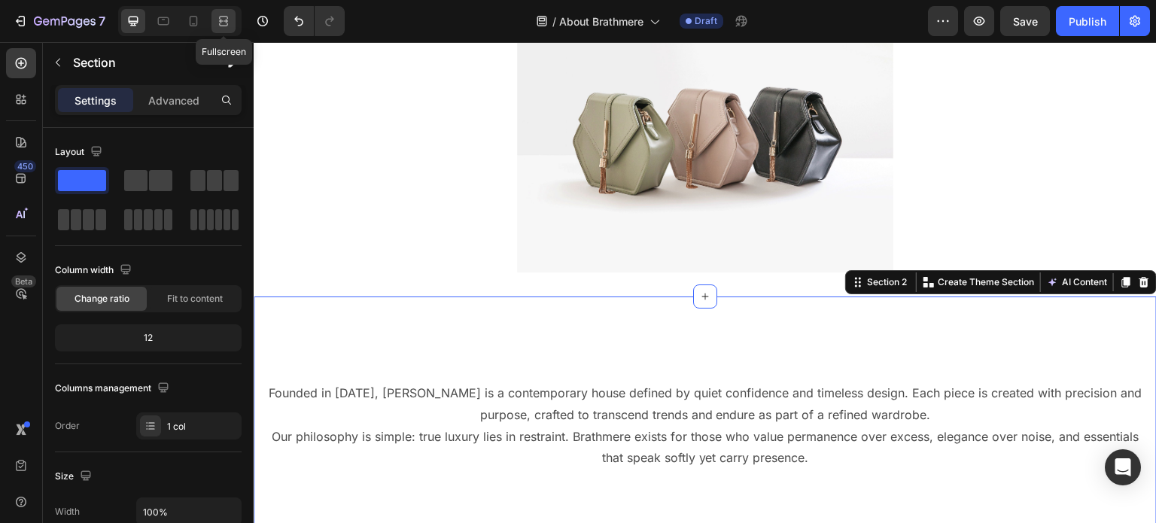
click at [221, 14] on icon at bounding box center [223, 21] width 15 height 15
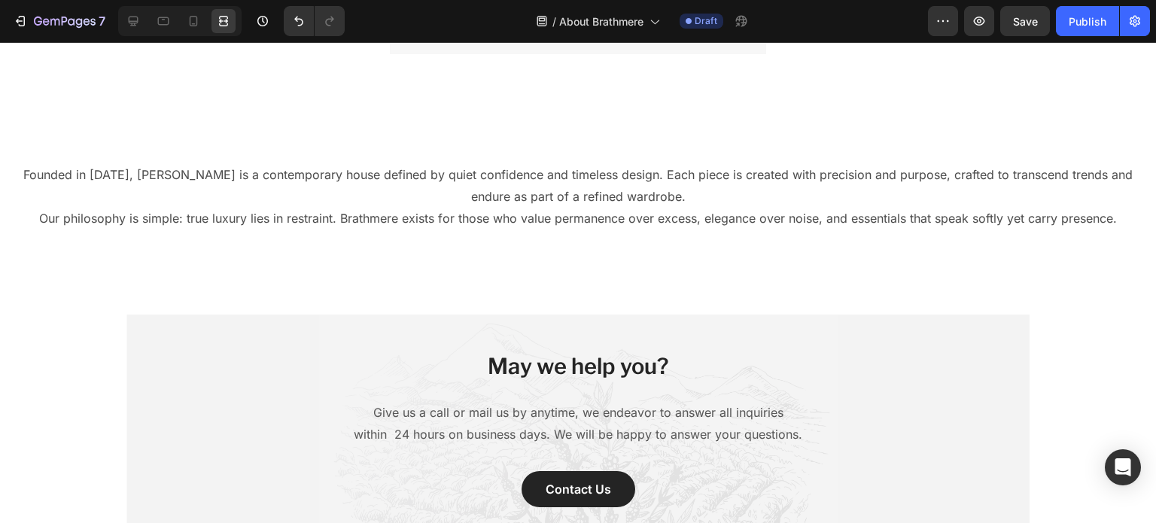
scroll to position [327, 0]
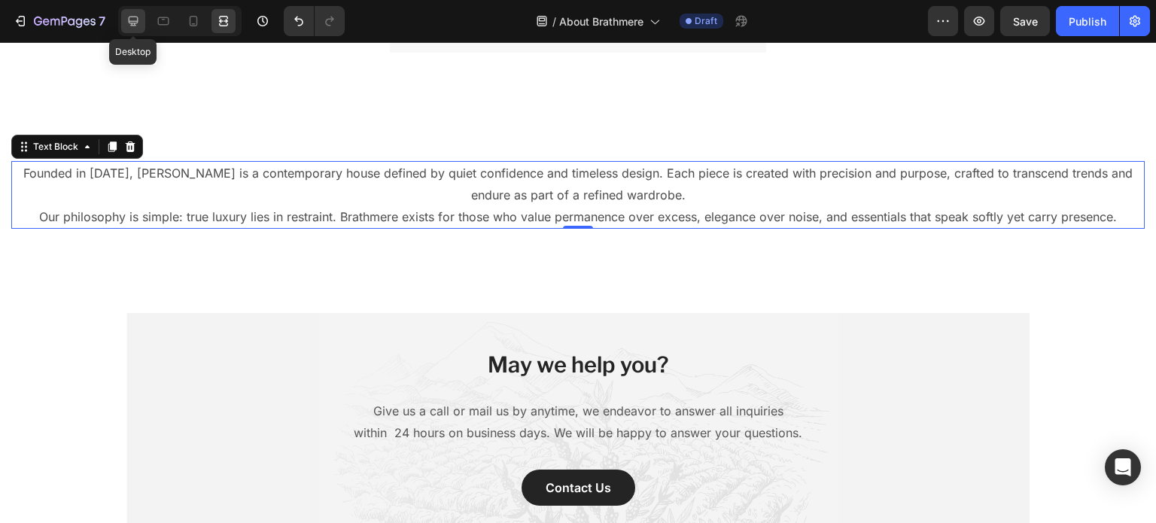
click at [139, 23] on icon at bounding box center [133, 21] width 15 height 15
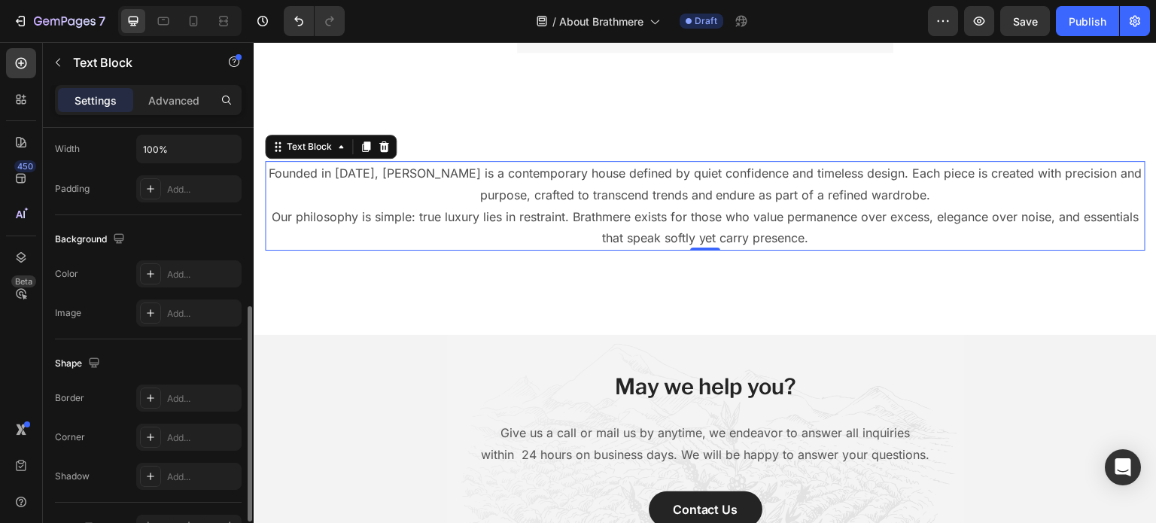
scroll to position [452, 0]
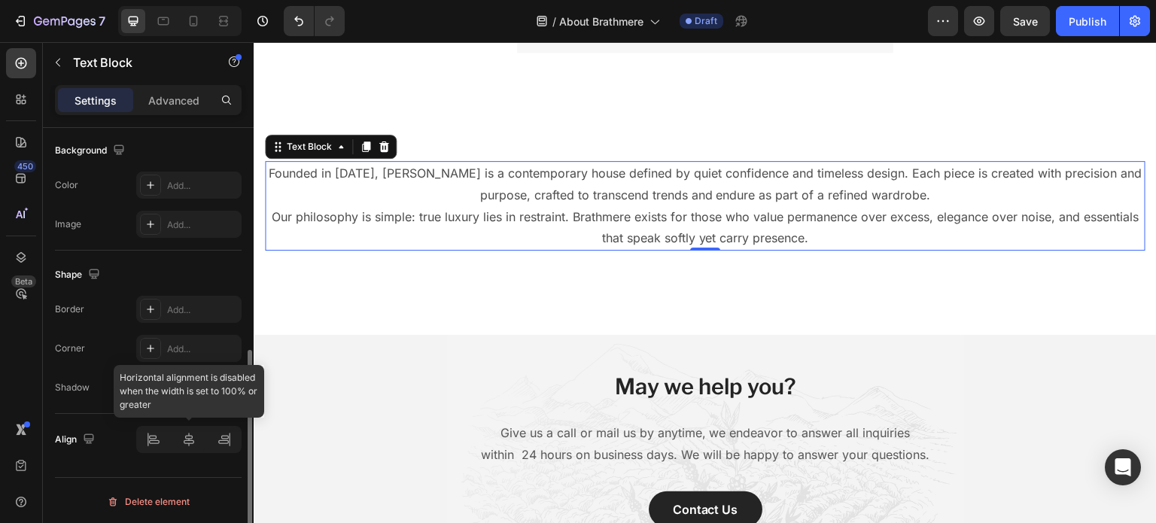
click at [190, 434] on div at bounding box center [188, 439] width 105 height 27
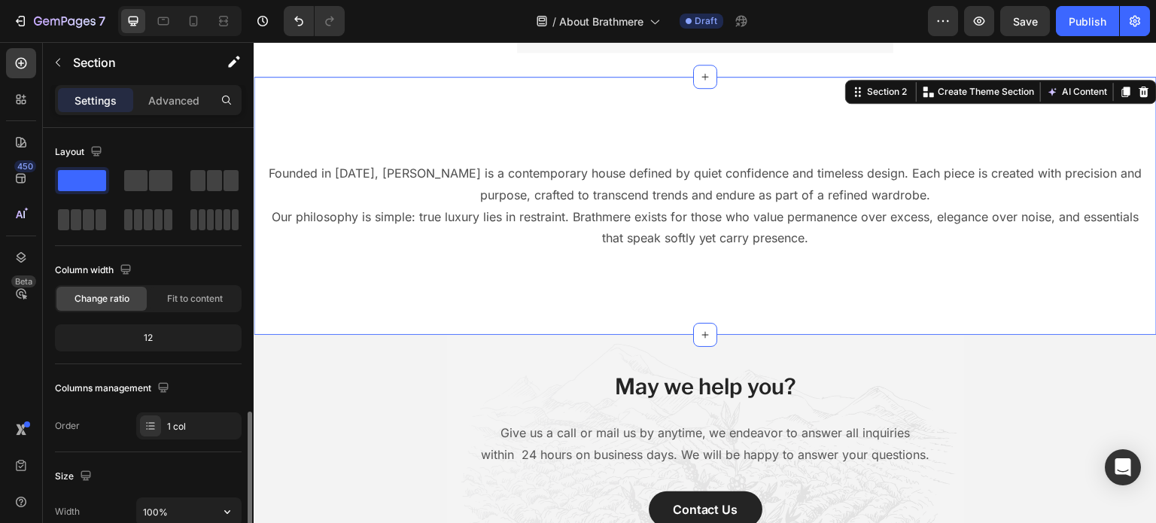
scroll to position [479, 0]
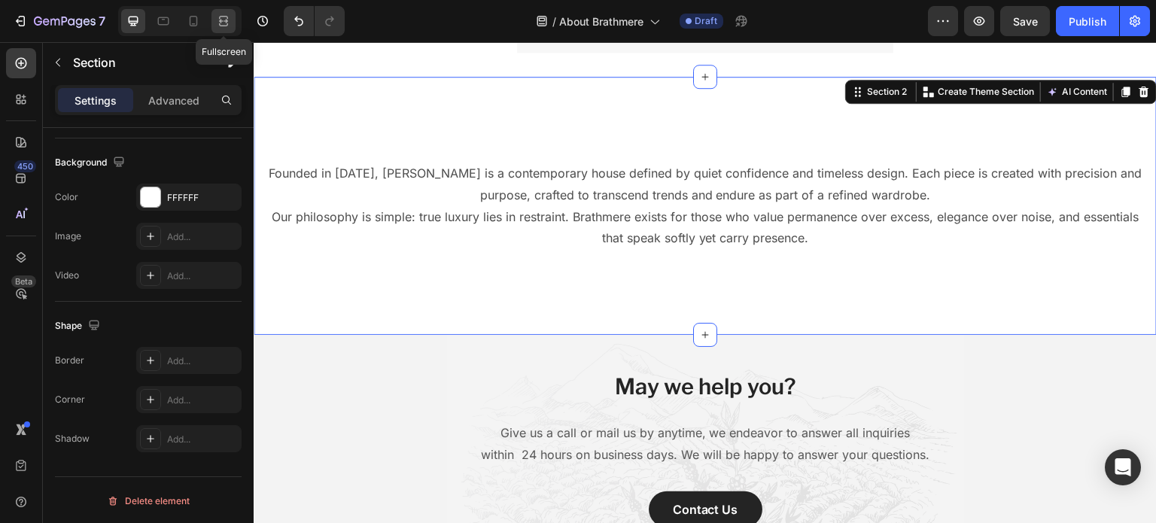
click at [212, 17] on div at bounding box center [224, 21] width 24 height 24
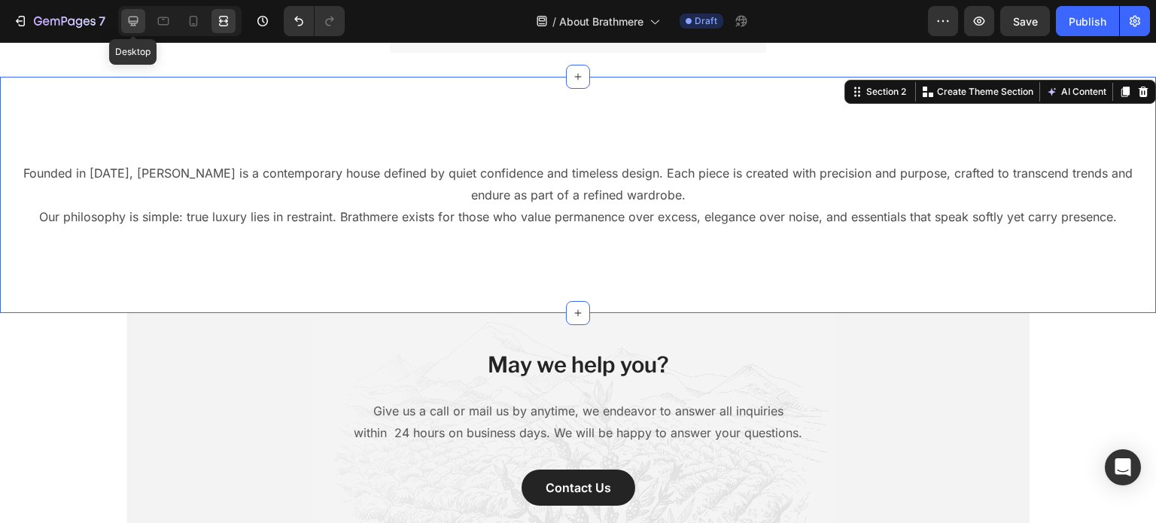
click at [136, 20] on icon at bounding box center [133, 21] width 15 height 15
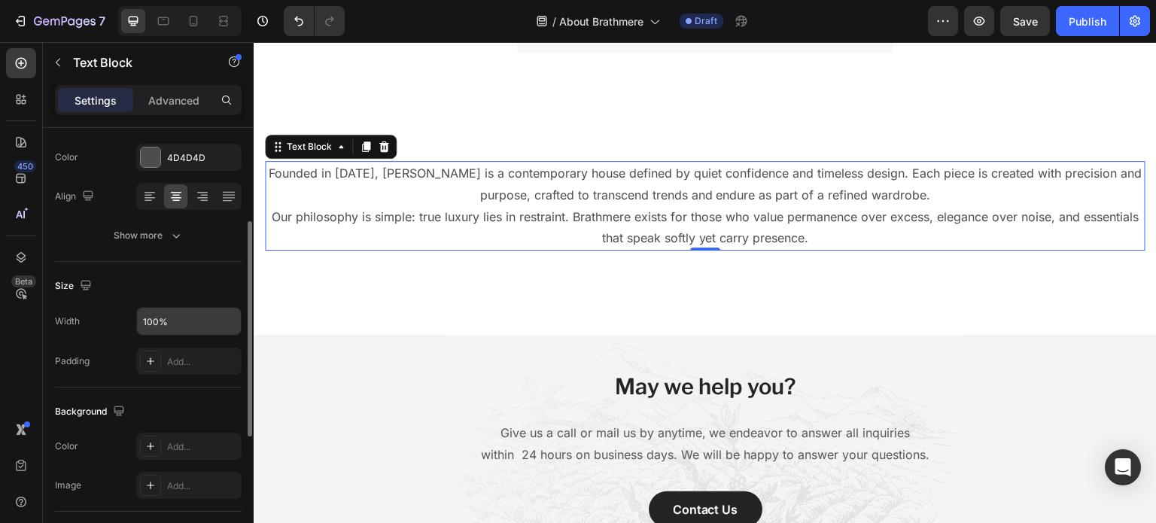
scroll to position [208, 0]
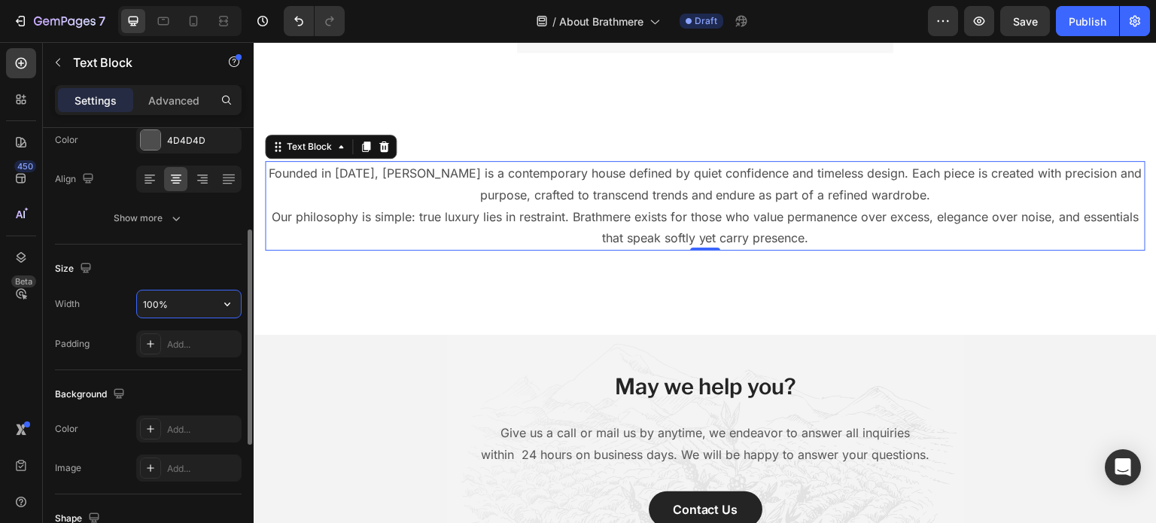
click at [202, 309] on input "100%" at bounding box center [189, 304] width 104 height 27
click at [228, 303] on icon "button" at bounding box center [227, 305] width 6 height 4
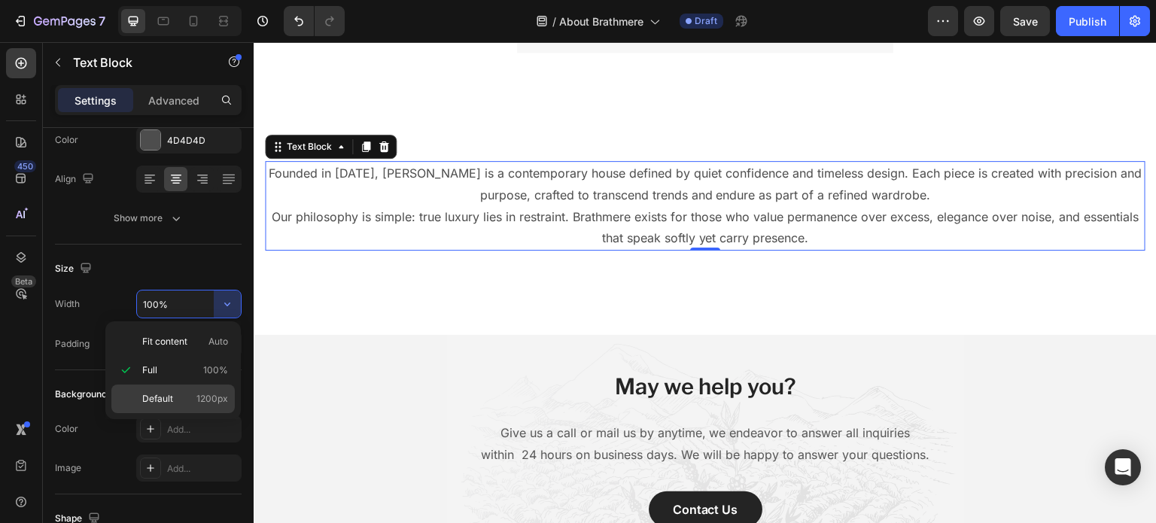
click at [211, 402] on span "1200px" at bounding box center [212, 399] width 32 height 14
type input "1200"
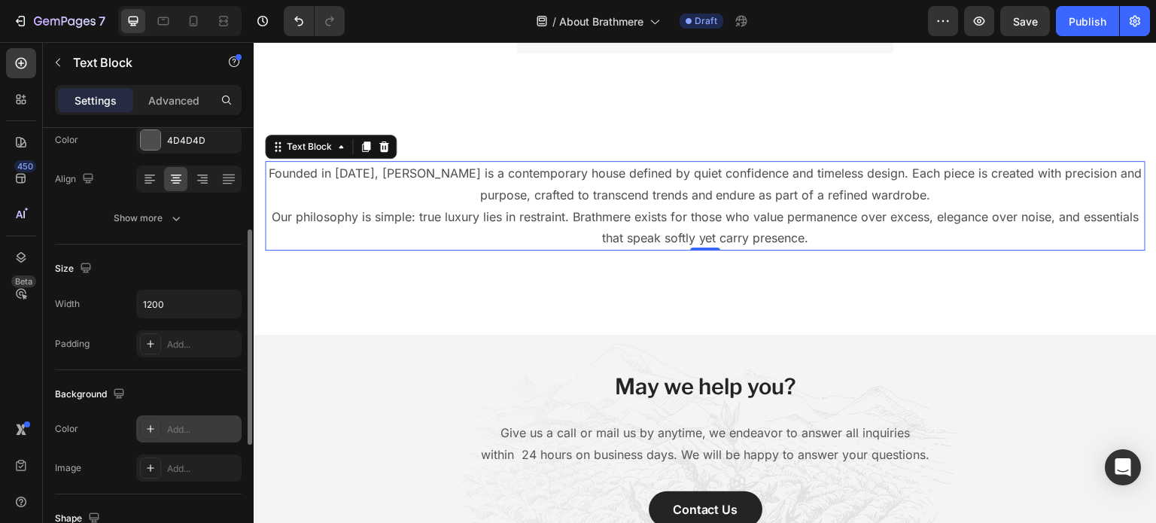
scroll to position [452, 0]
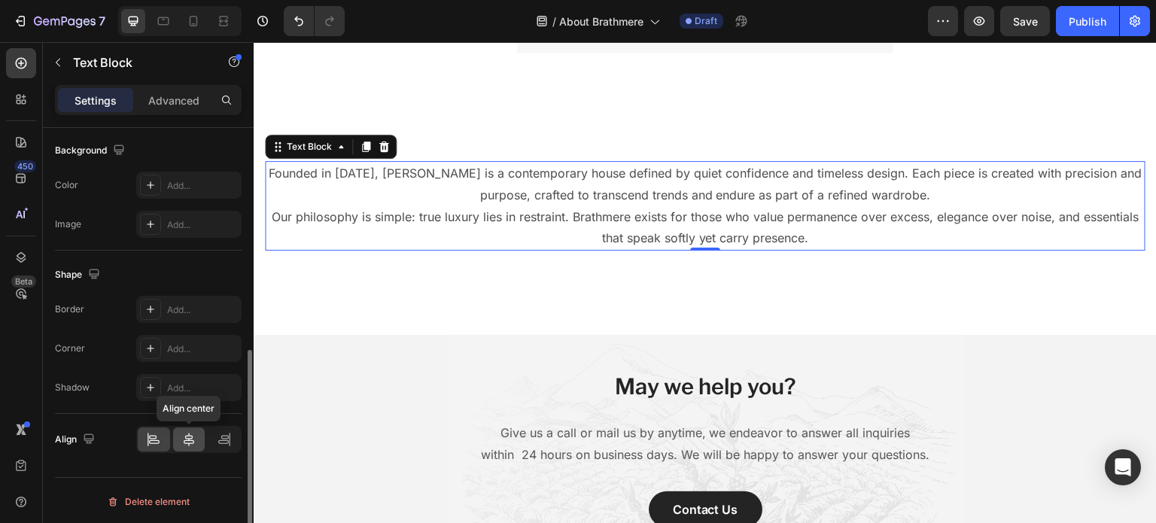
click at [196, 443] on icon at bounding box center [188, 439] width 15 height 15
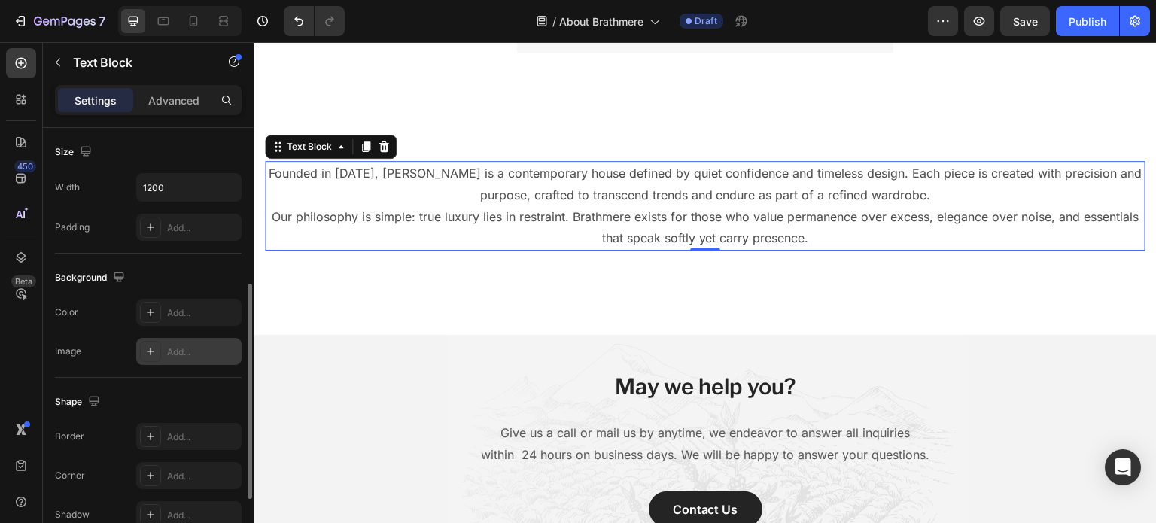
scroll to position [322, 0]
click at [216, 17] on icon at bounding box center [223, 21] width 15 height 15
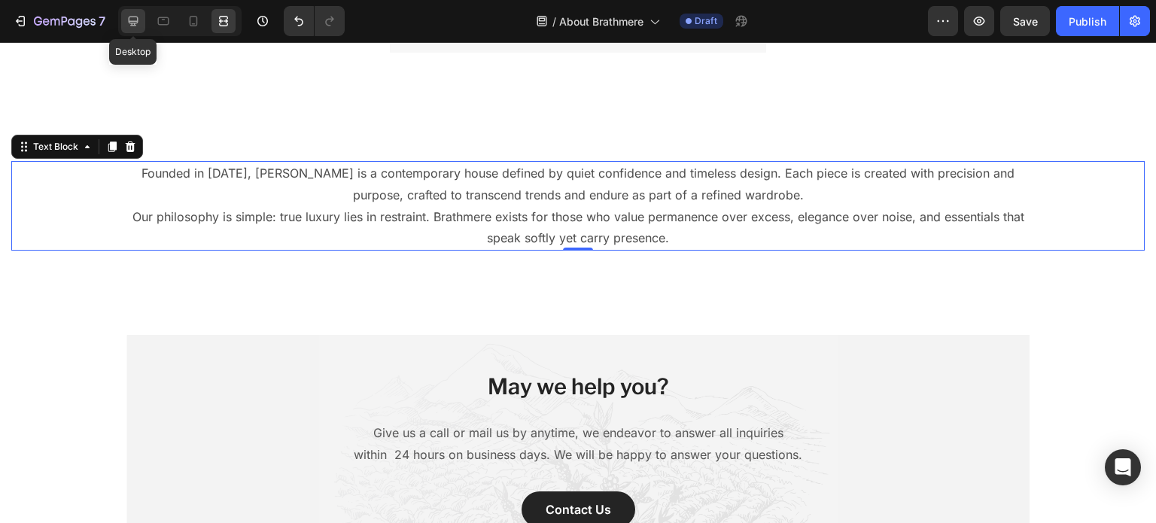
click at [139, 32] on div at bounding box center [133, 21] width 24 height 24
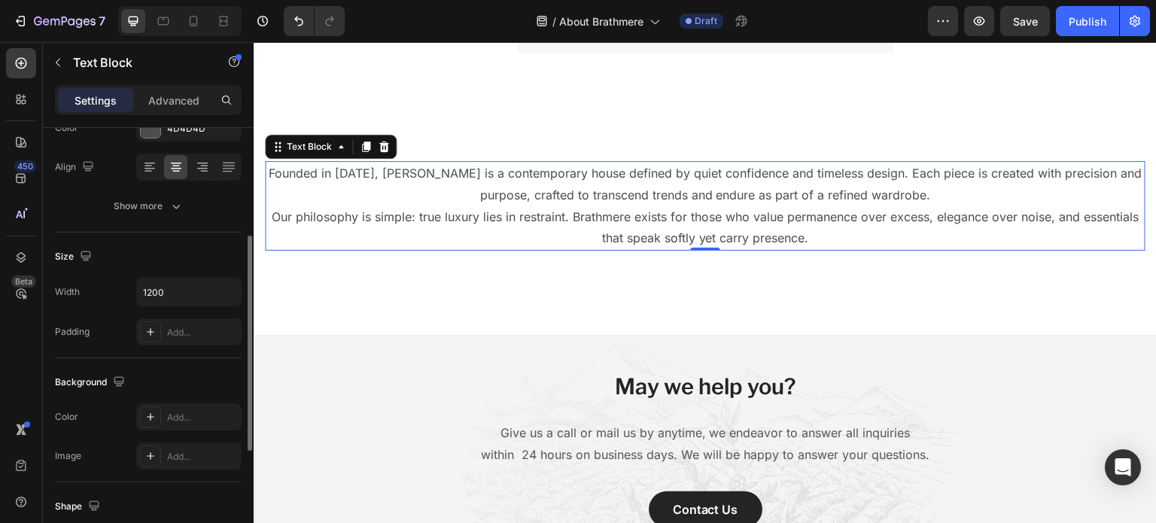
scroll to position [220, 0]
click at [210, 293] on input "1200" at bounding box center [189, 292] width 104 height 27
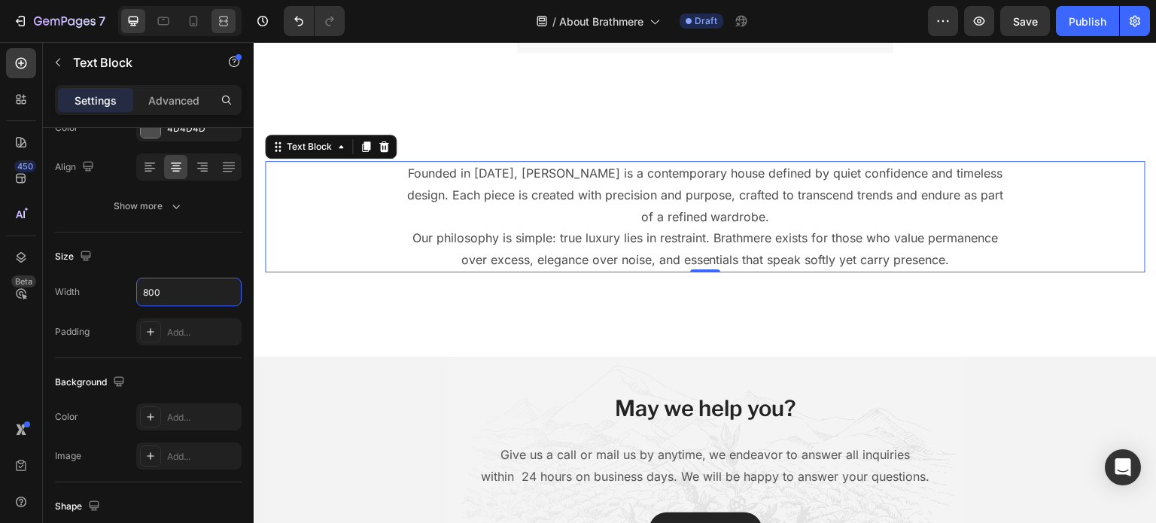
type input "800"
click at [221, 10] on div at bounding box center [224, 21] width 24 height 24
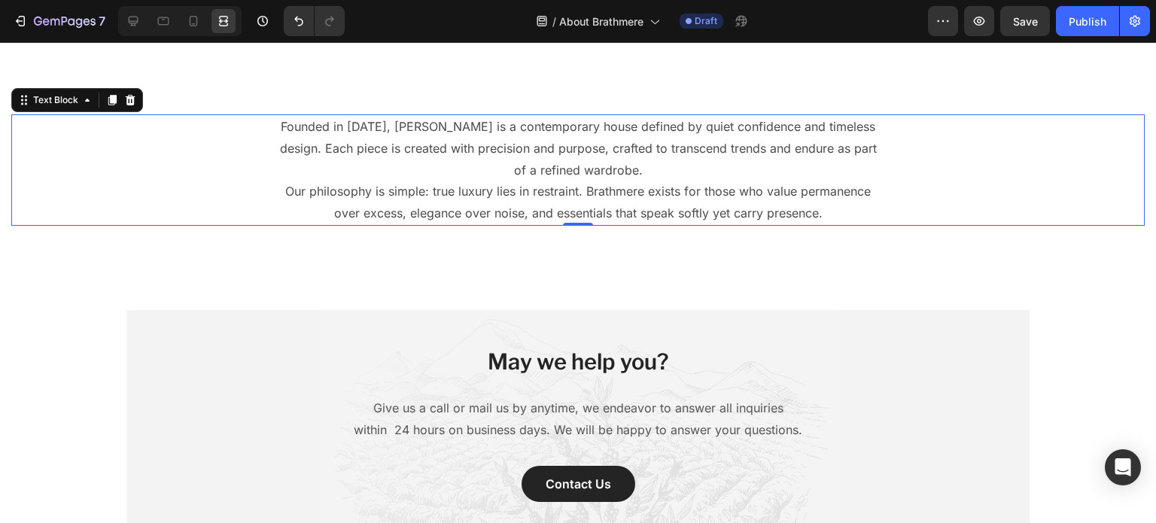
scroll to position [375, 0]
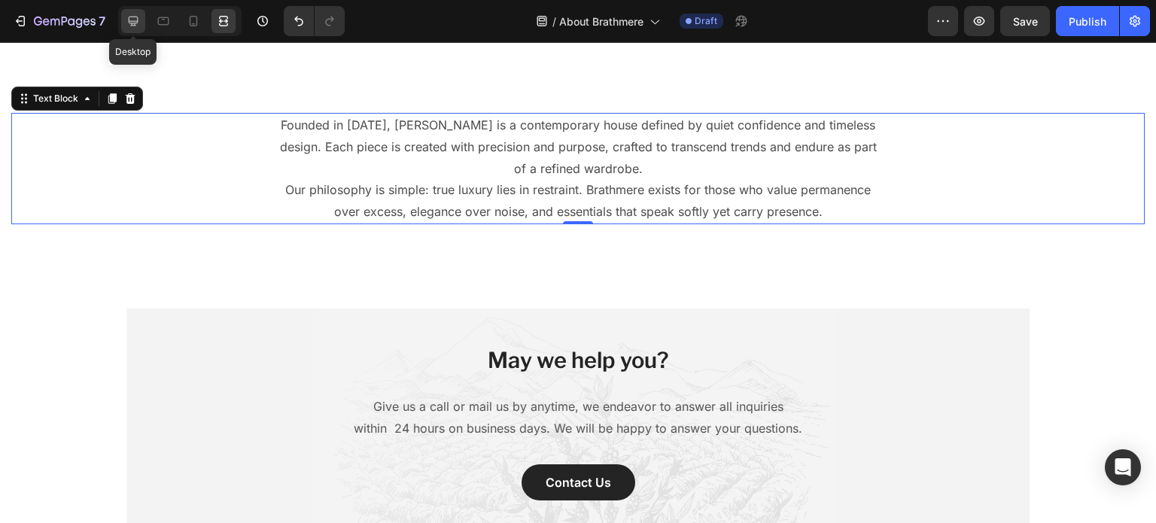
click at [135, 12] on div at bounding box center [133, 21] width 24 height 24
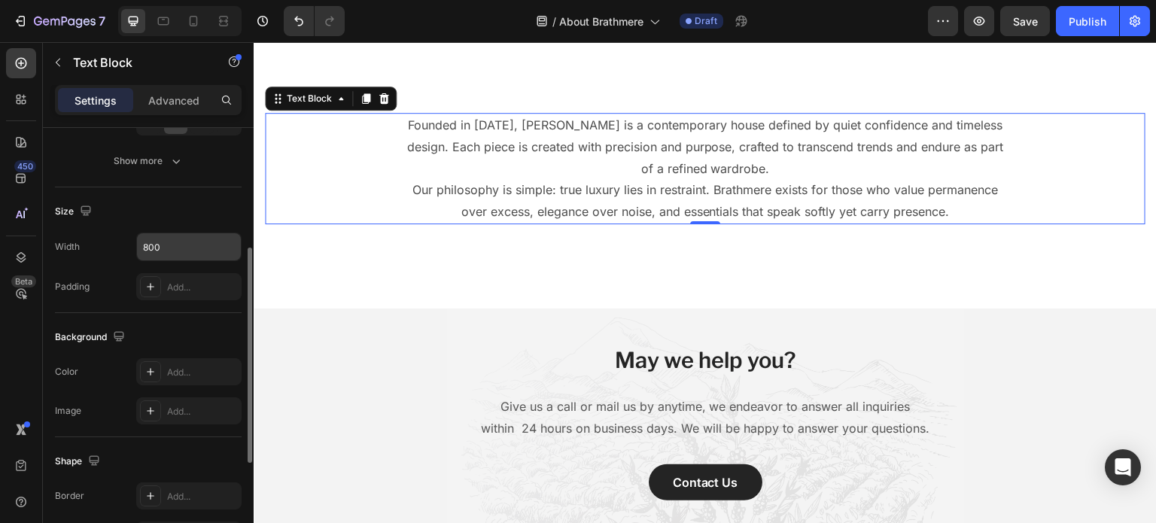
scroll to position [257, 0]
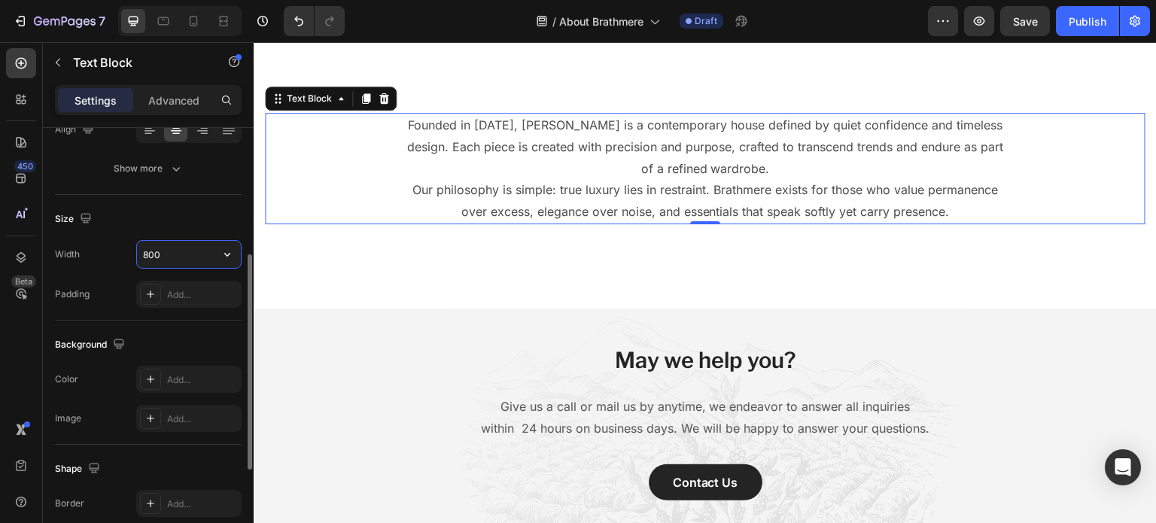
click at [202, 255] on input "800" at bounding box center [189, 254] width 104 height 27
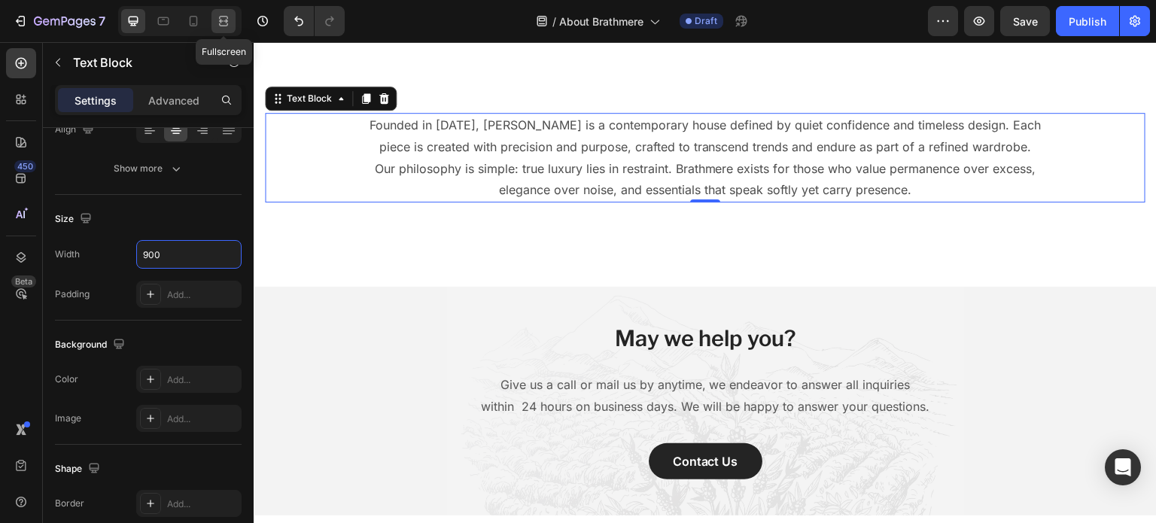
type input "900"
click at [223, 9] on div at bounding box center [224, 21] width 24 height 24
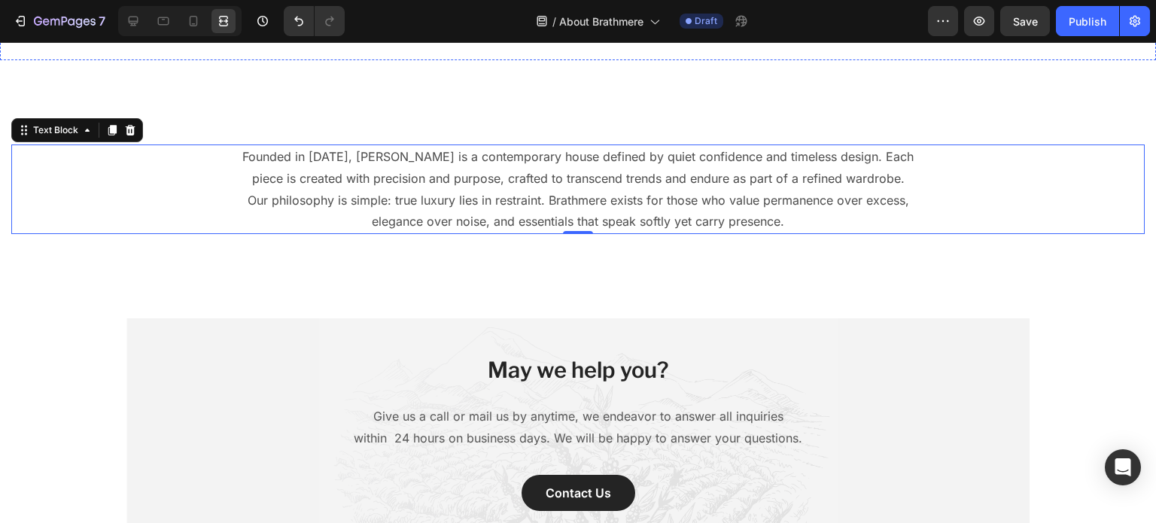
scroll to position [349, 0]
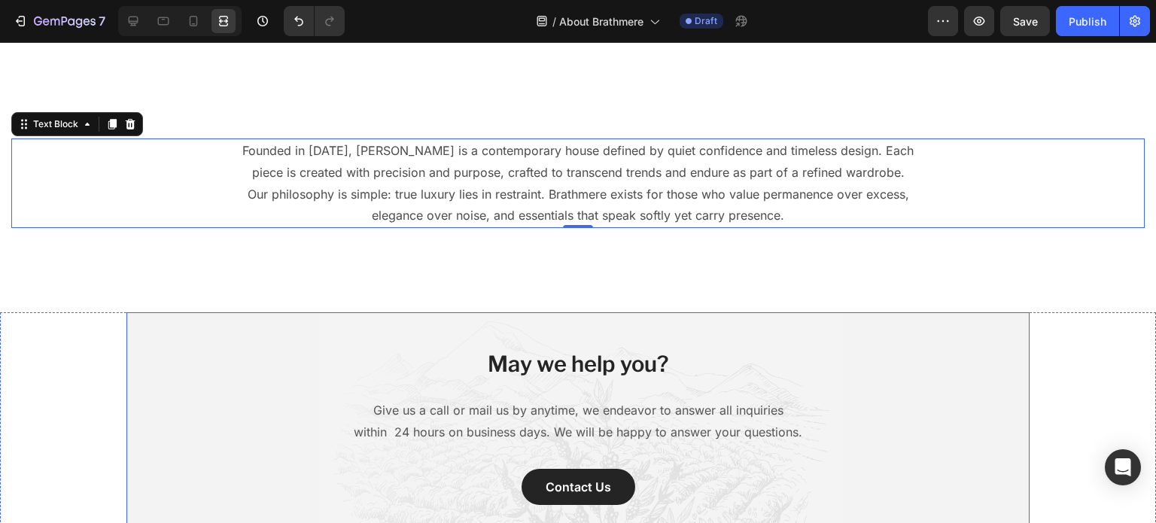
click at [324, 349] on div "May we help you? Heading Give us a call or mail us by anytime, we endeavor to a…" at bounding box center [578, 427] width 881 height 156
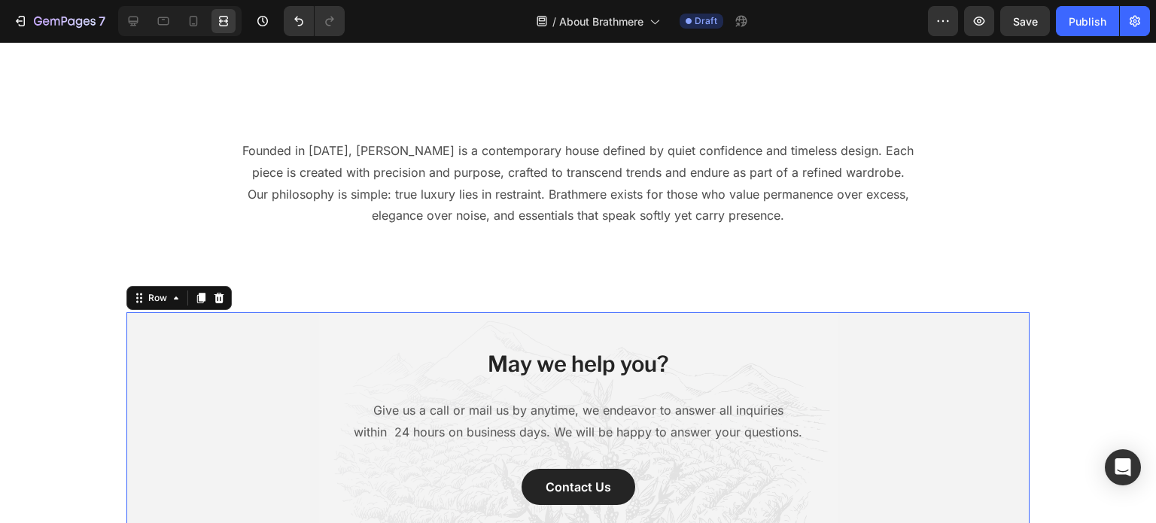
scroll to position [0, 0]
click at [161, 28] on icon at bounding box center [163, 21] width 15 height 15
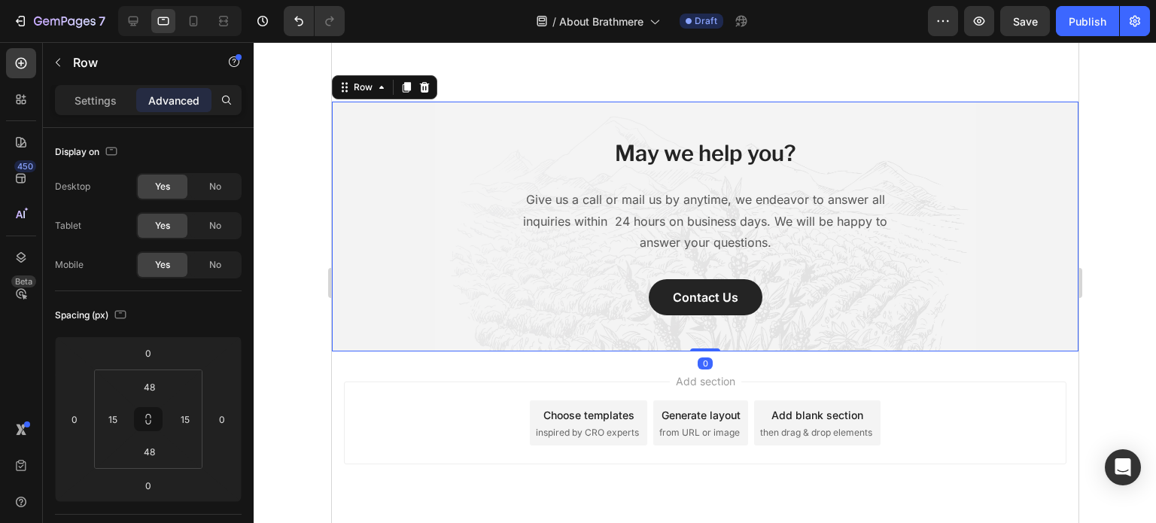
scroll to position [566, 0]
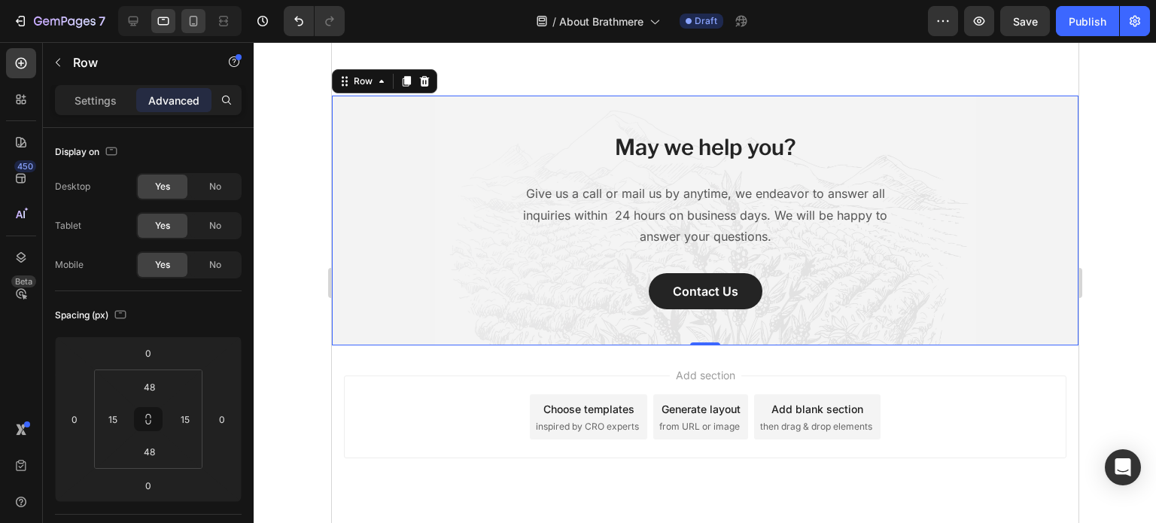
drag, startPoint x: 204, startPoint y: 41, endPoint x: 188, endPoint y: 14, distance: 31.4
click at [188, 14] on div "7 / About Brathmere Draft Preview Save Publish" at bounding box center [578, 21] width 1156 height 43
click at [188, 14] on icon at bounding box center [193, 21] width 15 height 15
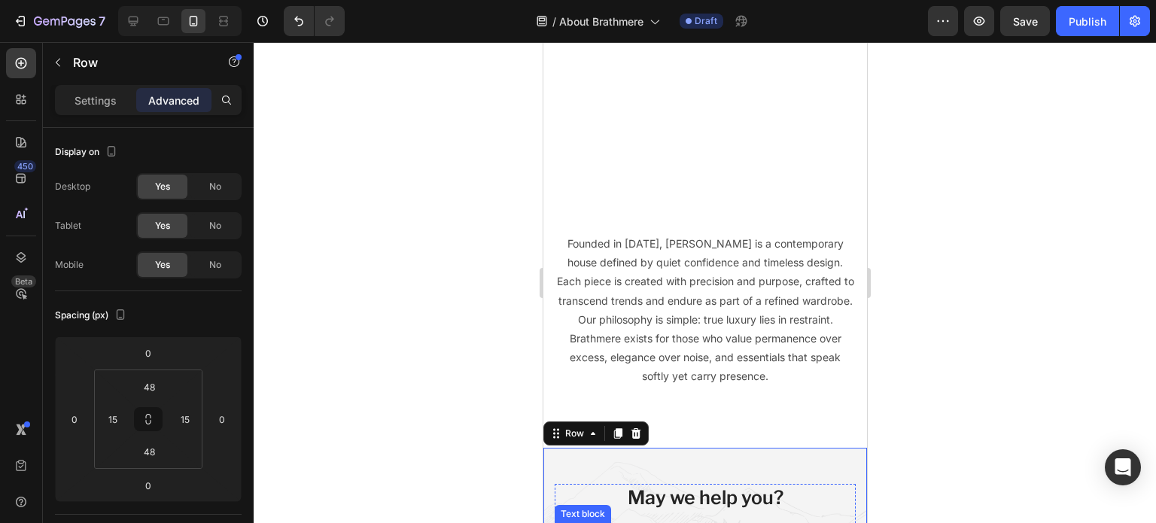
scroll to position [226, 0]
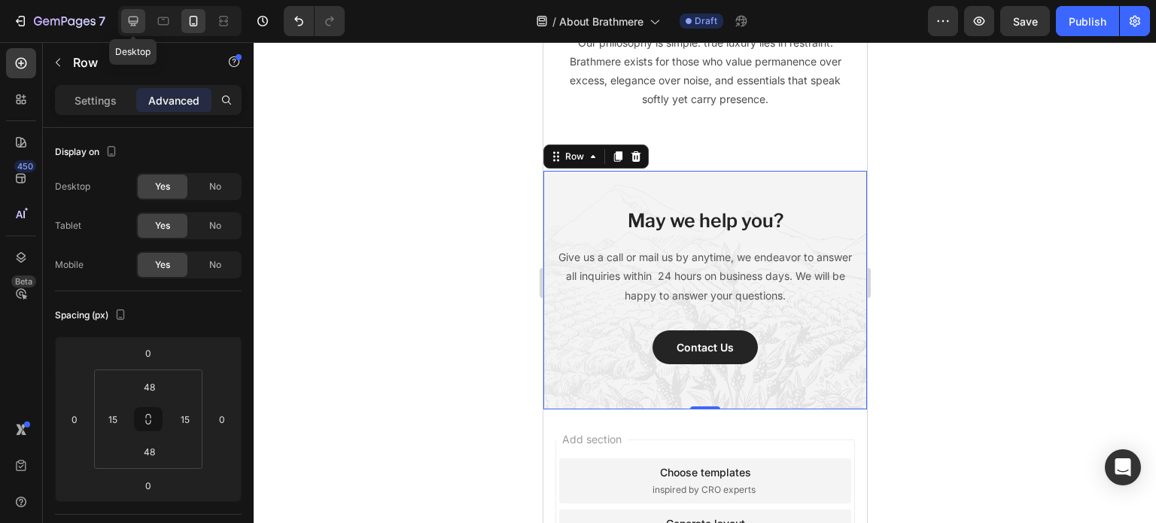
click at [139, 15] on icon at bounding box center [133, 21] width 15 height 15
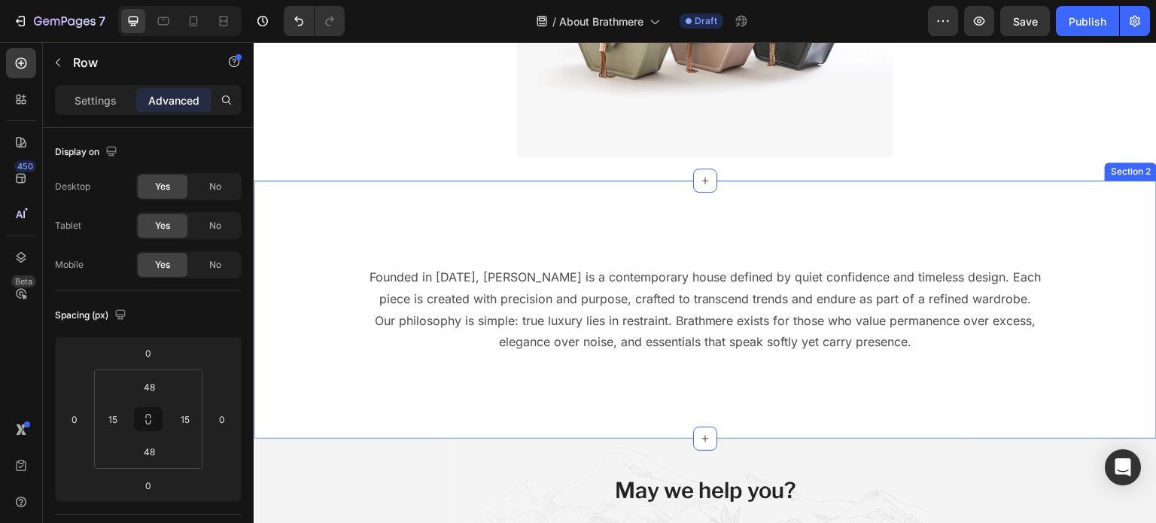
scroll to position [223, 0]
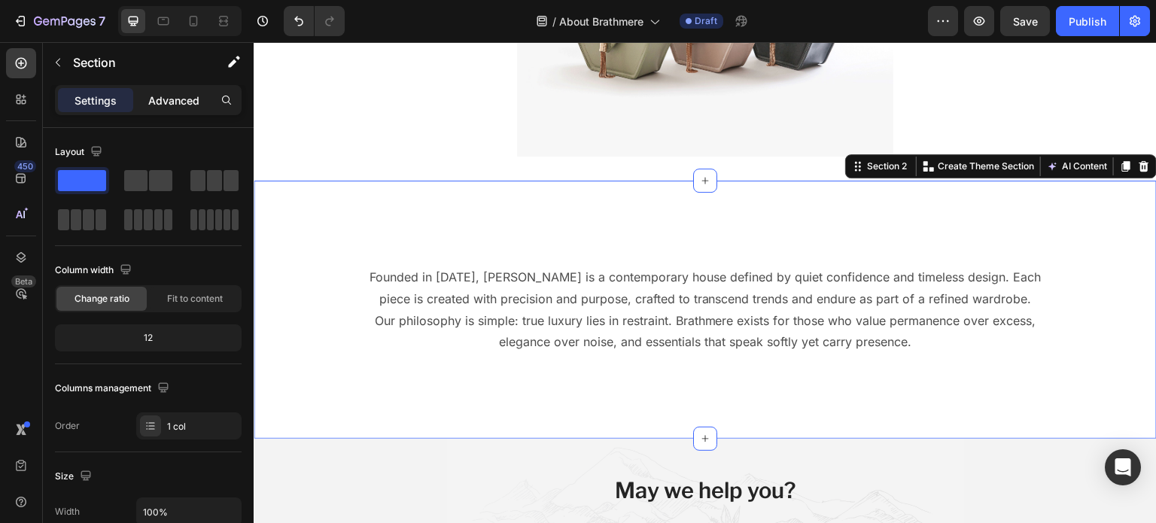
click at [181, 106] on p "Advanced" at bounding box center [173, 101] width 51 height 16
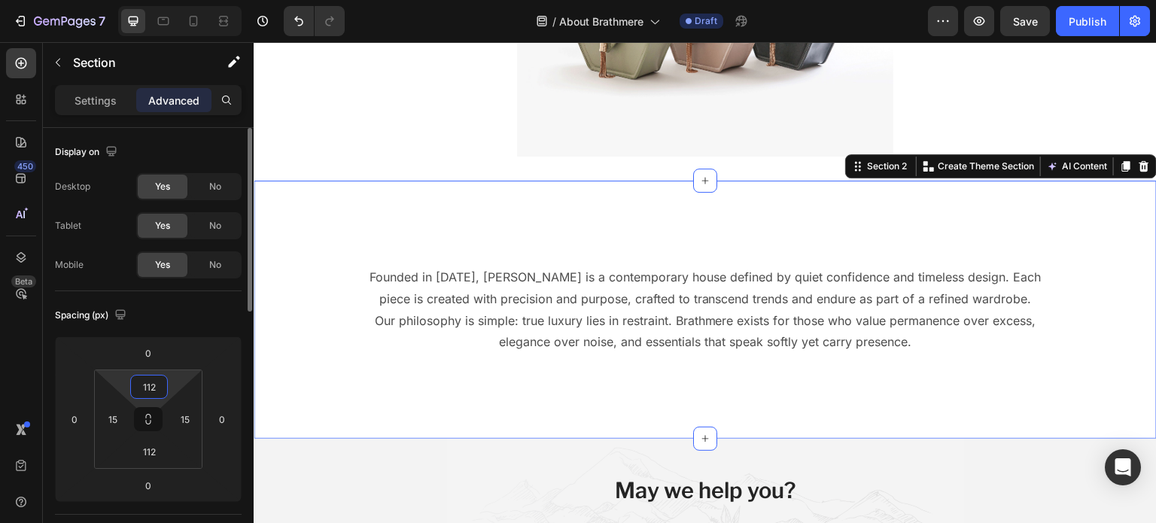
click at [153, 385] on input "112" at bounding box center [149, 387] width 30 height 23
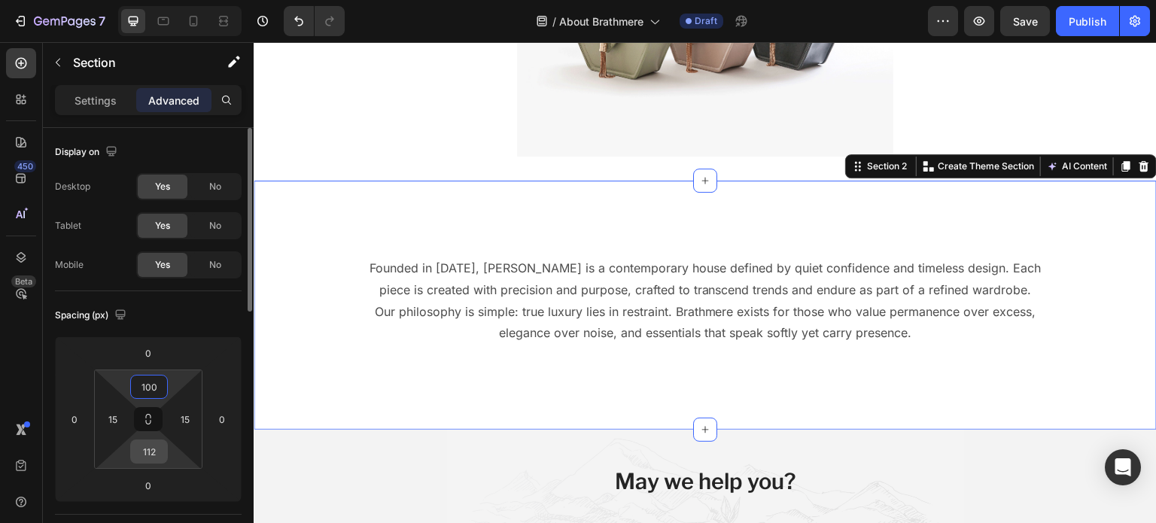
type input "100"
click at [163, 451] on input "112" at bounding box center [149, 451] width 30 height 23
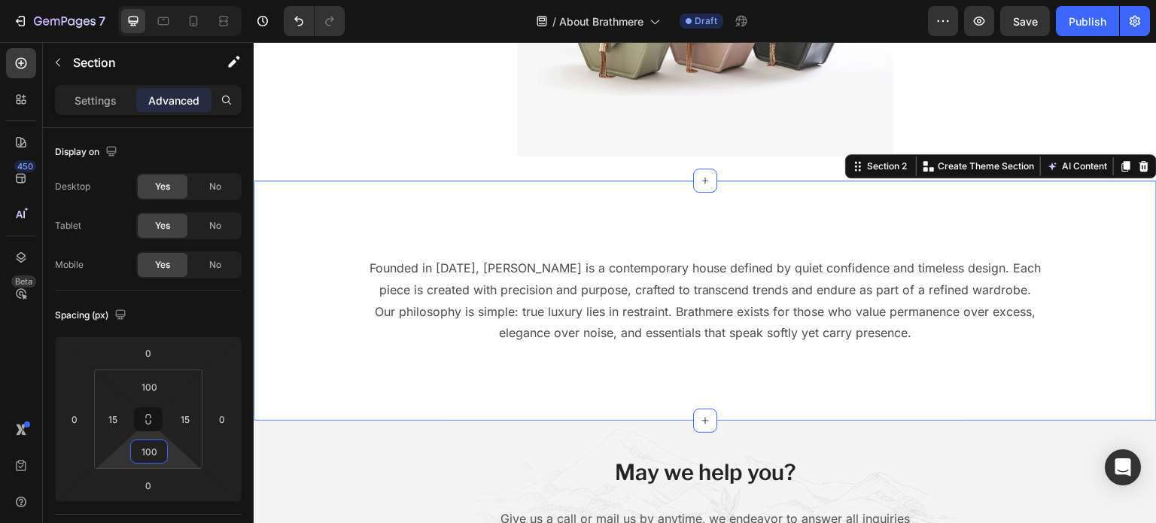
type input "100"
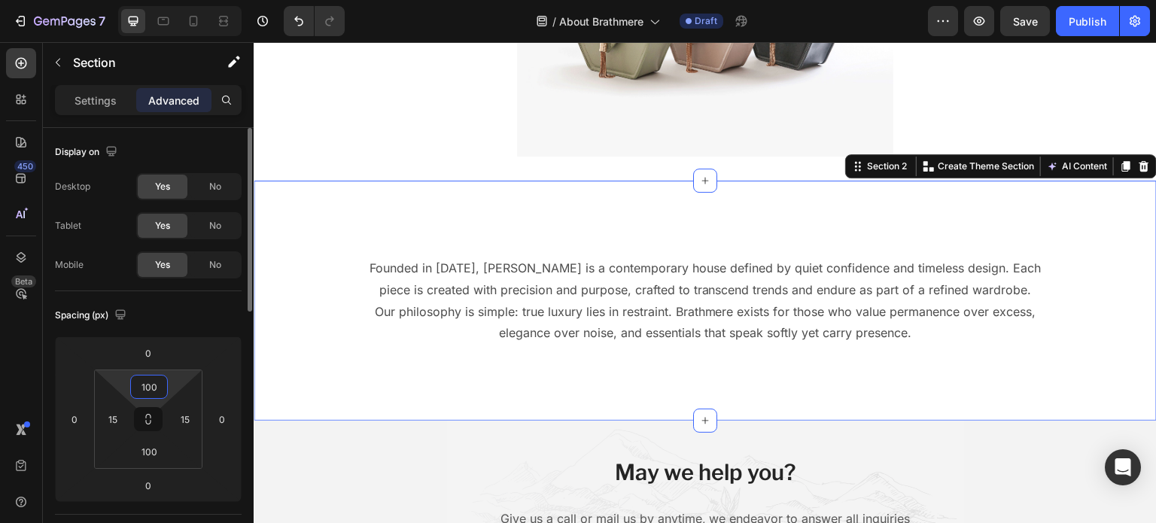
click at [160, 391] on input "100" at bounding box center [149, 387] width 30 height 23
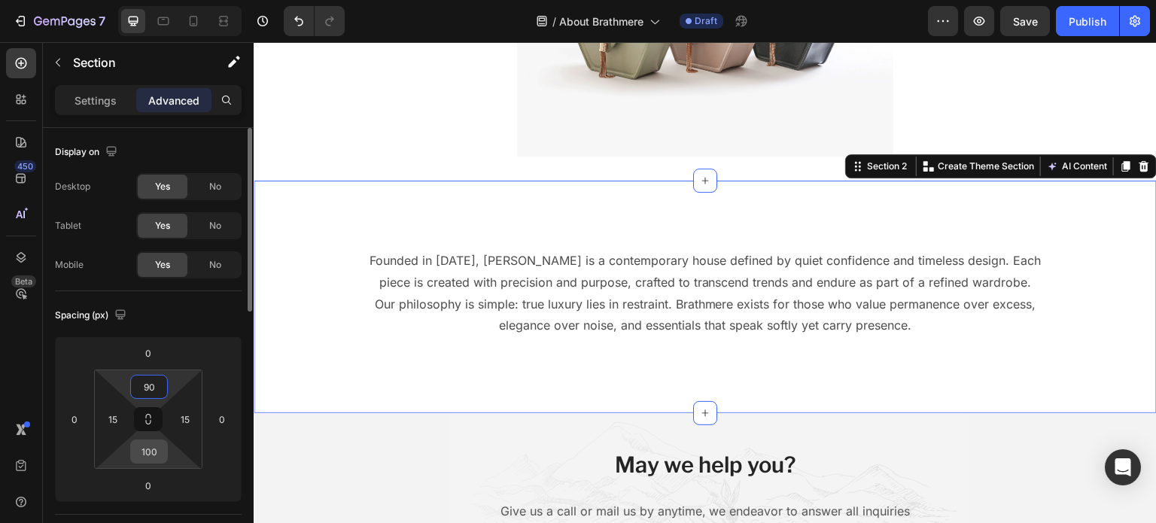
type input "90"
click at [157, 449] on input "100" at bounding box center [149, 451] width 30 height 23
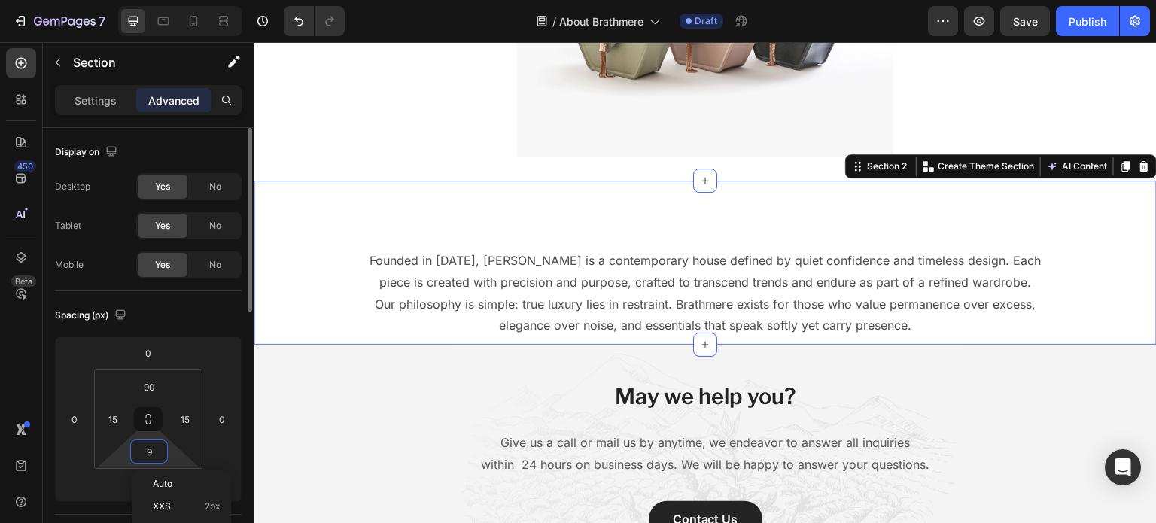
type input "90"
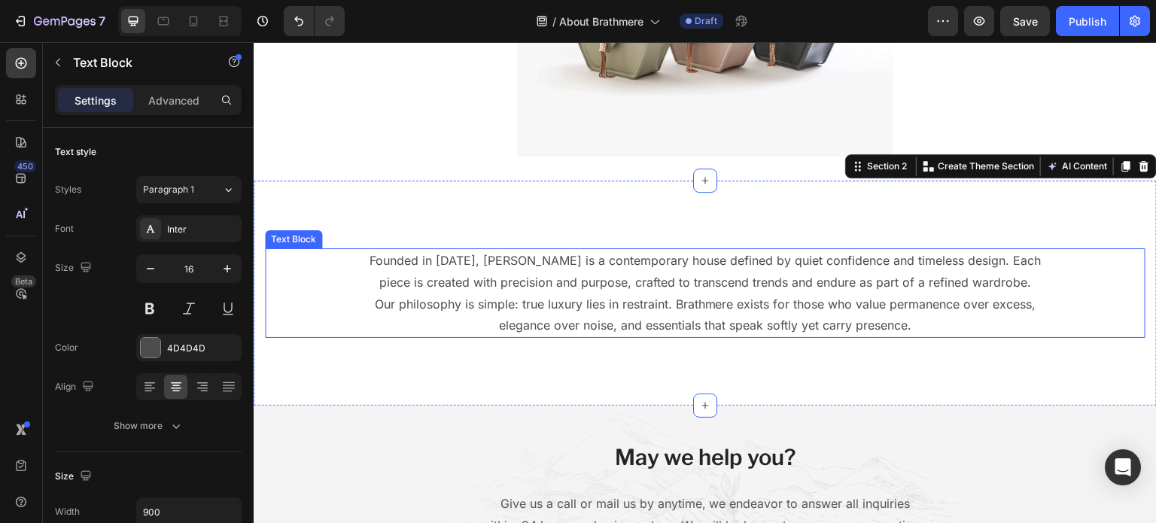
click at [557, 272] on p "Founded in [DATE], [PERSON_NAME] is a contemporary house defined by quiet confi…" at bounding box center [705, 272] width 675 height 44
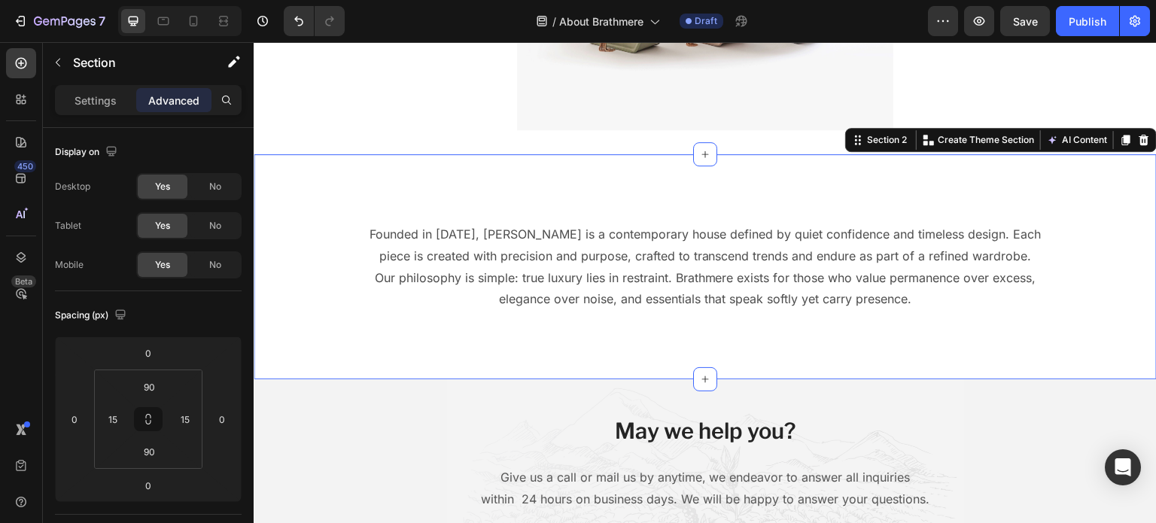
scroll to position [250, 0]
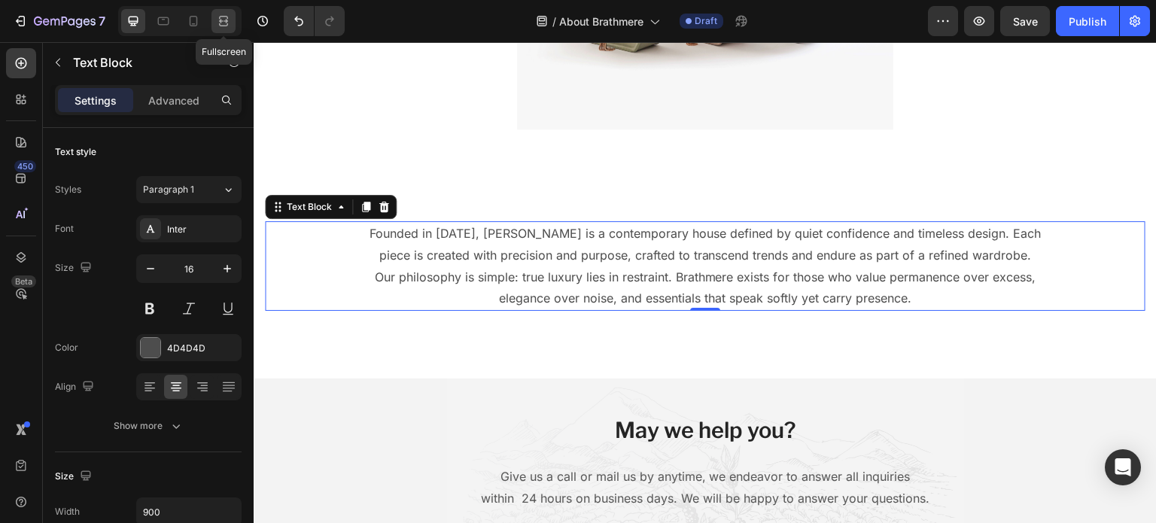
click at [223, 25] on icon at bounding box center [223, 21] width 15 height 15
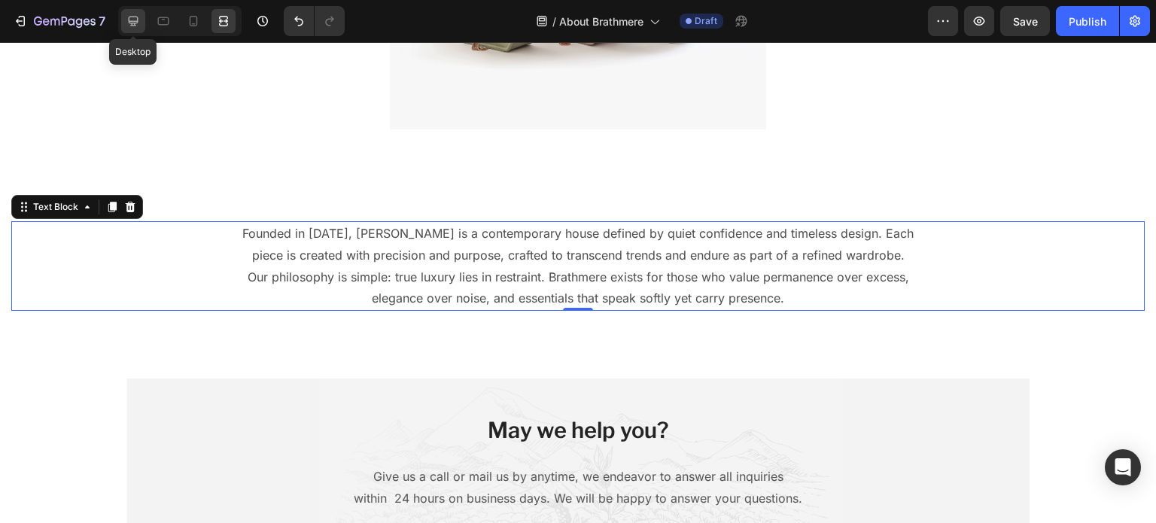
click at [129, 24] on icon at bounding box center [133, 21] width 15 height 15
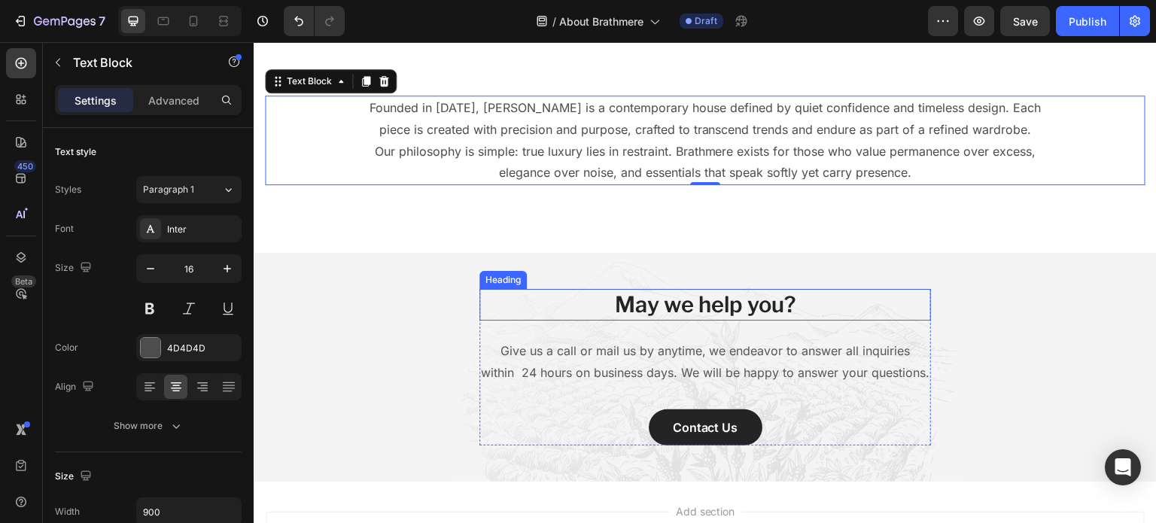
scroll to position [343, 0]
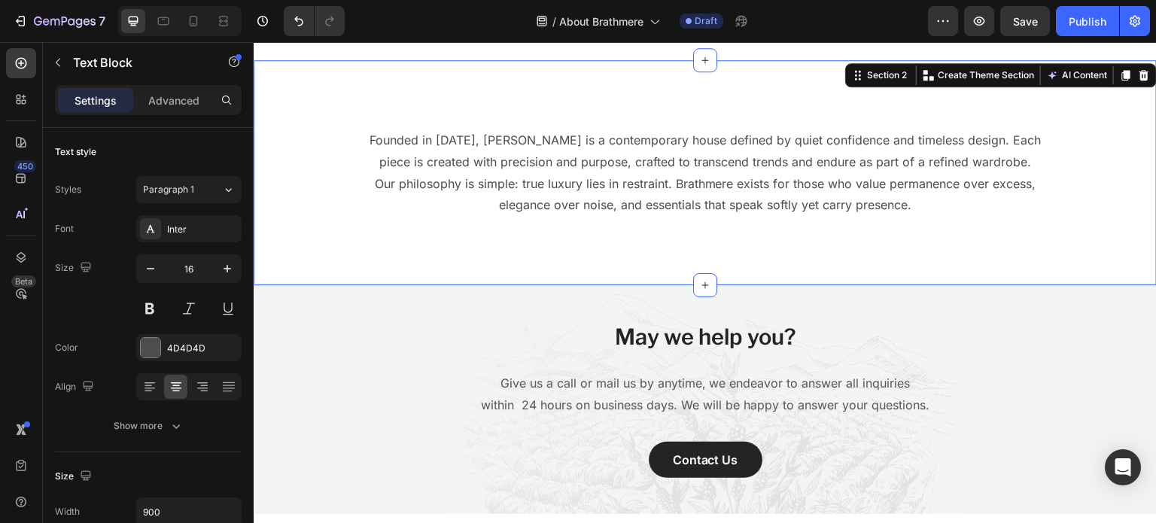
click at [546, 228] on div "Founded in 2025, Brathmere is a contemporary house defined by quiet confidence …" at bounding box center [705, 172] width 903 height 225
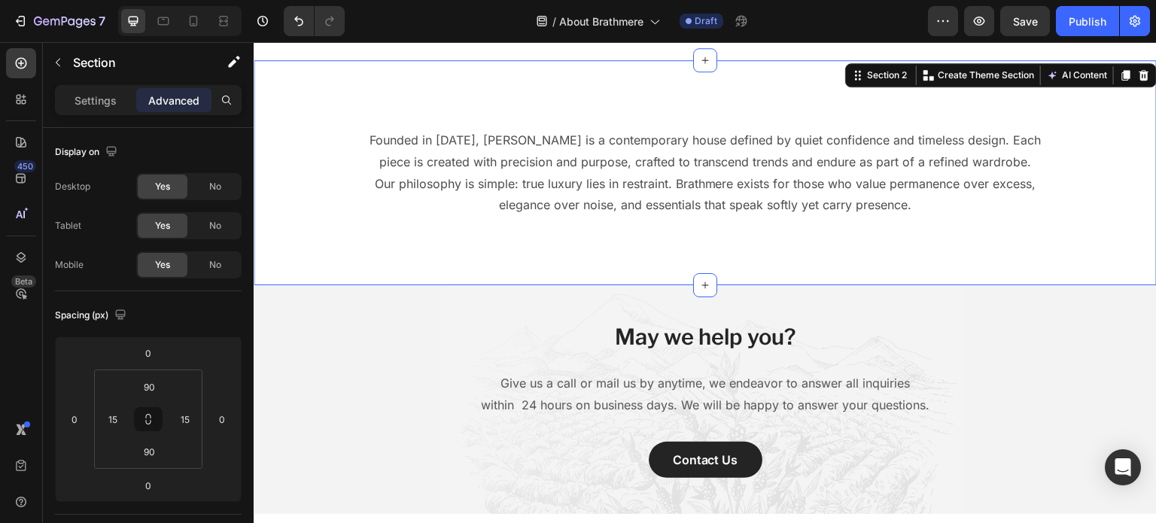
click at [546, 228] on div "Founded in 2025, Brathmere is a contemporary house defined by quiet confidence …" at bounding box center [705, 172] width 903 height 225
click at [214, 23] on div at bounding box center [224, 21] width 24 height 24
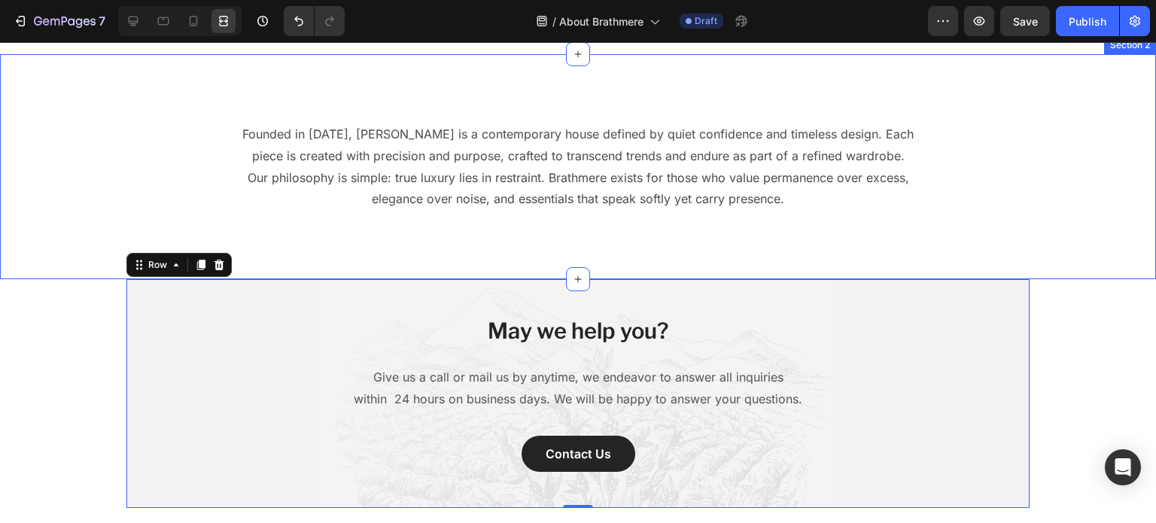
scroll to position [351, 0]
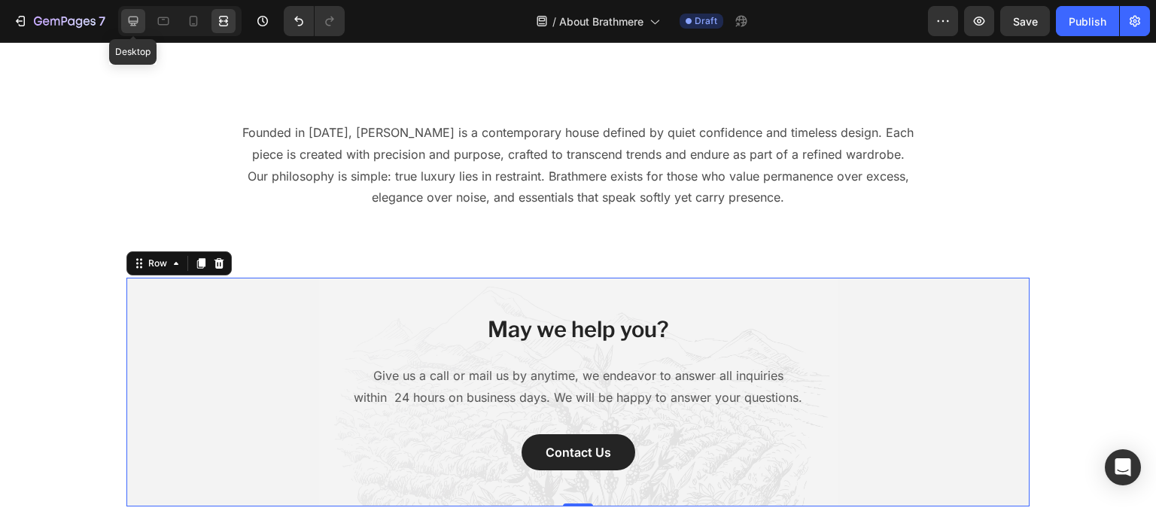
click at [138, 32] on div at bounding box center [133, 21] width 24 height 24
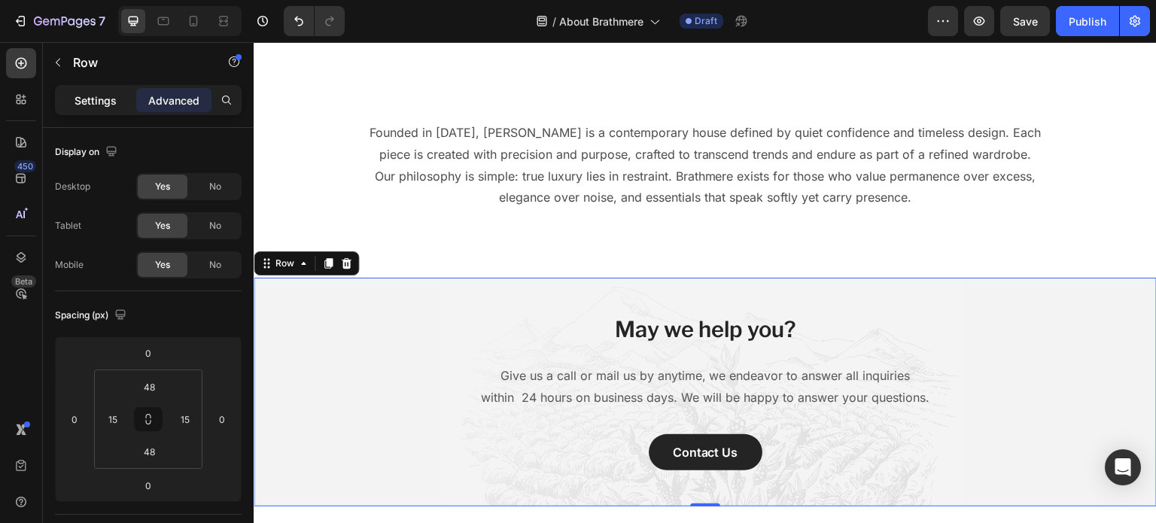
click at [96, 108] on div "Settings" at bounding box center [95, 100] width 75 height 24
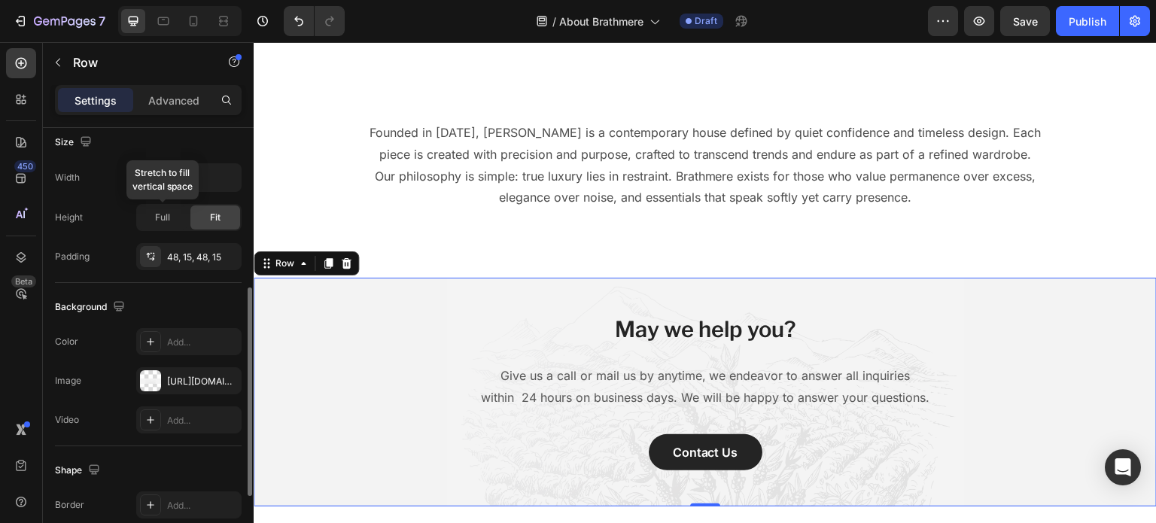
scroll to position [334, 0]
click at [225, 381] on icon "button" at bounding box center [226, 381] width 12 height 12
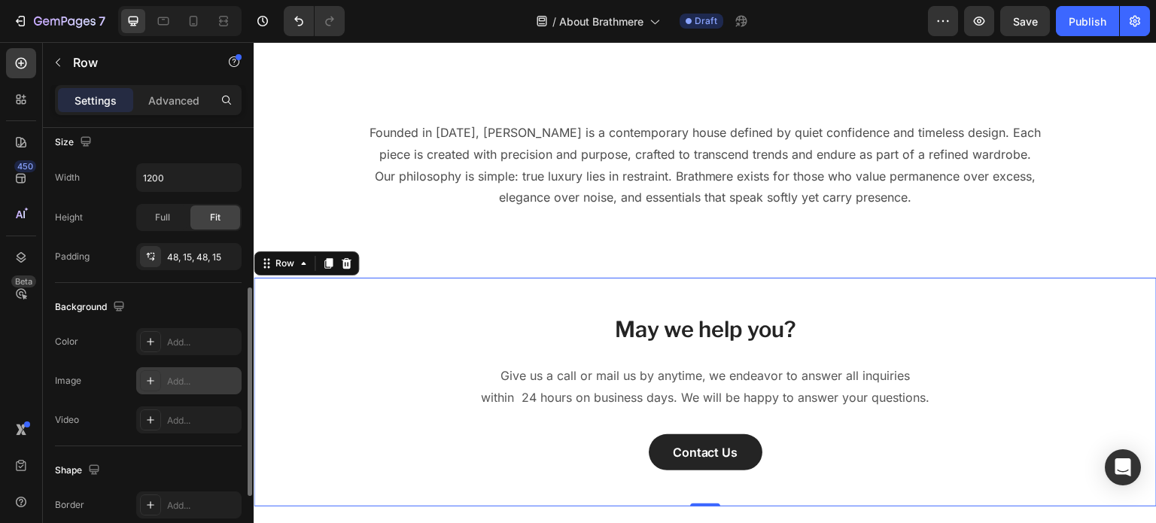
click at [230, 33] on div at bounding box center [179, 21] width 123 height 30
click at [227, 26] on icon at bounding box center [223, 21] width 15 height 15
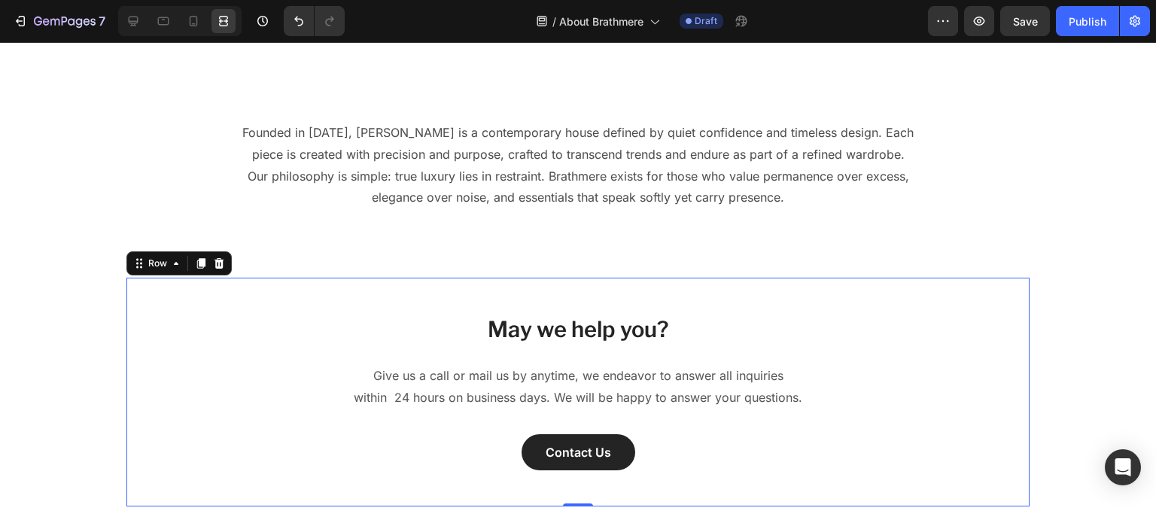
click at [148, 24] on div at bounding box center [179, 21] width 123 height 30
click at [140, 23] on icon at bounding box center [133, 21] width 15 height 15
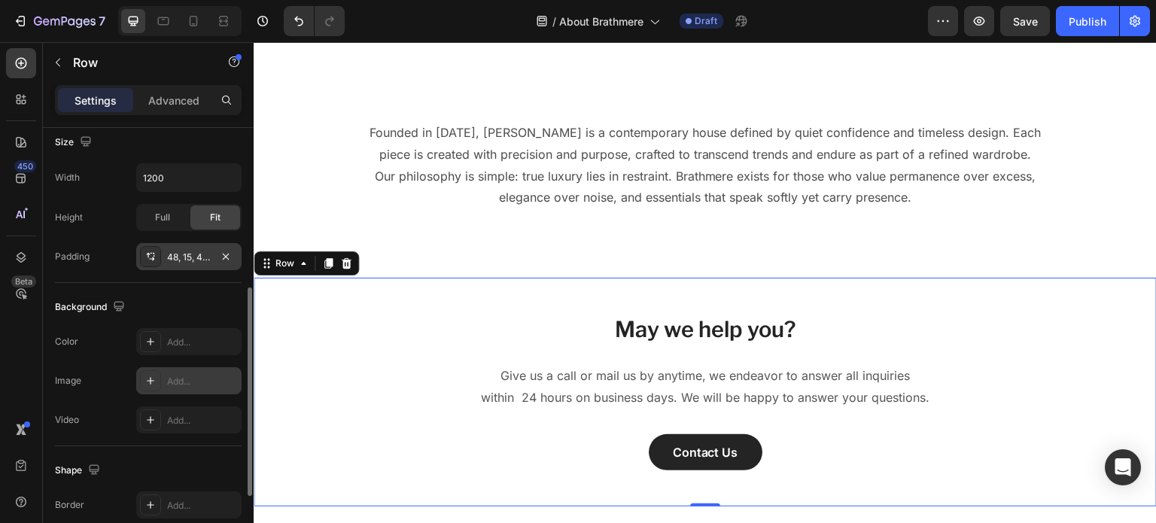
click at [190, 261] on div "48, 15, 48, 15" at bounding box center [189, 258] width 44 height 14
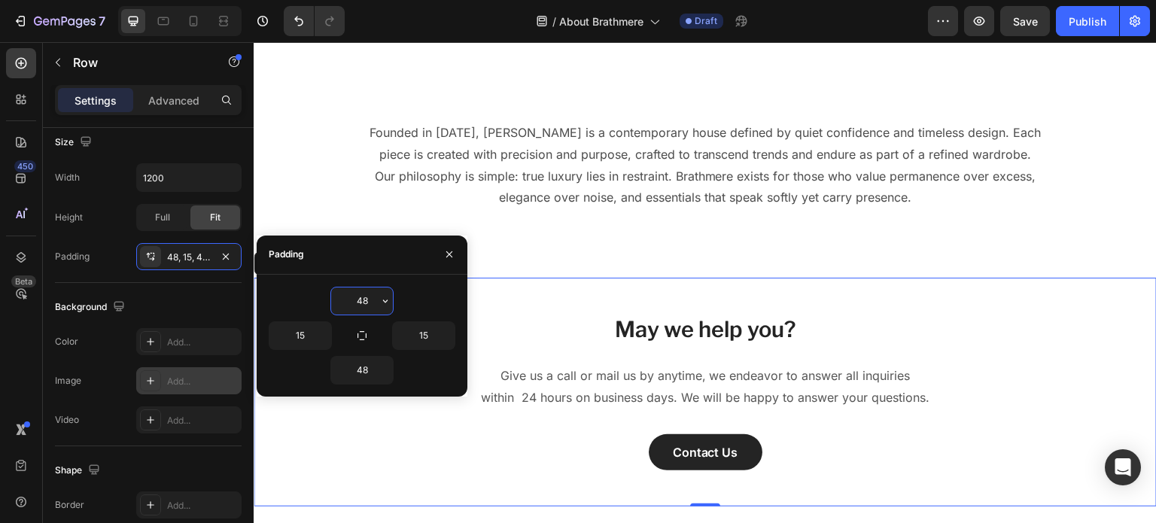
click at [368, 301] on input "48" at bounding box center [362, 301] width 62 height 27
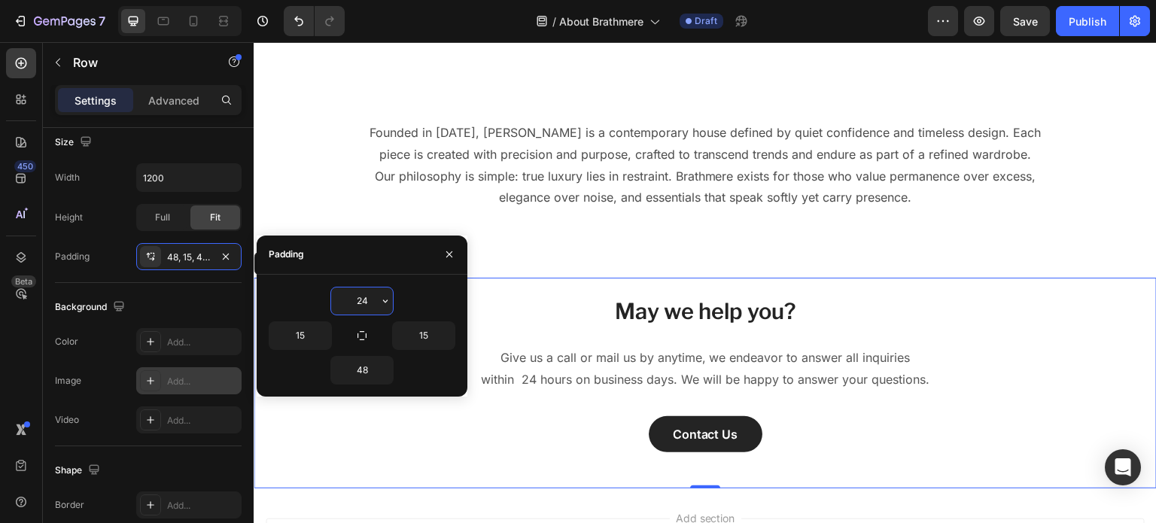
type input "2"
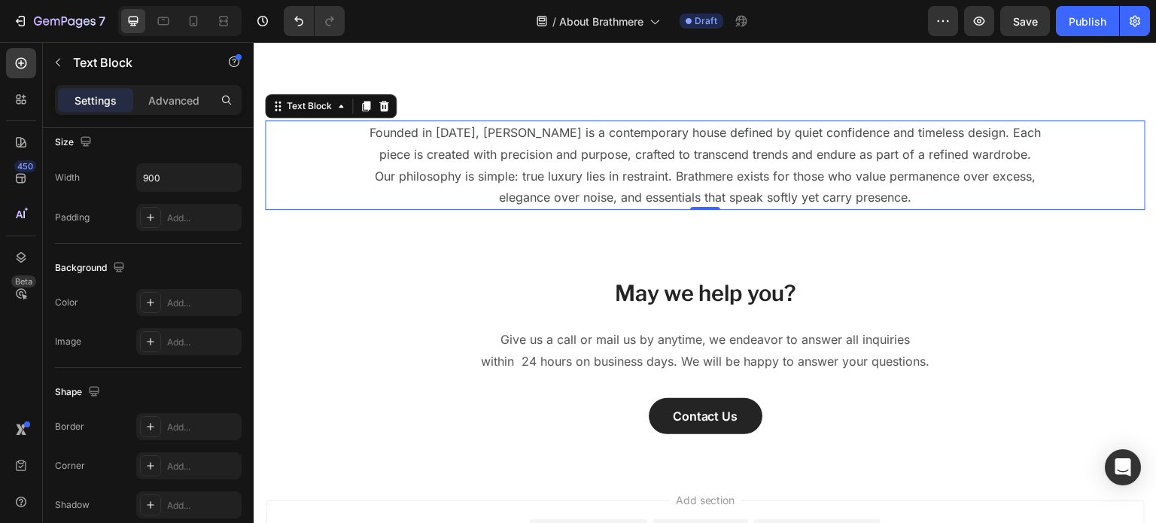
click at [573, 122] on p "Founded in [DATE], [PERSON_NAME] is a contemporary house defined by quiet confi…" at bounding box center [705, 144] width 675 height 44
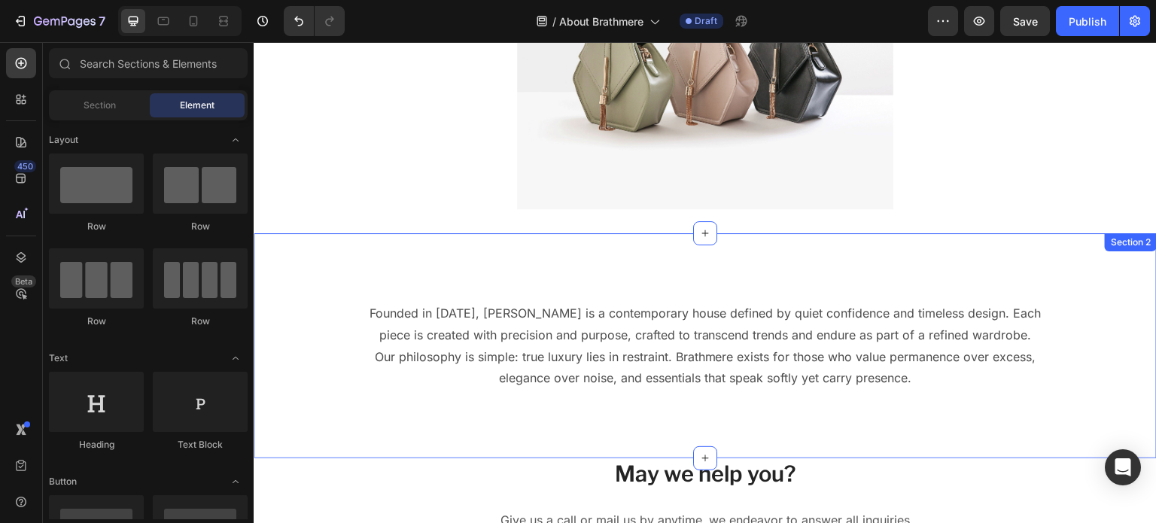
scroll to position [279, 0]
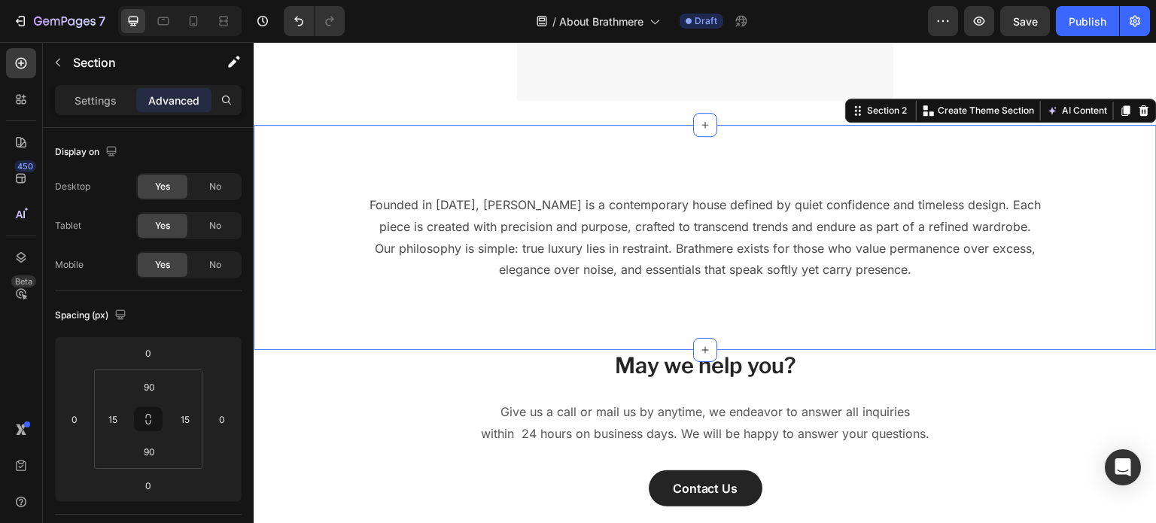
click at [826, 151] on div "Founded in 2025, Brathmere is a contemporary house defined by quiet confidence …" at bounding box center [705, 237] width 903 height 225
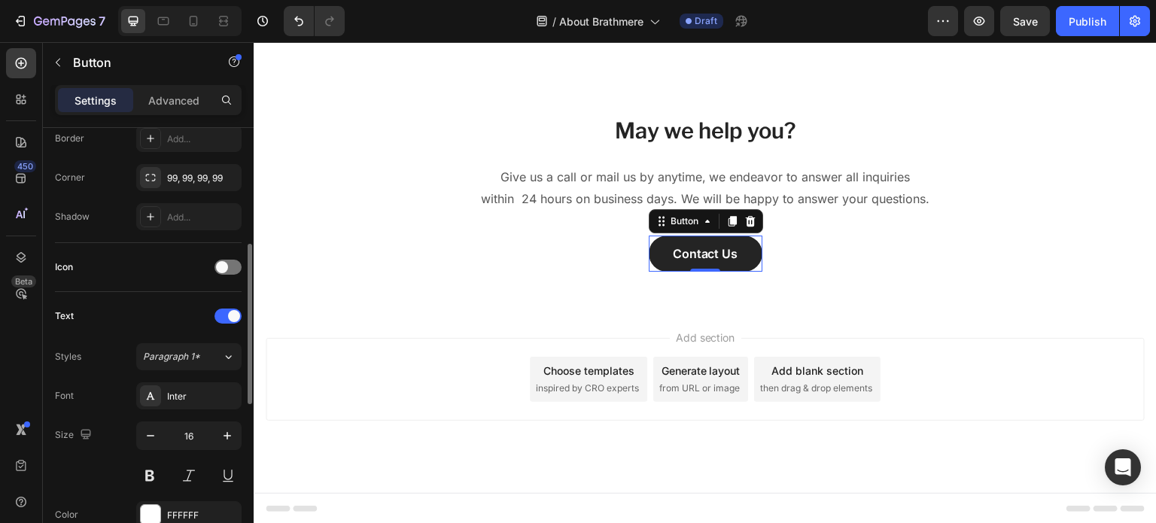
scroll to position [364, 0]
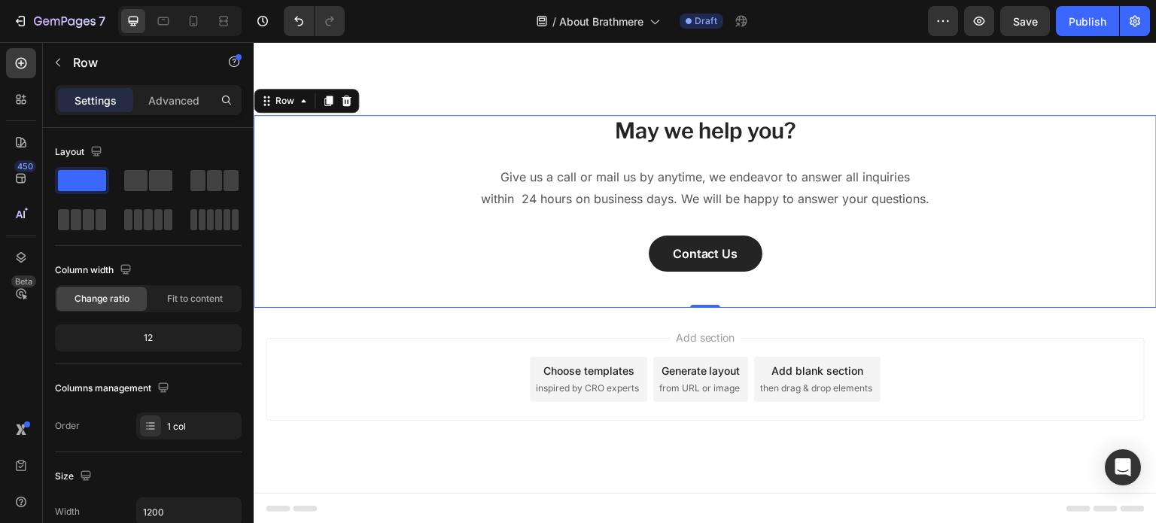
click at [236, 26] on div at bounding box center [179, 21] width 123 height 30
click at [223, 20] on icon at bounding box center [223, 21] width 15 height 15
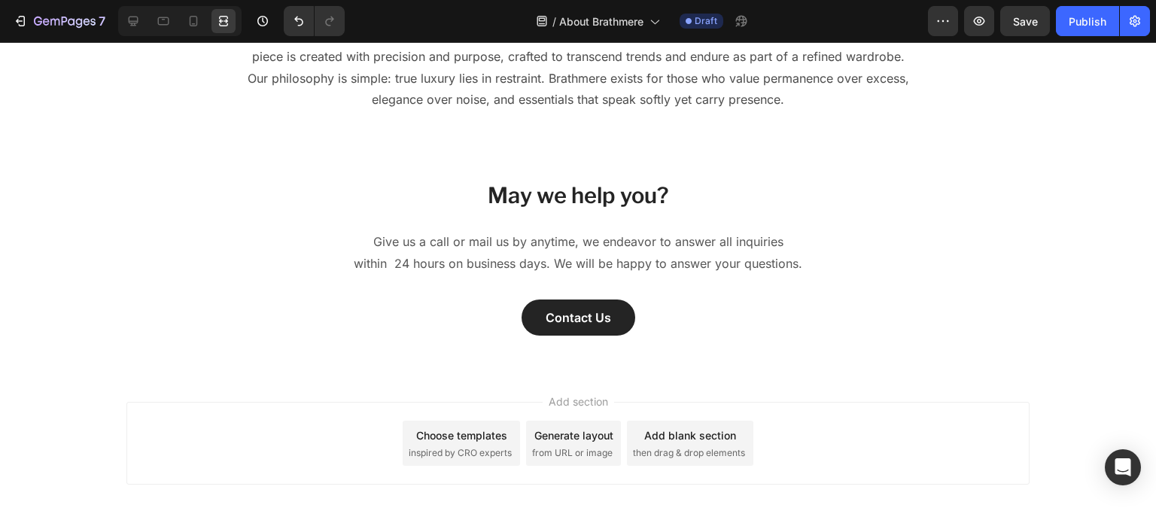
scroll to position [169, 0]
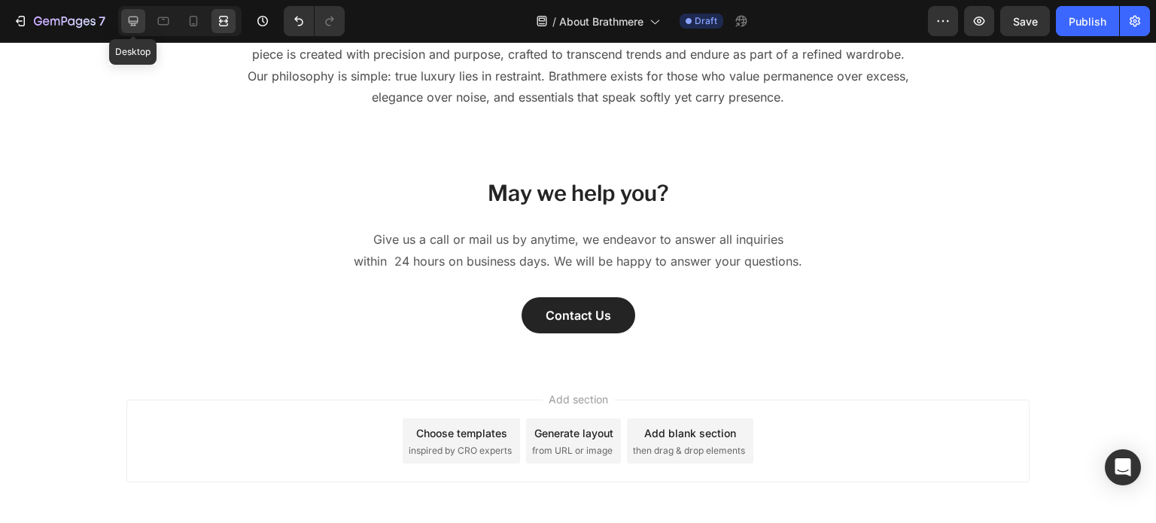
click at [132, 28] on icon at bounding box center [133, 21] width 15 height 15
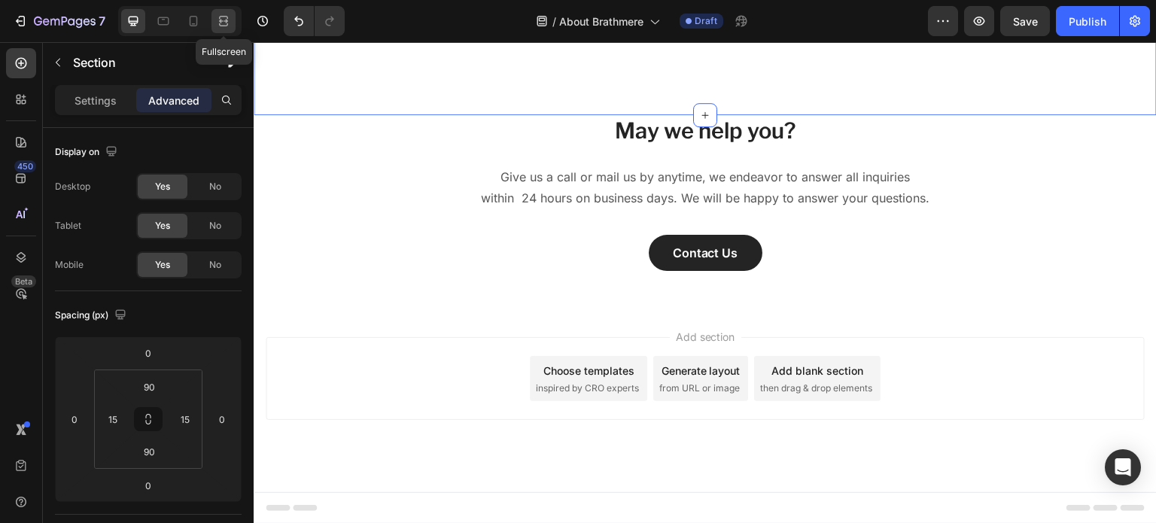
click at [220, 24] on icon at bounding box center [223, 21] width 15 height 15
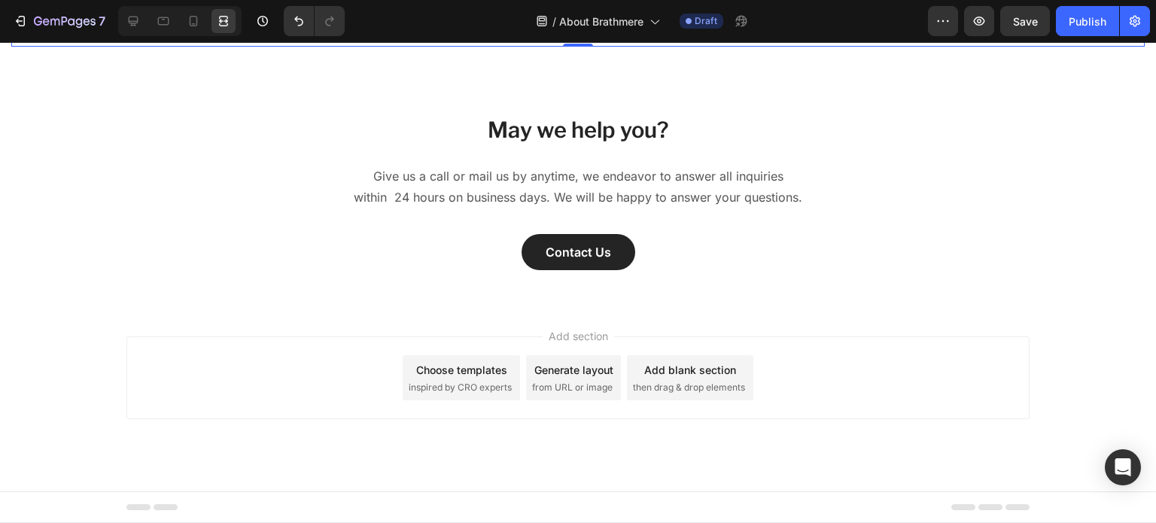
click at [148, 24] on div at bounding box center [179, 21] width 123 height 30
click at [143, 23] on div at bounding box center [133, 21] width 24 height 24
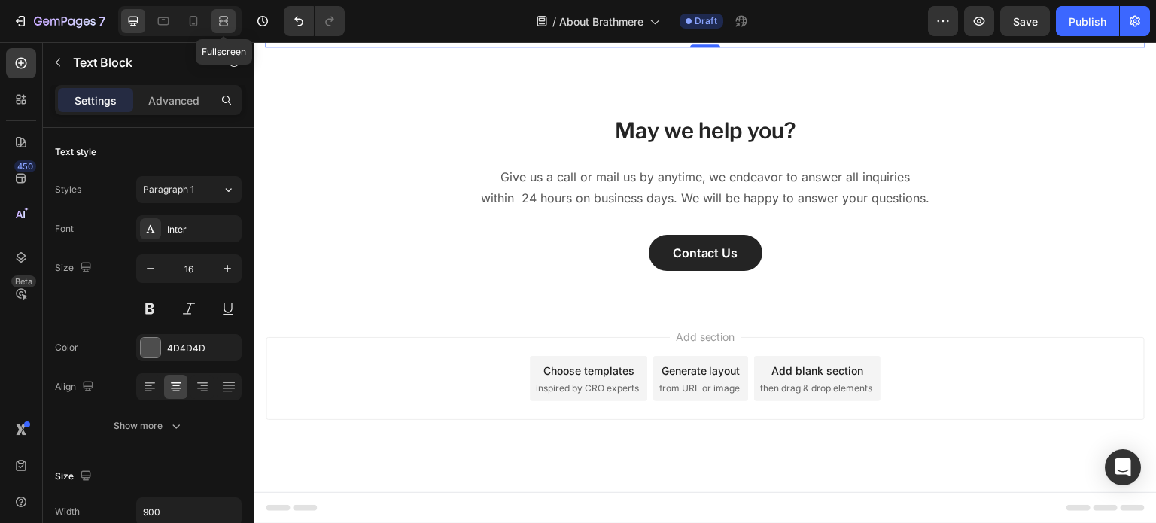
click at [215, 15] on div at bounding box center [224, 21] width 24 height 24
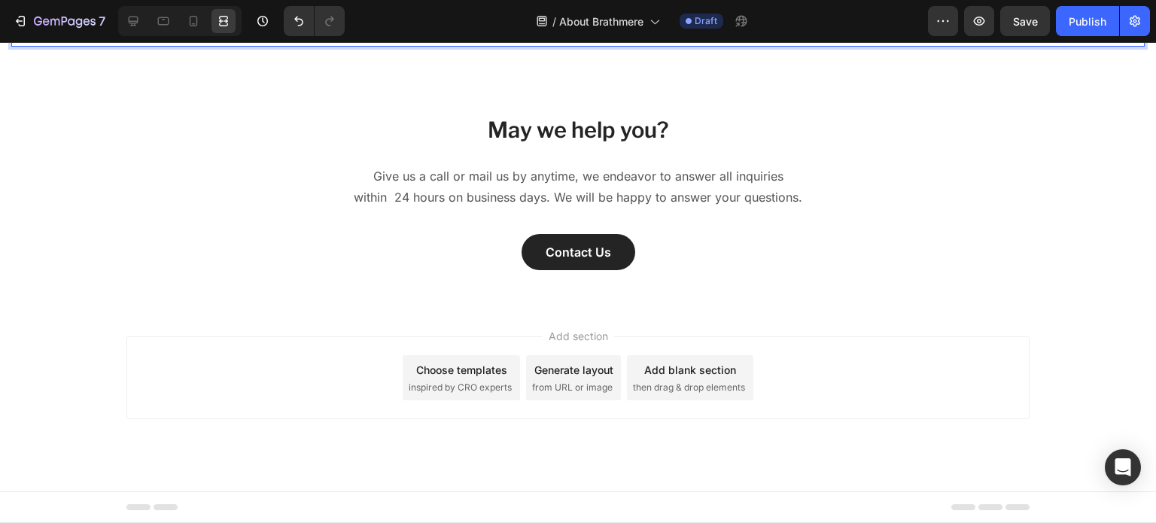
scroll to position [337, 0]
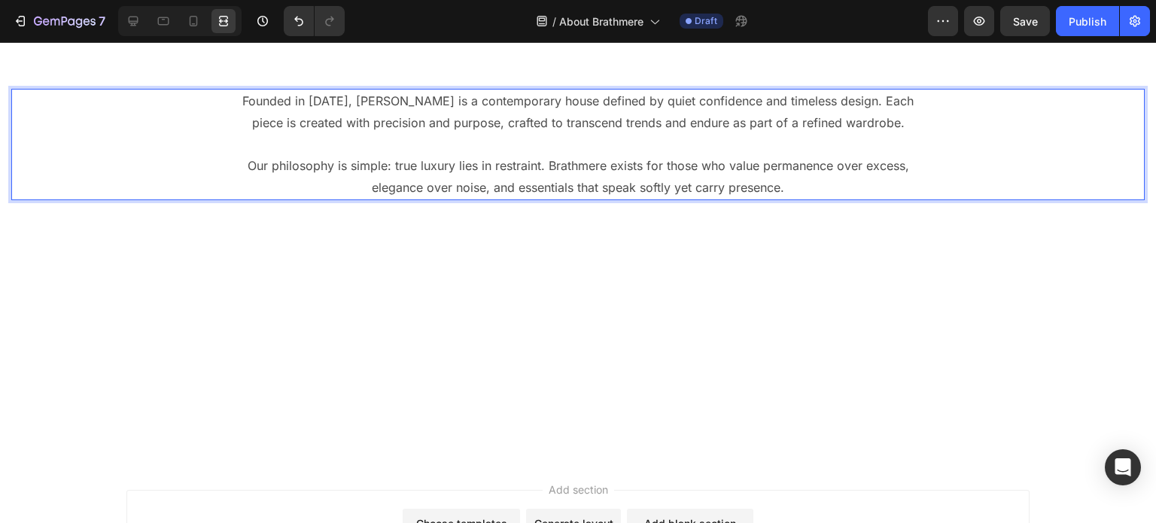
scroll to position [97, 0]
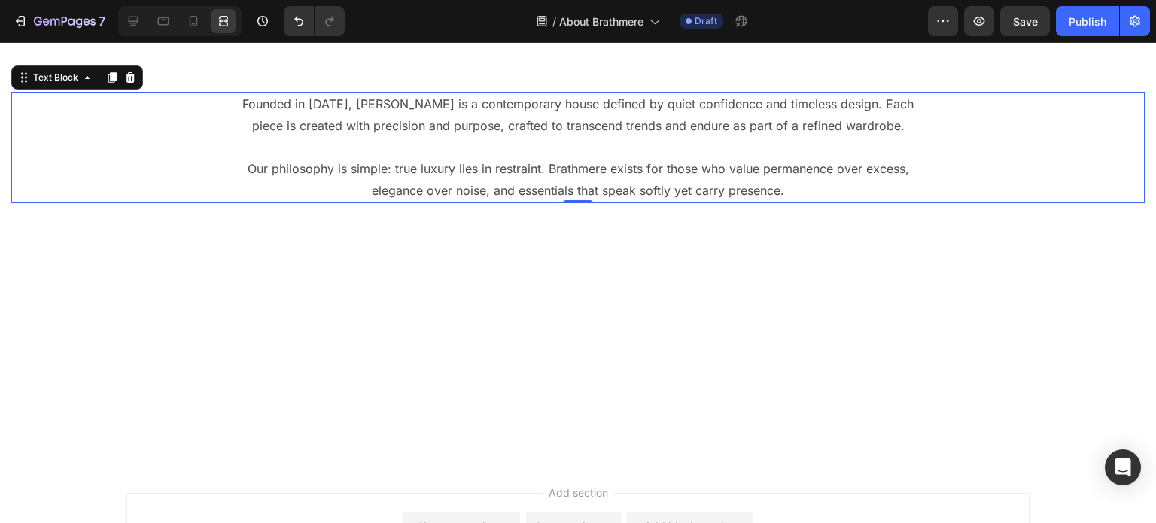
click at [178, 20] on div at bounding box center [179, 21] width 123 height 30
click at [173, 18] on div at bounding box center [163, 21] width 24 height 24
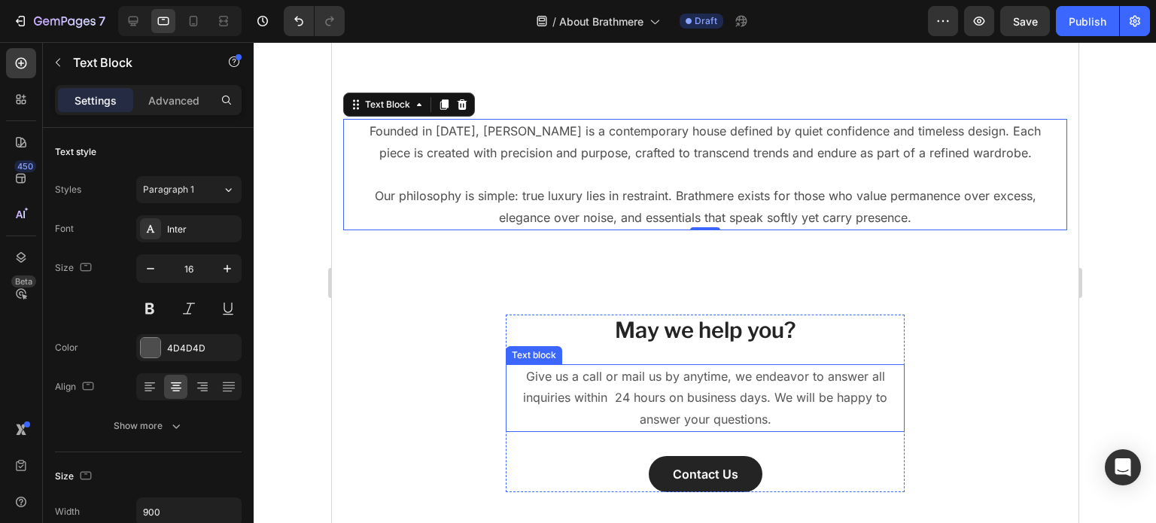
scroll to position [368, 0]
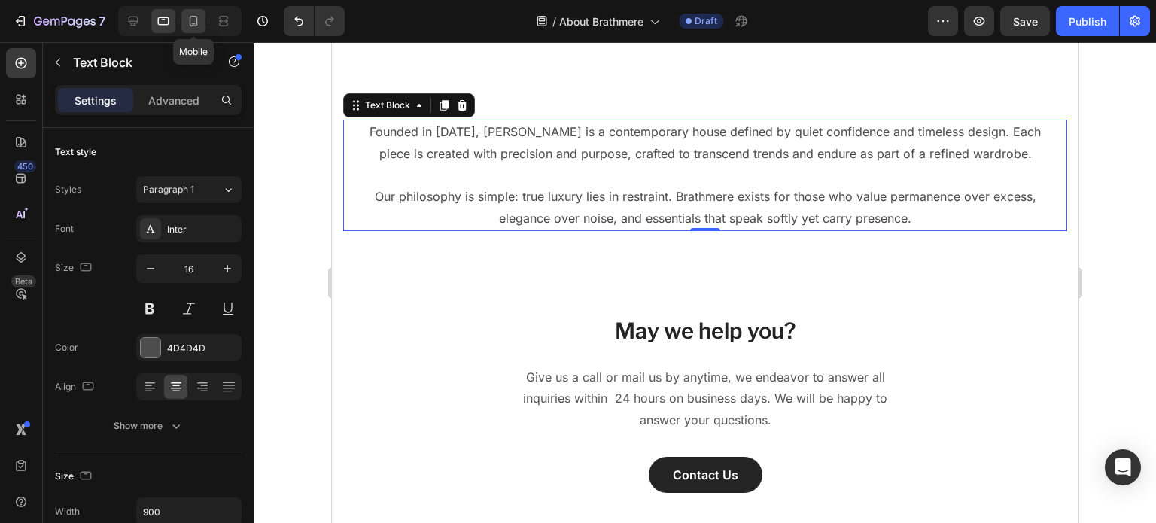
click at [204, 14] on div at bounding box center [193, 21] width 24 height 24
type input "14"
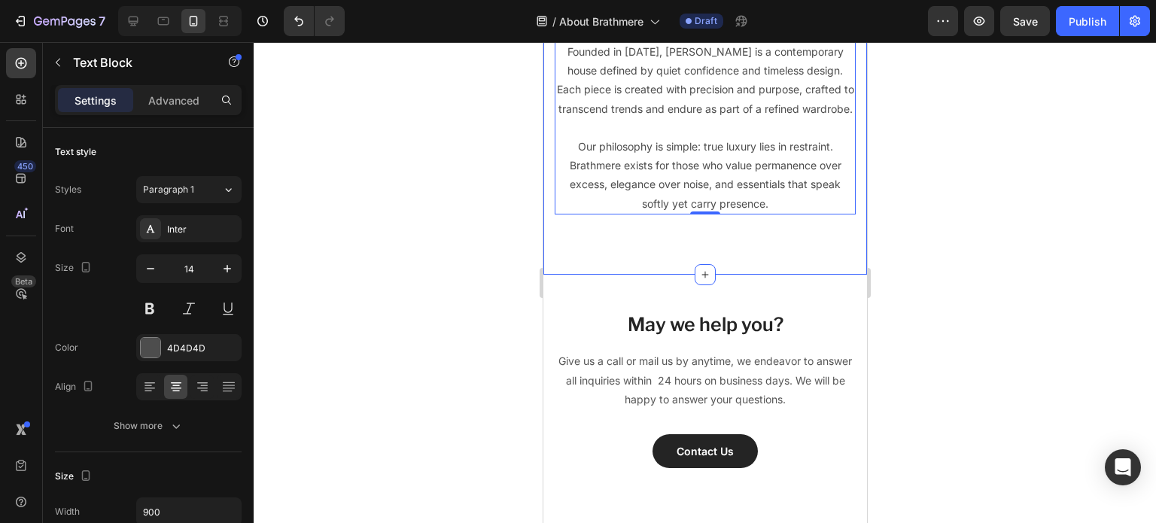
scroll to position [422, 0]
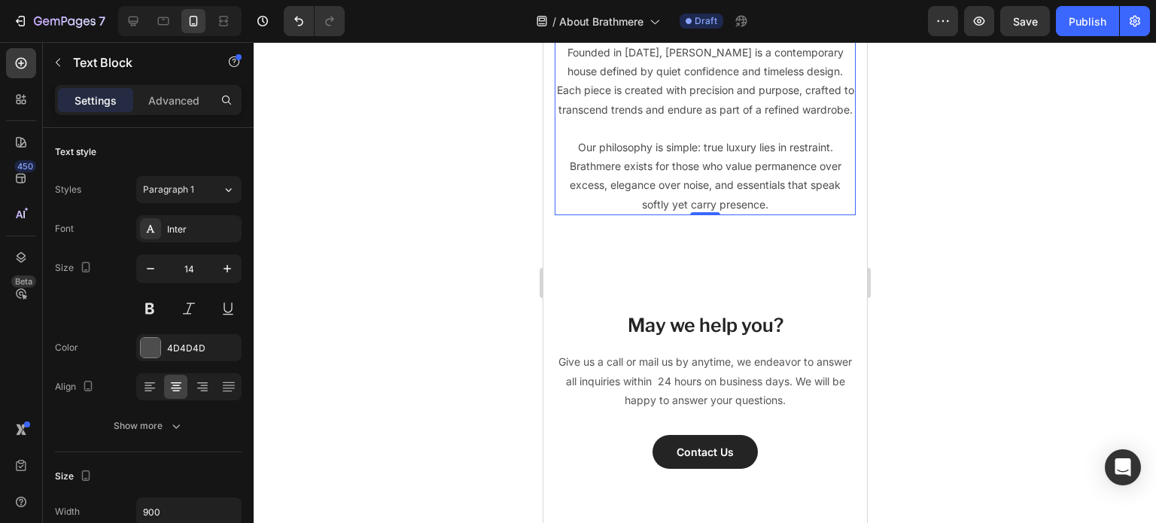
click at [498, 232] on div at bounding box center [705, 282] width 903 height 481
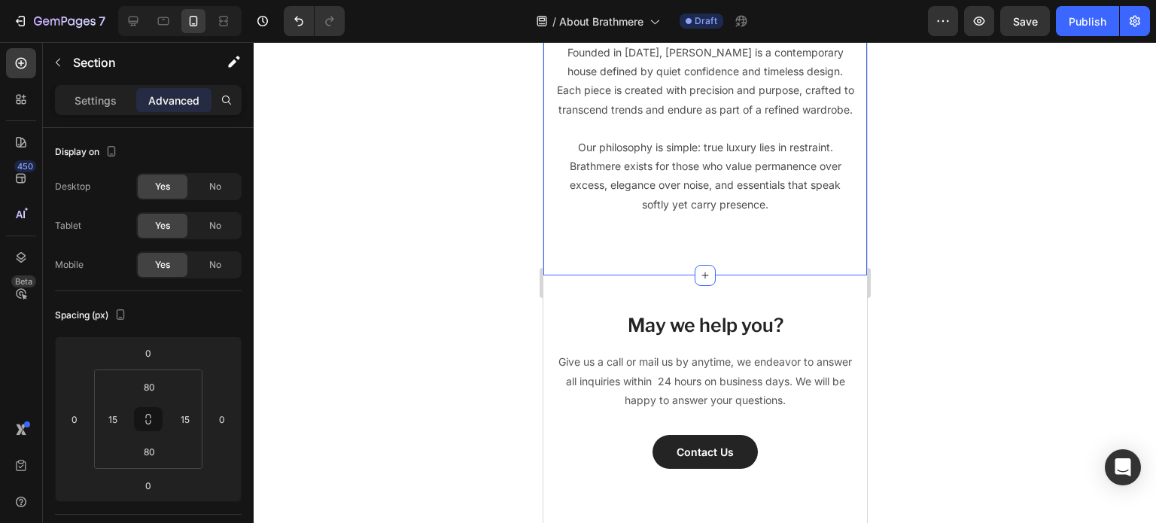
drag, startPoint x: 492, startPoint y: 288, endPoint x: 422, endPoint y: 237, distance: 86.1
click at [422, 237] on div at bounding box center [705, 282] width 903 height 481
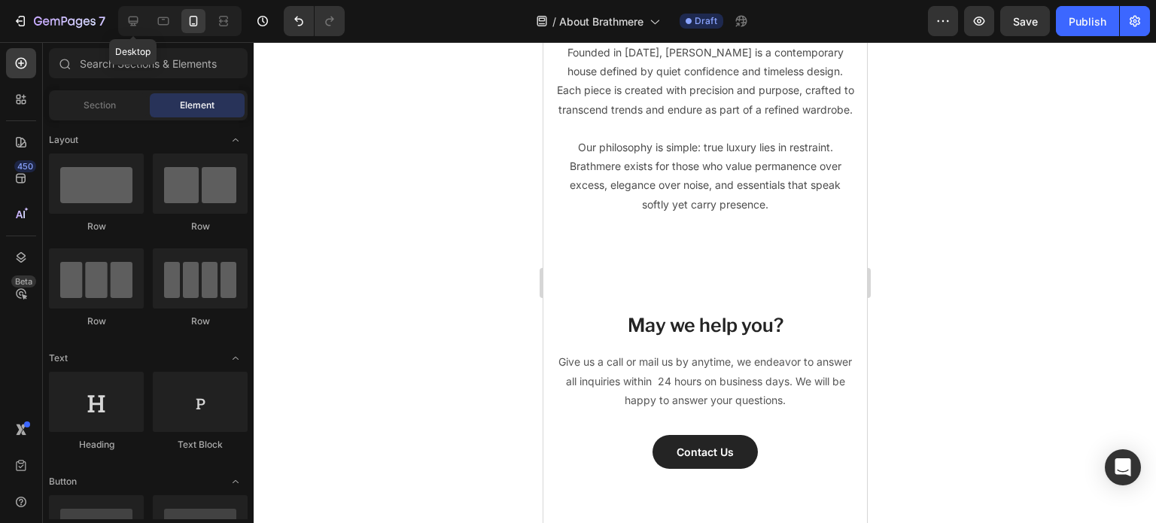
click at [145, 10] on div at bounding box center [133, 21] width 24 height 24
click at [141, 13] on div at bounding box center [133, 21] width 24 height 24
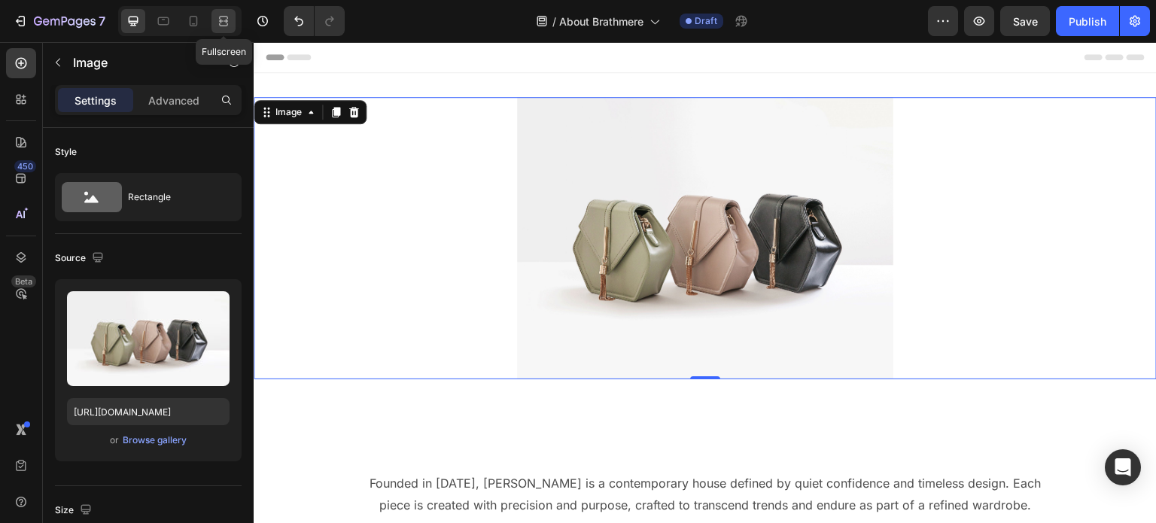
click at [222, 21] on icon at bounding box center [221, 21] width 5 height 4
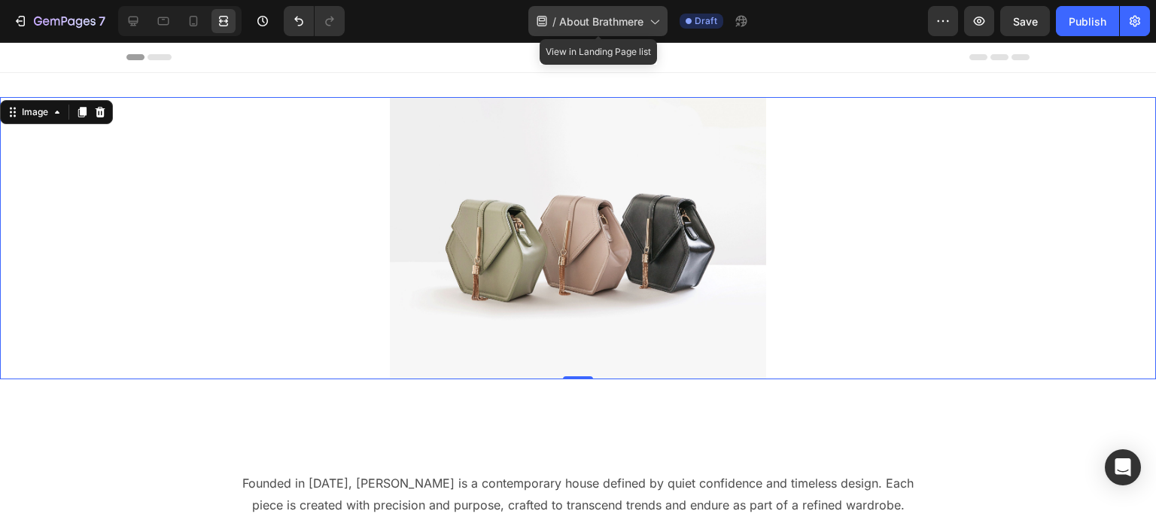
click at [590, 14] on span "About Brathmere" at bounding box center [601, 22] width 84 height 16
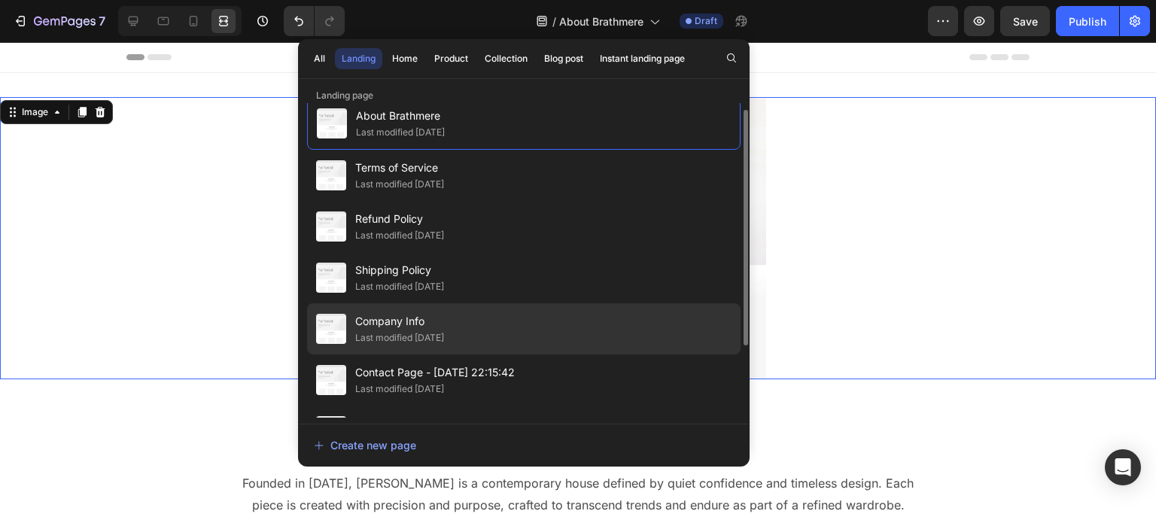
scroll to position [14, 0]
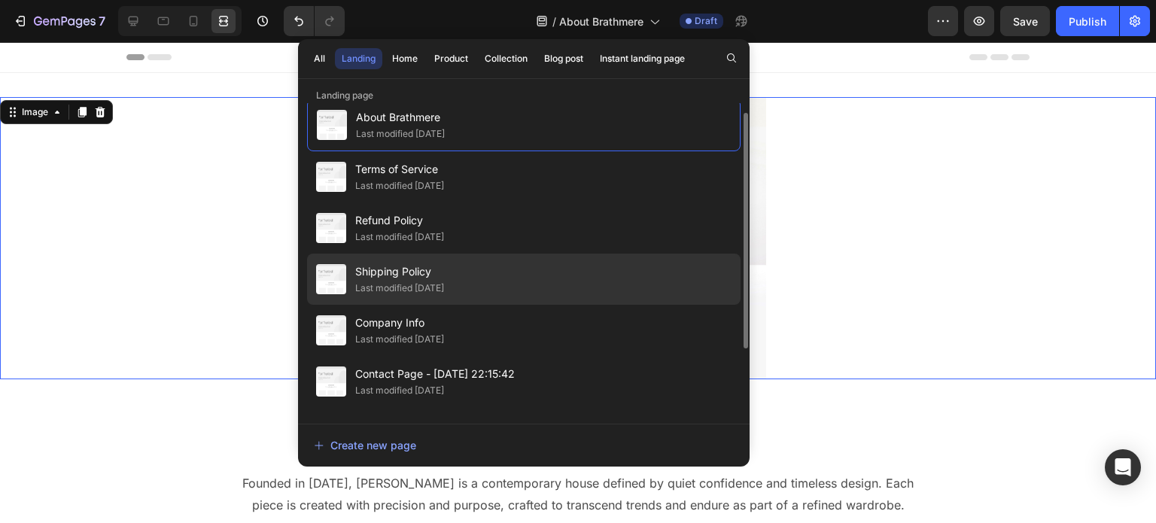
click at [468, 278] on div "Shipping Policy Last modified [DATE]" at bounding box center [524, 279] width 434 height 51
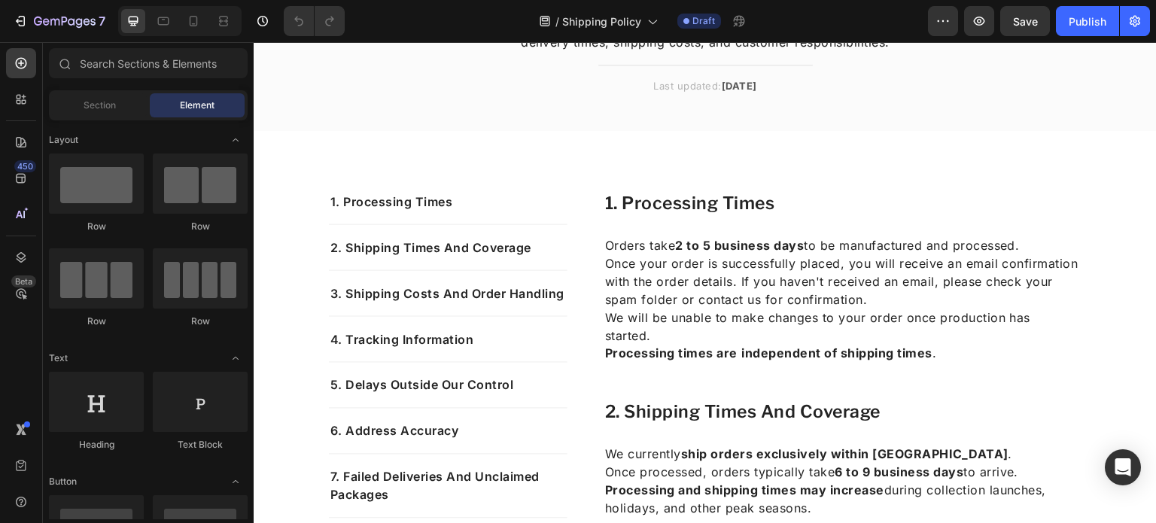
scroll to position [144, 0]
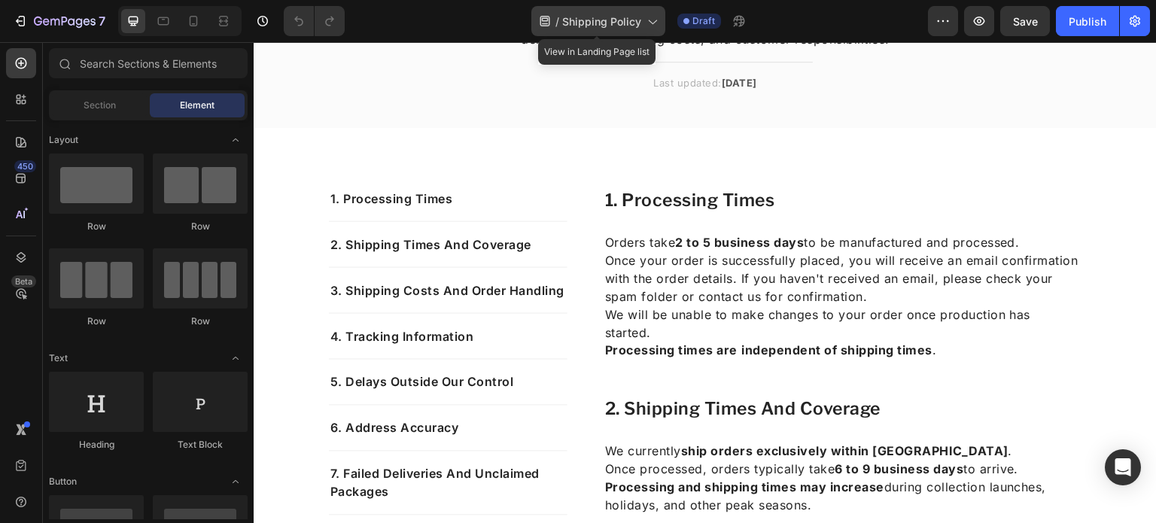
click at [603, 8] on div "/ Shipping Policy" at bounding box center [598, 21] width 134 height 30
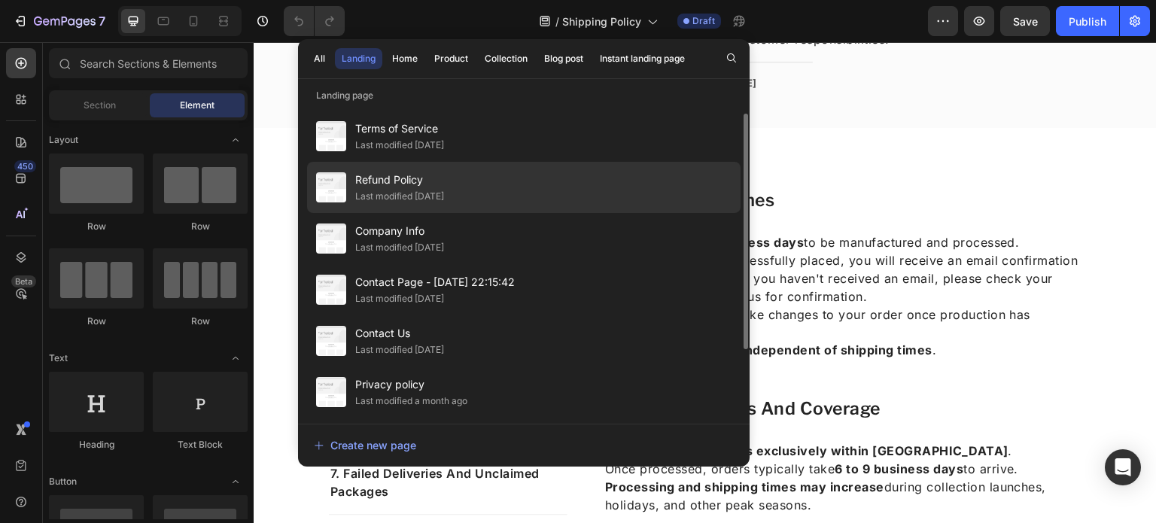
scroll to position [0, 0]
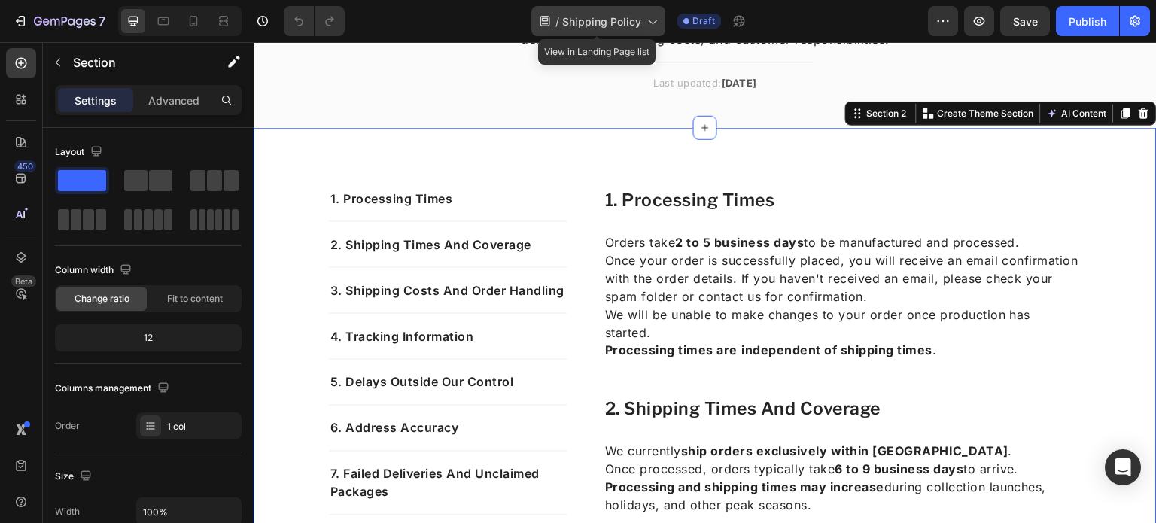
click at [554, 23] on div "/ Shipping Policy" at bounding box center [598, 21] width 134 height 30
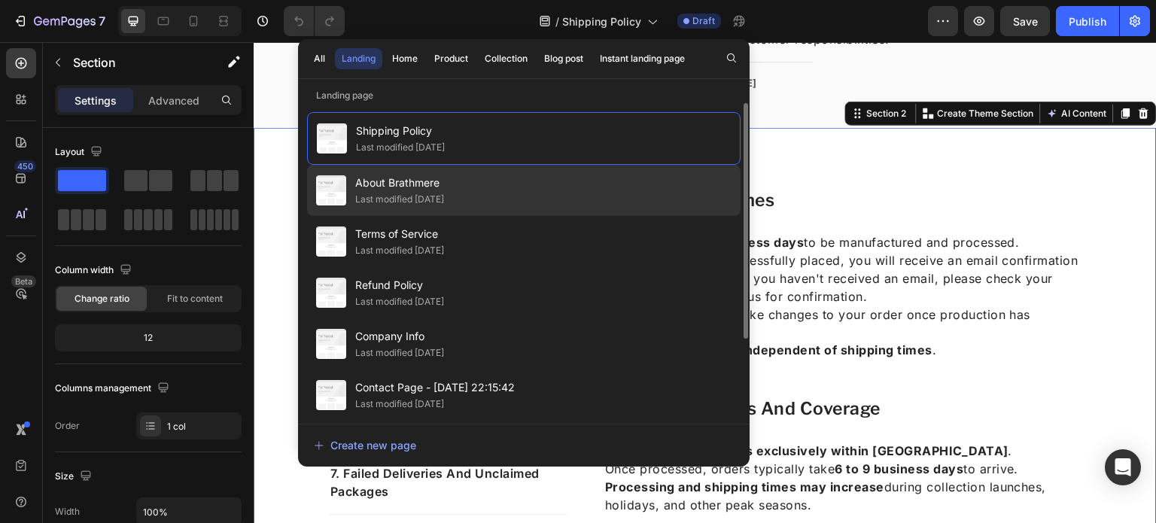
click at [566, 184] on div "About Brathmere Last modified 2 days ago" at bounding box center [524, 190] width 434 height 51
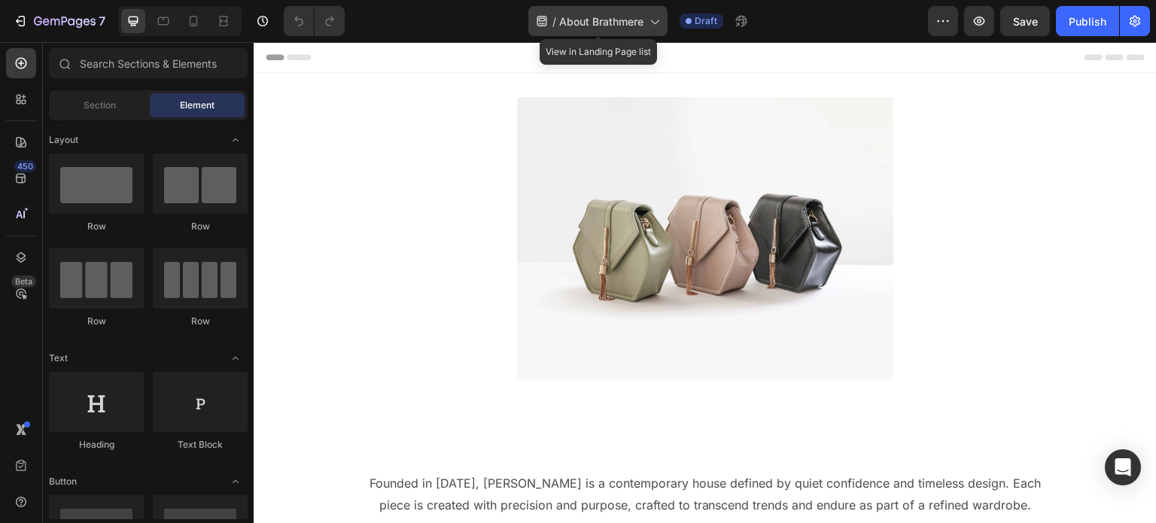
click at [582, 16] on span "About Brathmere" at bounding box center [601, 22] width 84 height 16
